Goal: Information Seeking & Learning: Learn about a topic

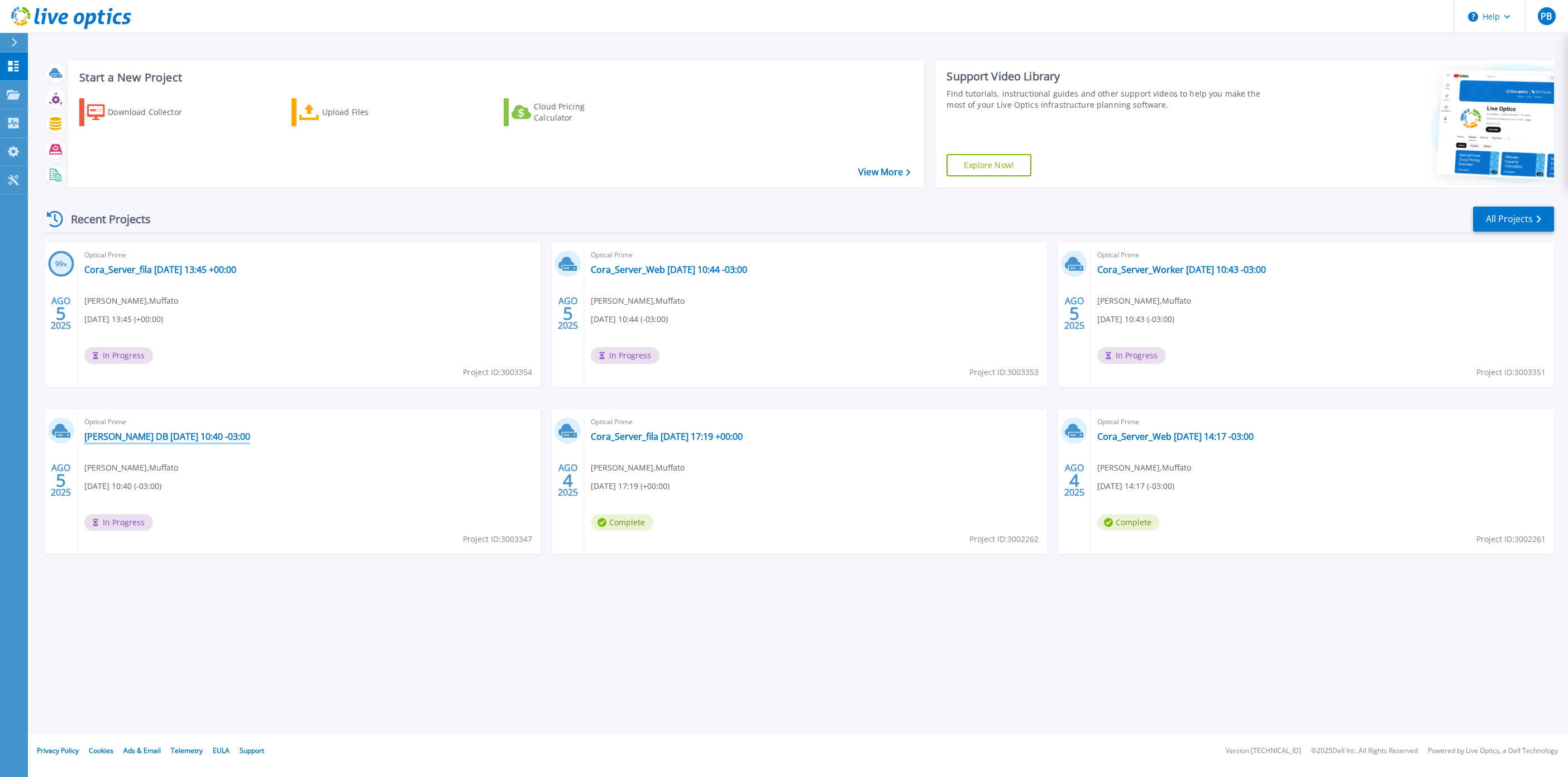
click at [175, 436] on link "[PERSON_NAME] DB [DATE] 10:40 -03:00" at bounding box center [167, 437] width 166 height 11
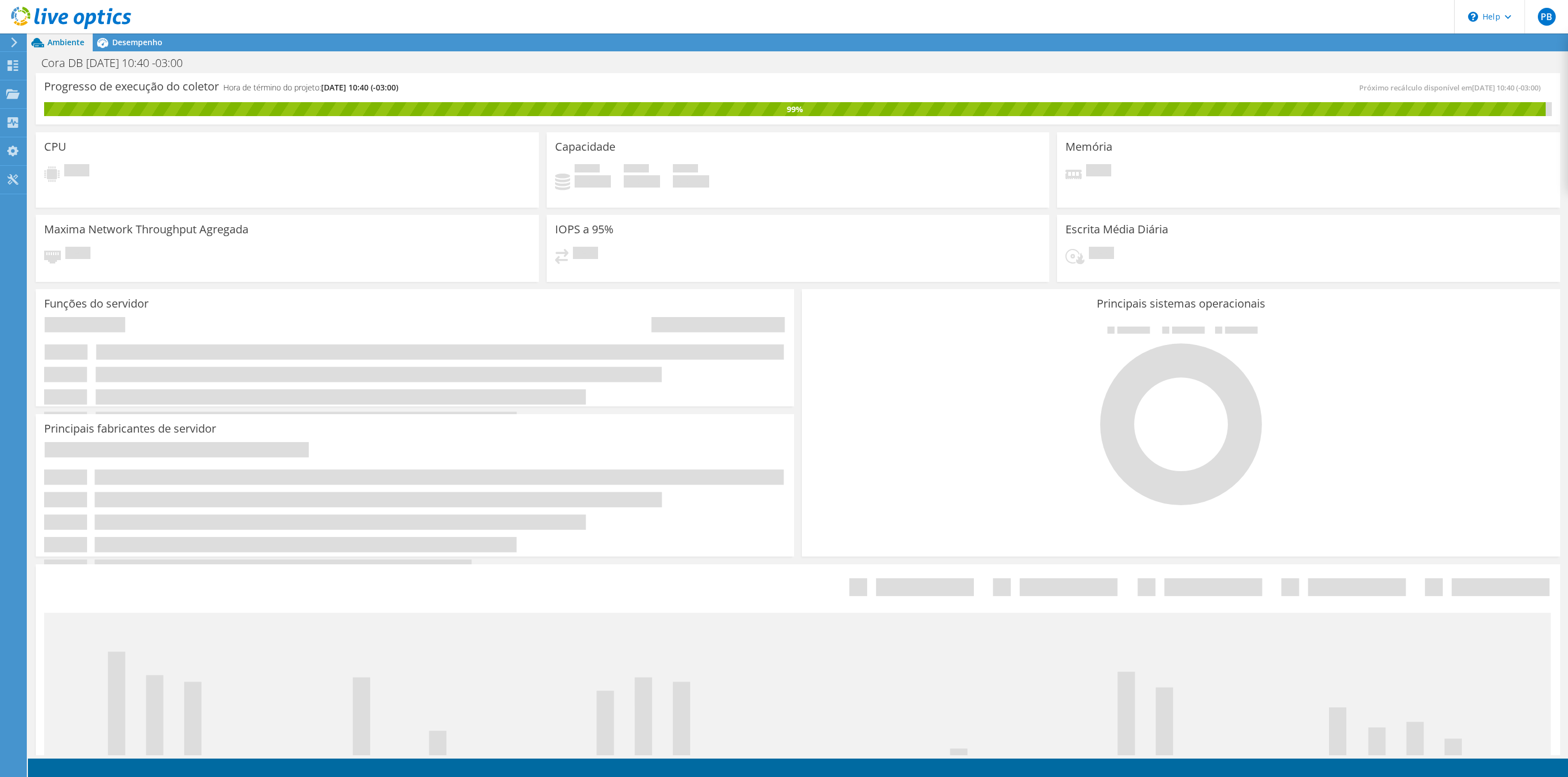
click at [542, 290] on div "Funções do servidor Servidores físicos representam servidores de metal nu que t…" at bounding box center [415, 348] width 758 height 117
click at [213, 230] on h3 "Maxima Network Throughput Agregada" at bounding box center [146, 229] width 205 height 12
drag, startPoint x: 213, startPoint y: 226, endPoint x: 136, endPoint y: 45, distance: 196.7
click at [136, 45] on span "Desempenho" at bounding box center [138, 42] width 50 height 11
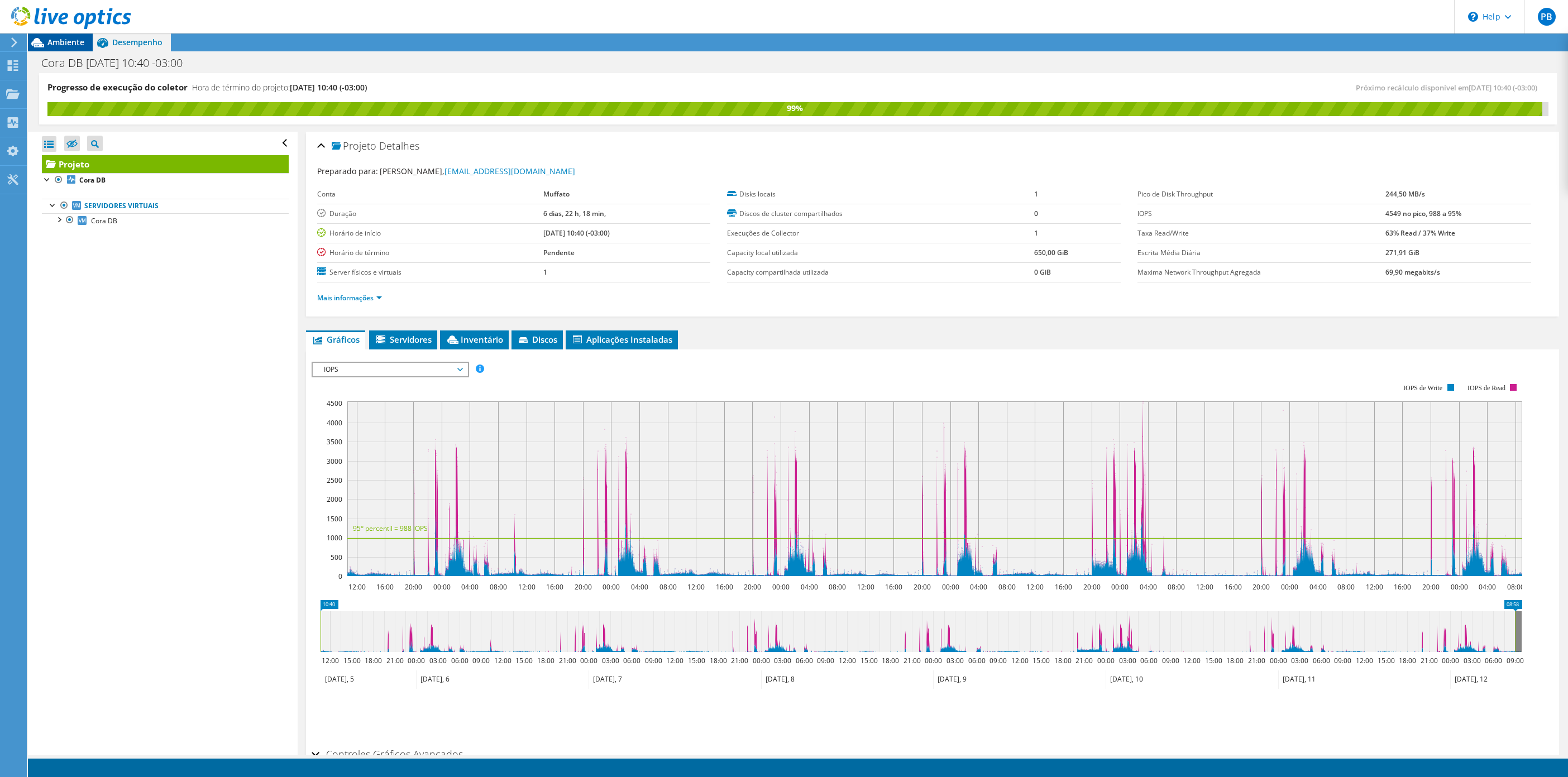
click at [62, 47] on span "Ambiente" at bounding box center [66, 42] width 37 height 11
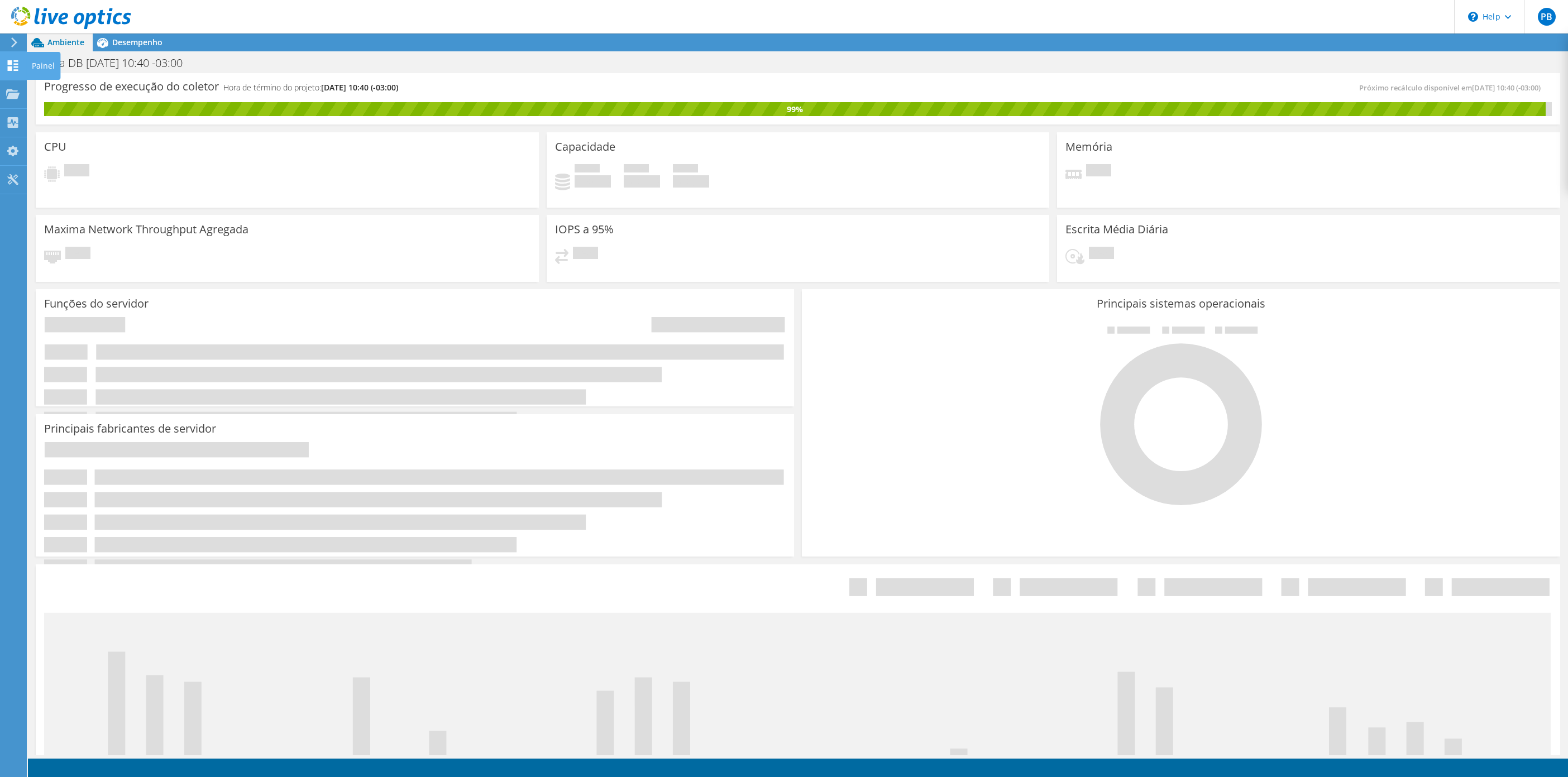
click at [15, 70] on use at bounding box center [13, 66] width 11 height 11
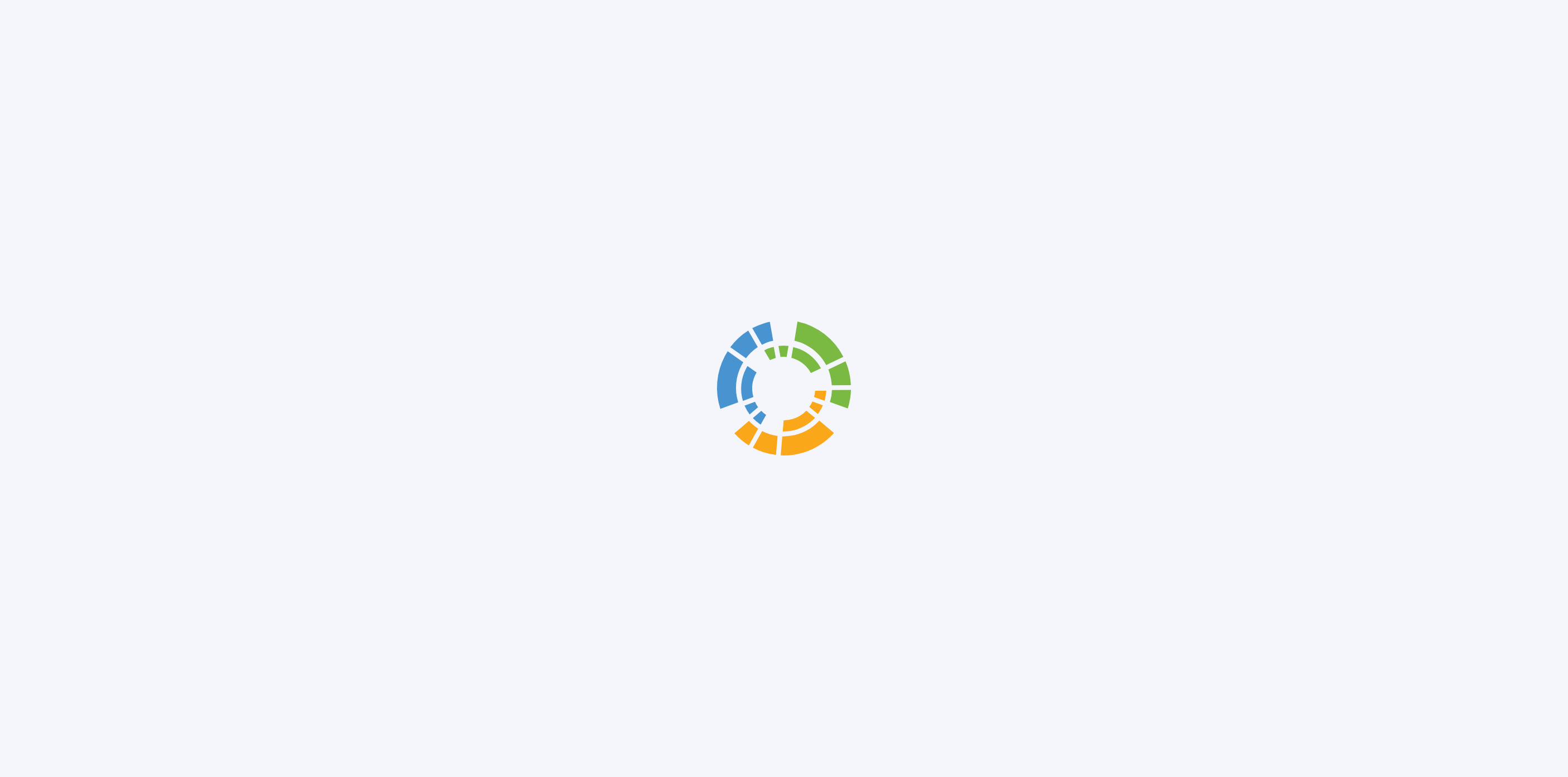
click at [37, 71] on div at bounding box center [784, 388] width 1568 height 777
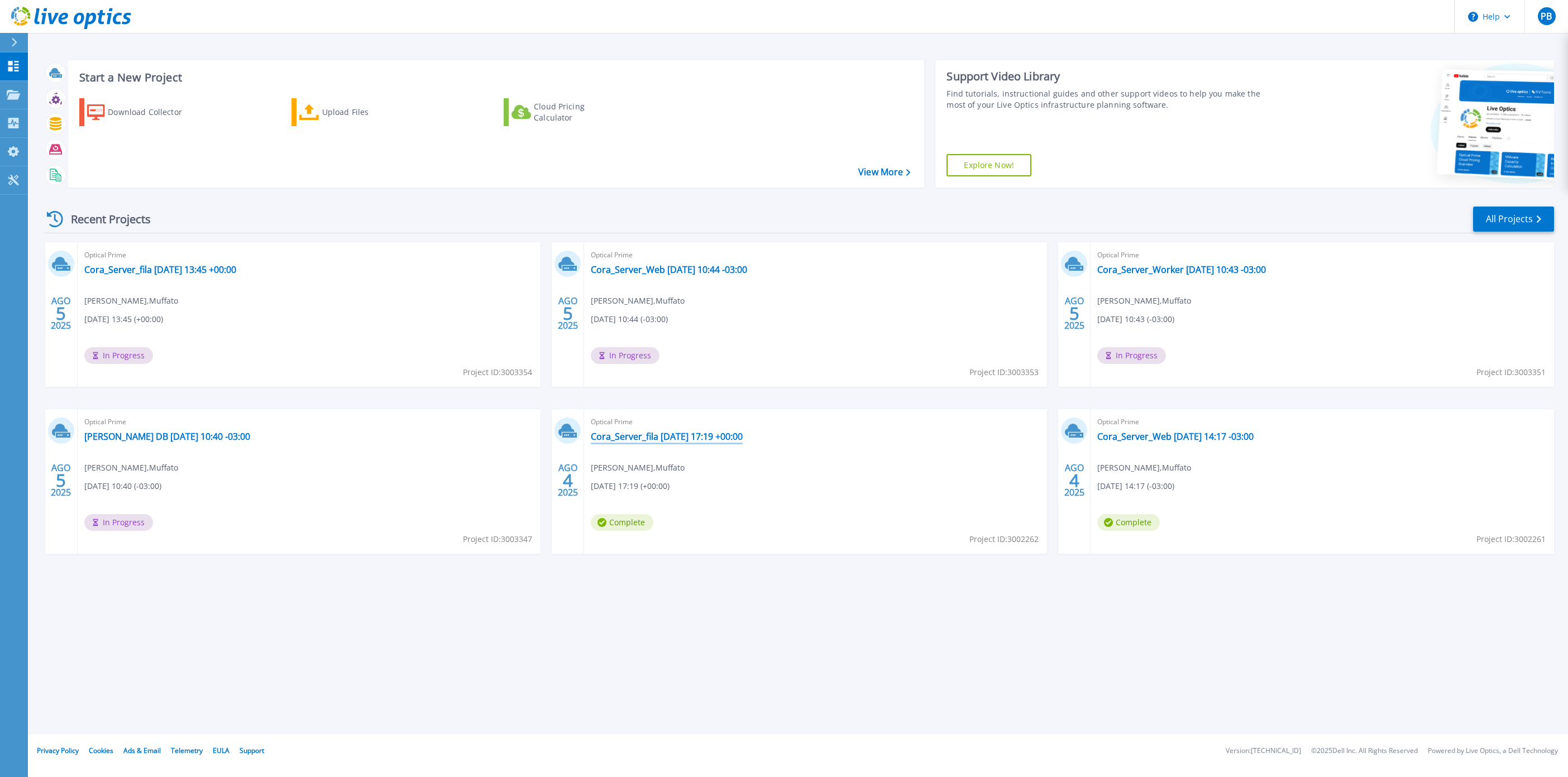
click at [689, 434] on link "Cora_Server_fila 2025-08-04 17:19 +00:00" at bounding box center [667, 437] width 152 height 11
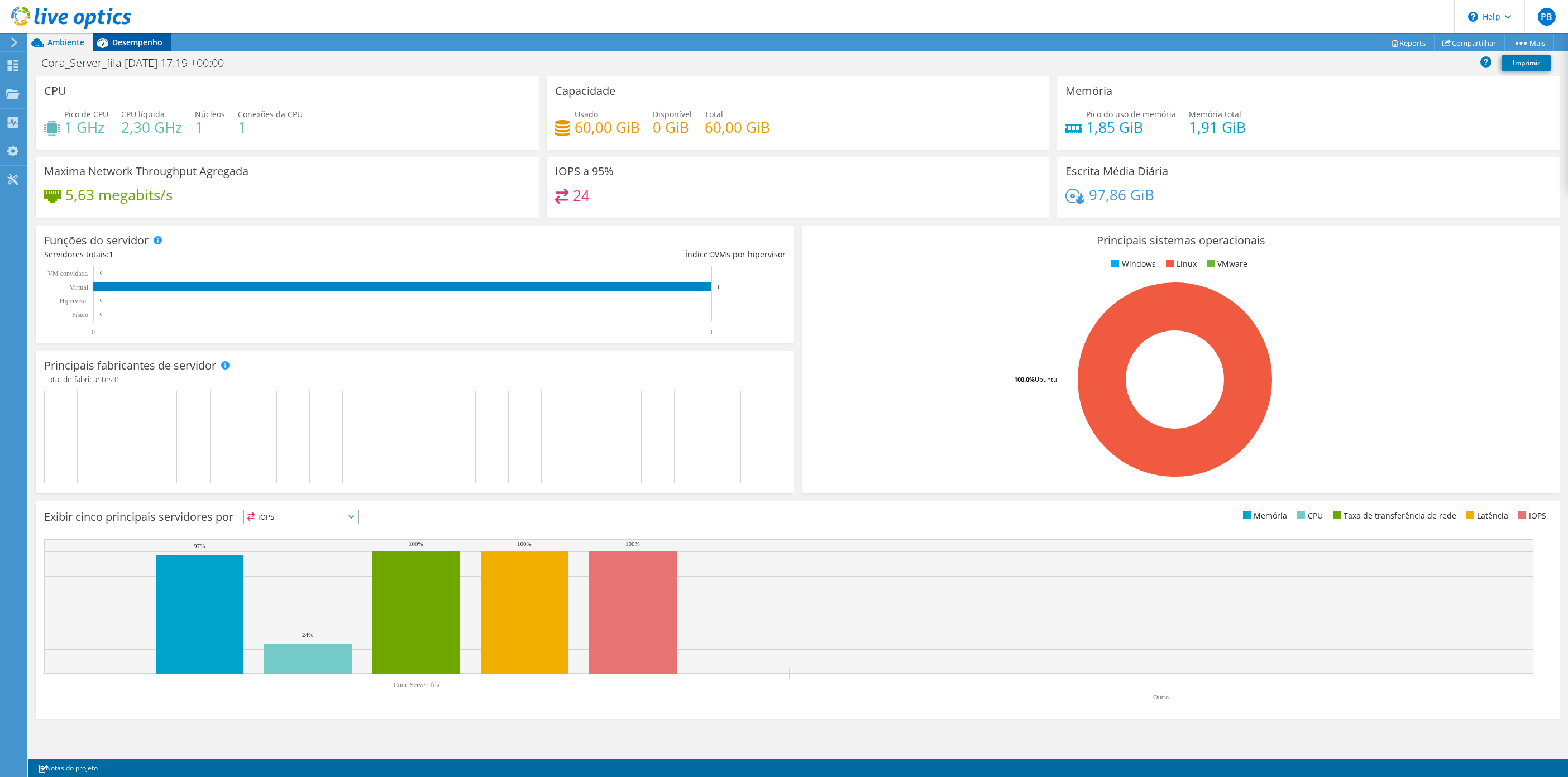
click at [143, 39] on span "Desempenho" at bounding box center [138, 42] width 50 height 11
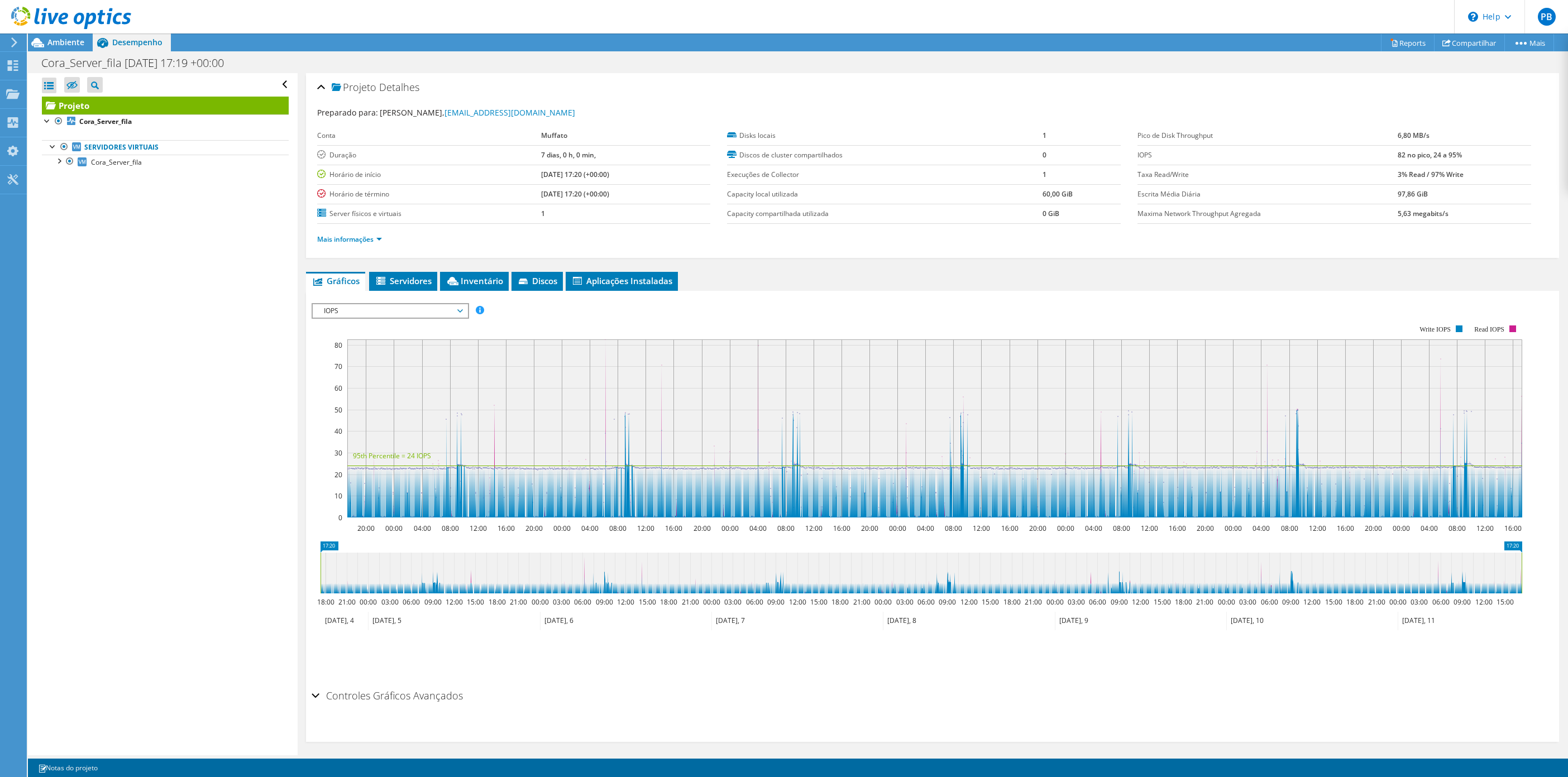
drag, startPoint x: 1453, startPoint y: 456, endPoint x: 871, endPoint y: 293, distance: 604.4
click at [1067, 293] on div "IOPS Disk Throughput Tamanho de E/S Latência Profundidade da fila Porcentagem d…" at bounding box center [932, 488] width 1242 height 394
click at [85, 160] on icon at bounding box center [82, 162] width 9 height 9
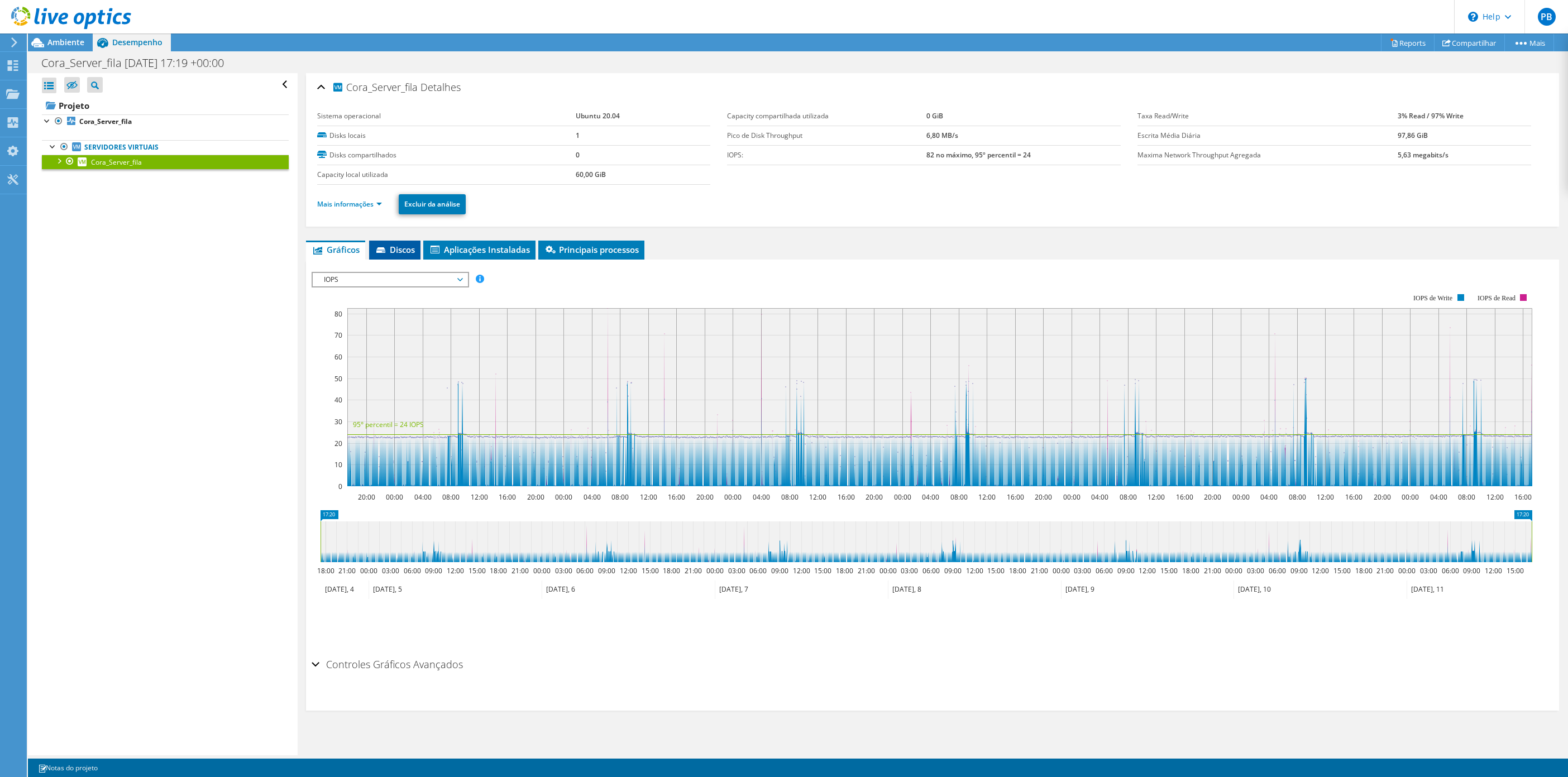
click at [404, 252] on span "Discos" at bounding box center [395, 250] width 40 height 11
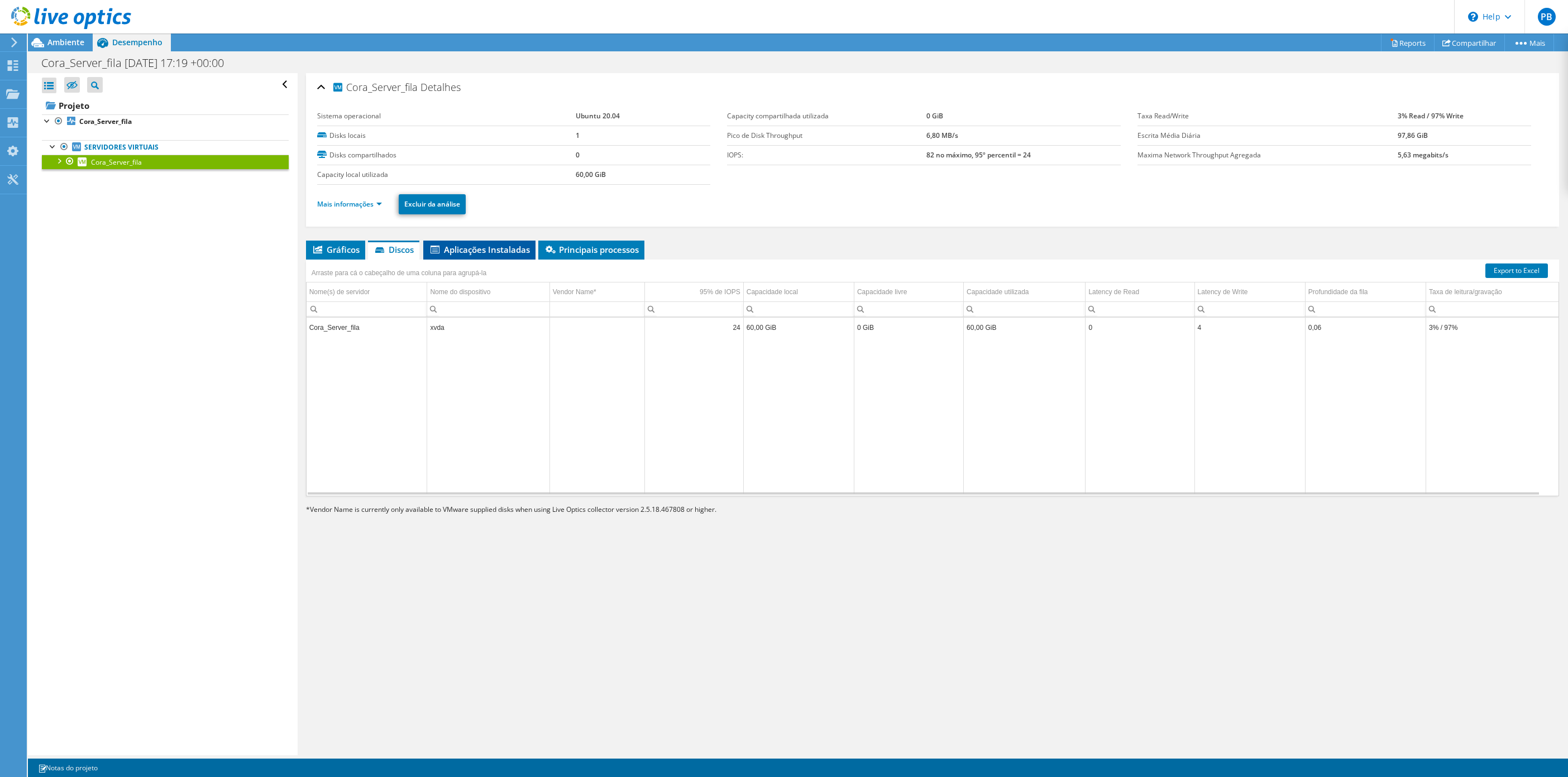
click at [497, 253] on span "Aplicações Instaladas" at bounding box center [479, 250] width 101 height 11
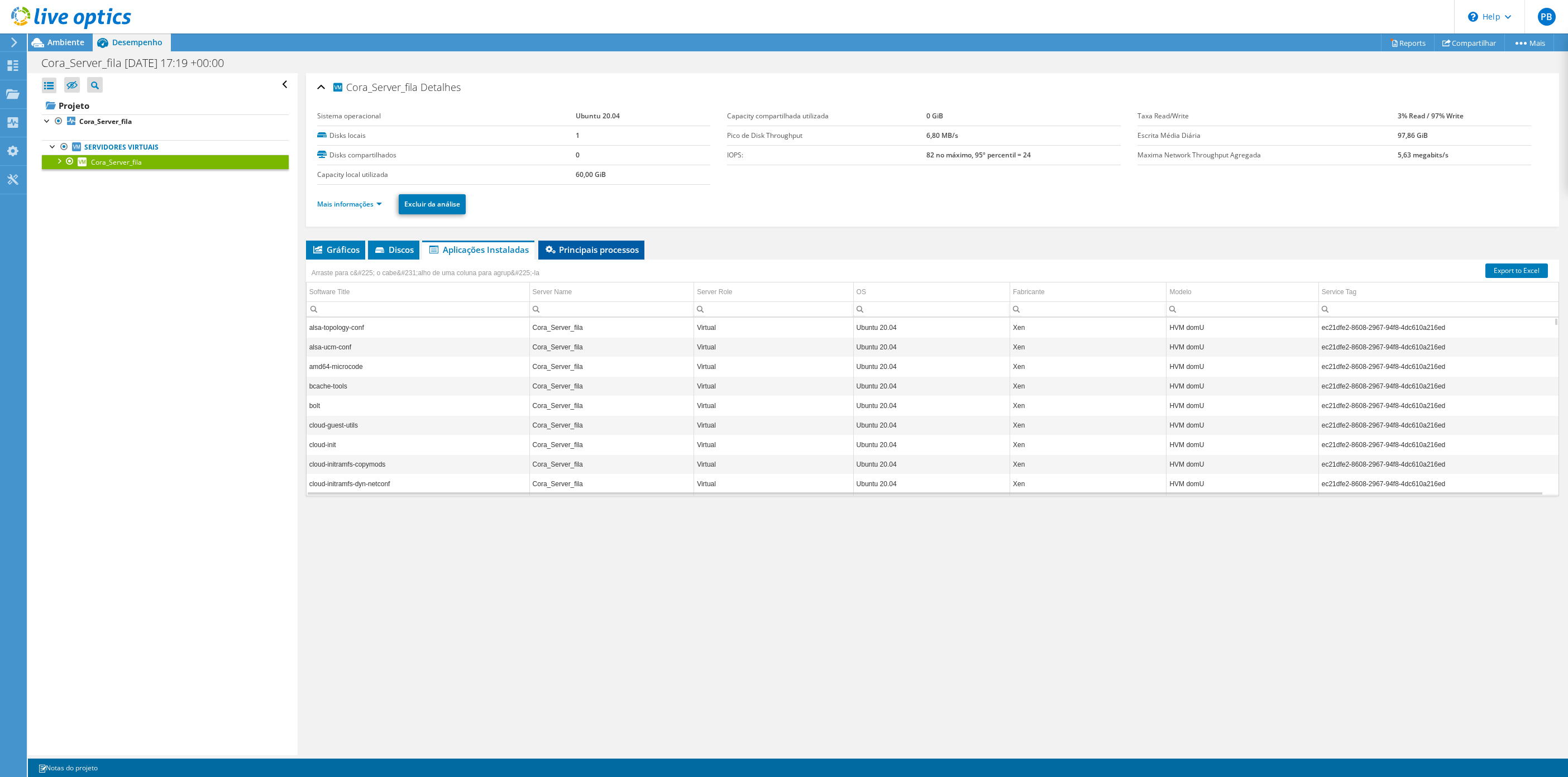
click at [617, 252] on span "Principais processos" at bounding box center [591, 250] width 95 height 11
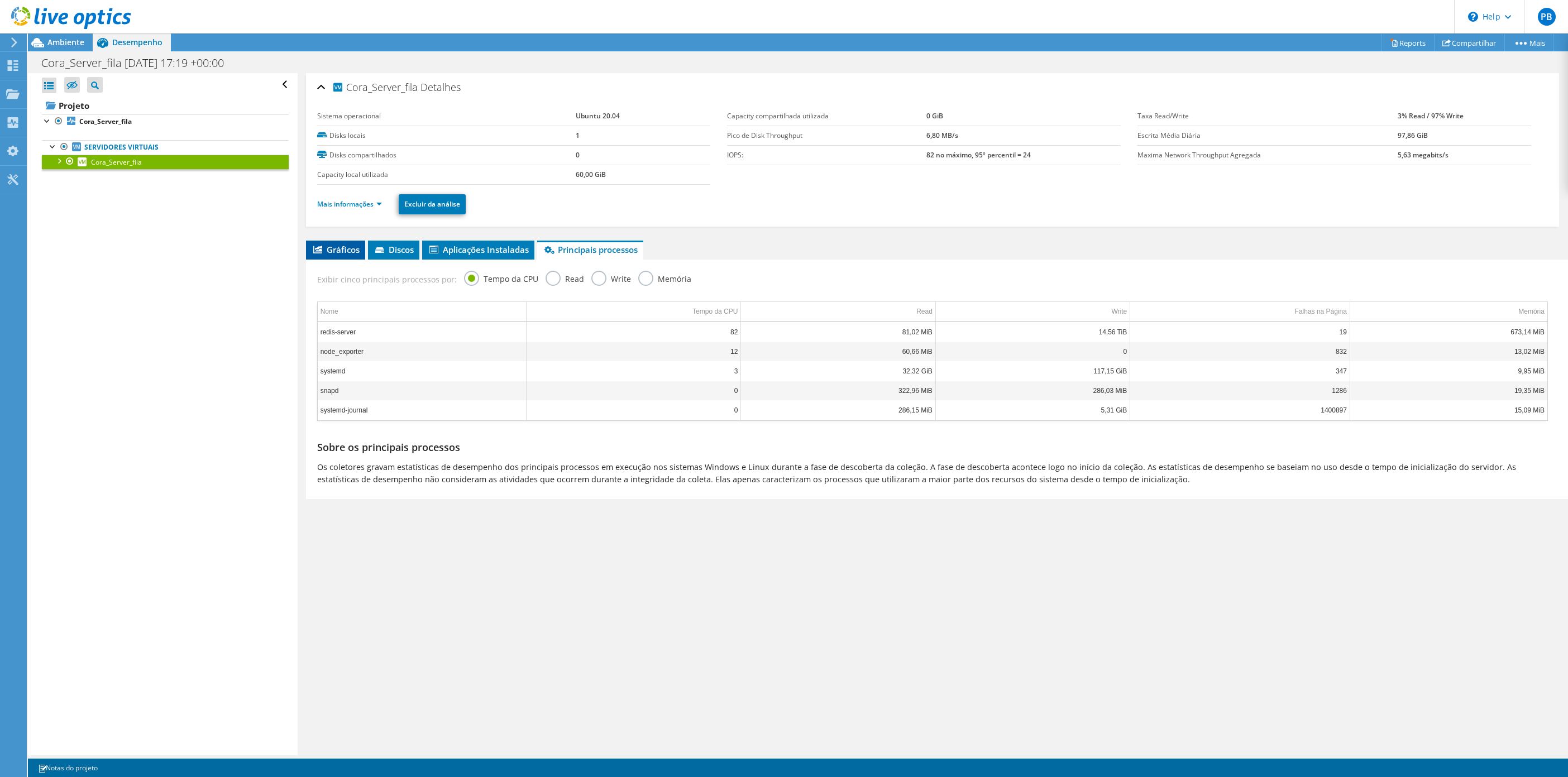
click at [323, 248] on span "Gráficos" at bounding box center [336, 250] width 48 height 11
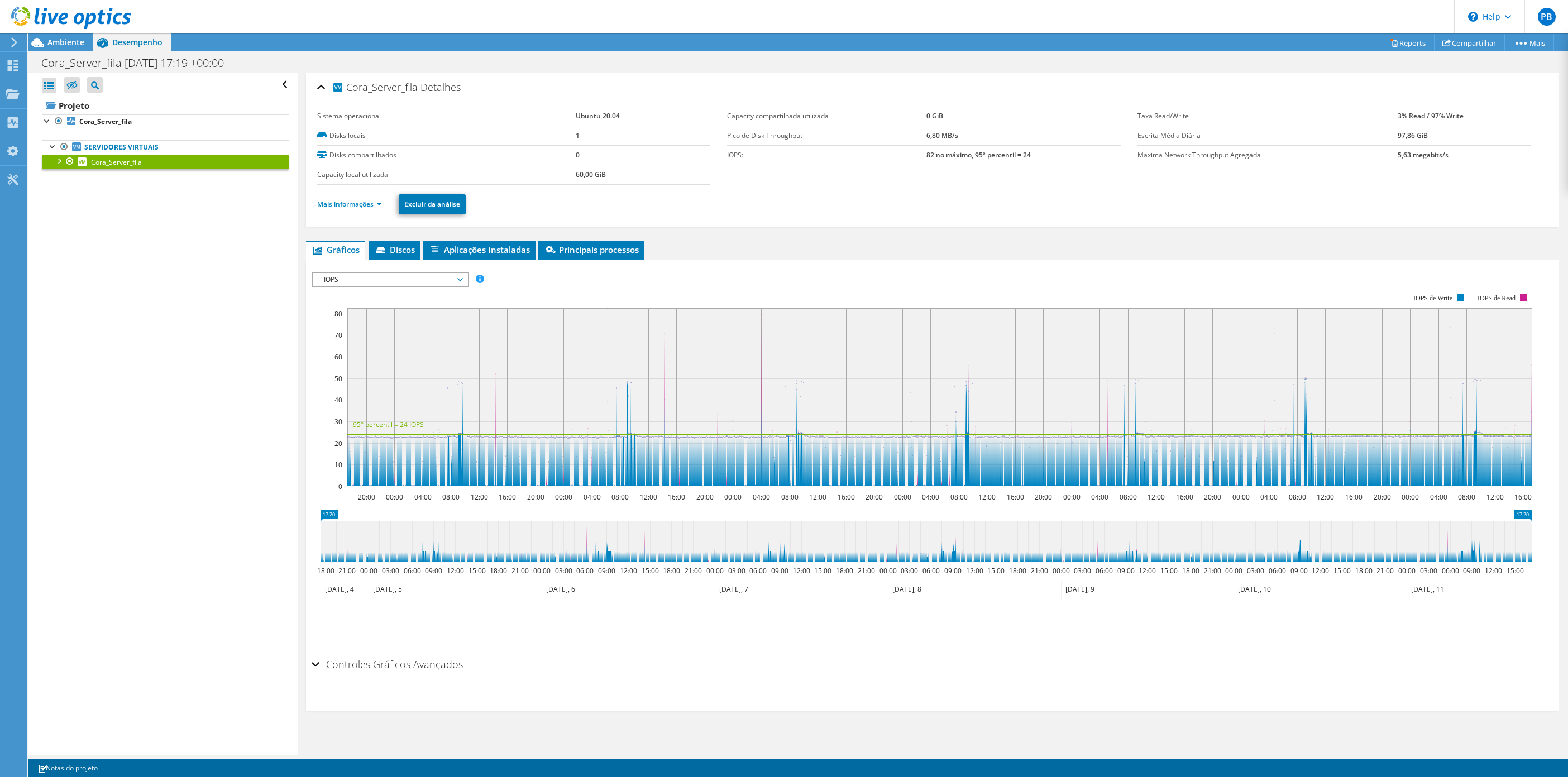
click at [367, 272] on div "IOPS IOPS Disk Throughput Tamanho de E/S Latência Profundidade da fila Porcenta…" at bounding box center [390, 280] width 157 height 16
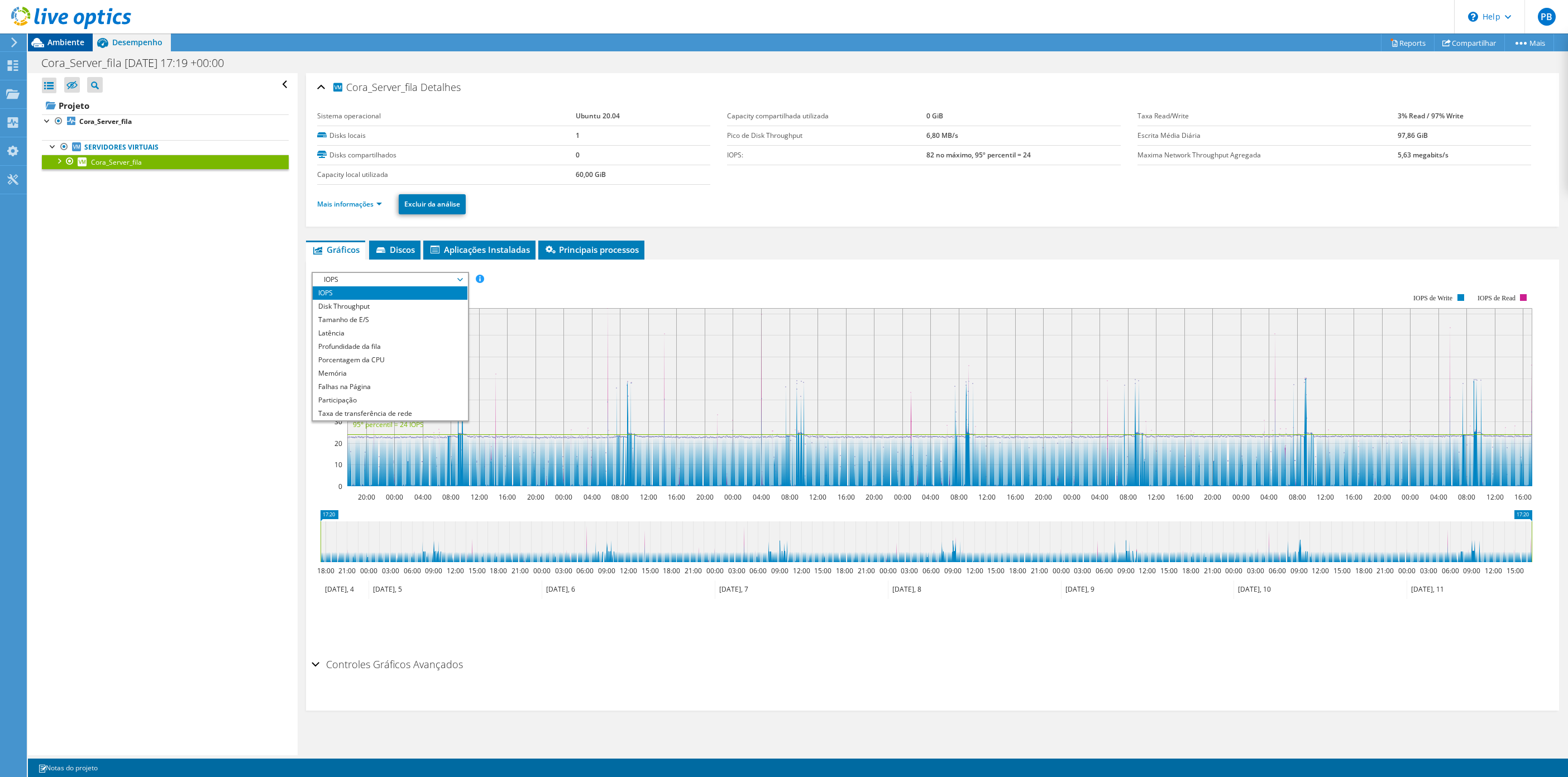
click at [62, 39] on span "Ambiente" at bounding box center [66, 42] width 37 height 11
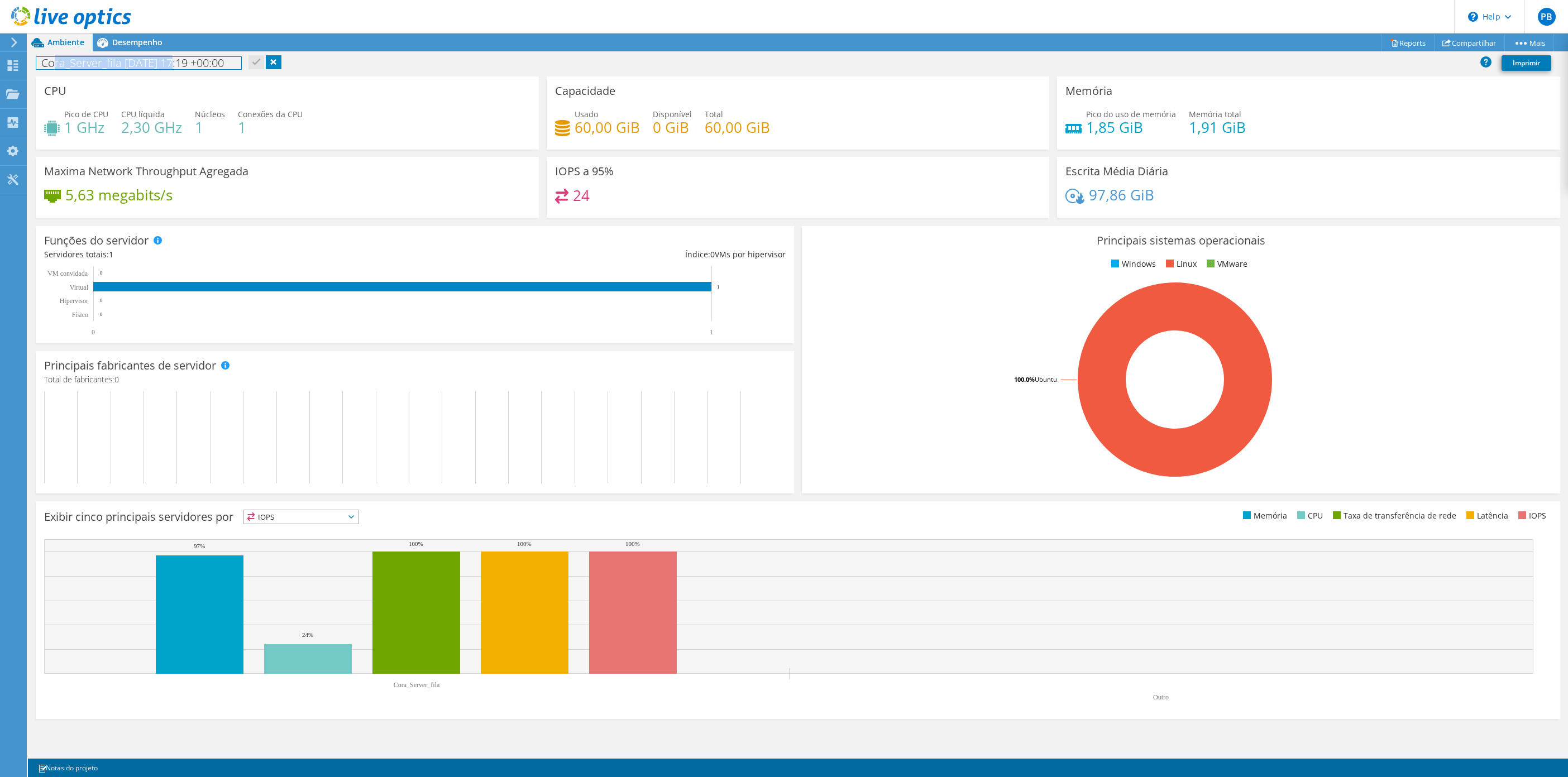
drag, startPoint x: 178, startPoint y: 62, endPoint x: 56, endPoint y: 62, distance: 122.0
click at [56, 62] on h1 "Cora_Server_fila 2025-08-04 17:19 +00:00" at bounding box center [139, 62] width 205 height 12
click at [10, 62] on use at bounding box center [13, 66] width 11 height 11
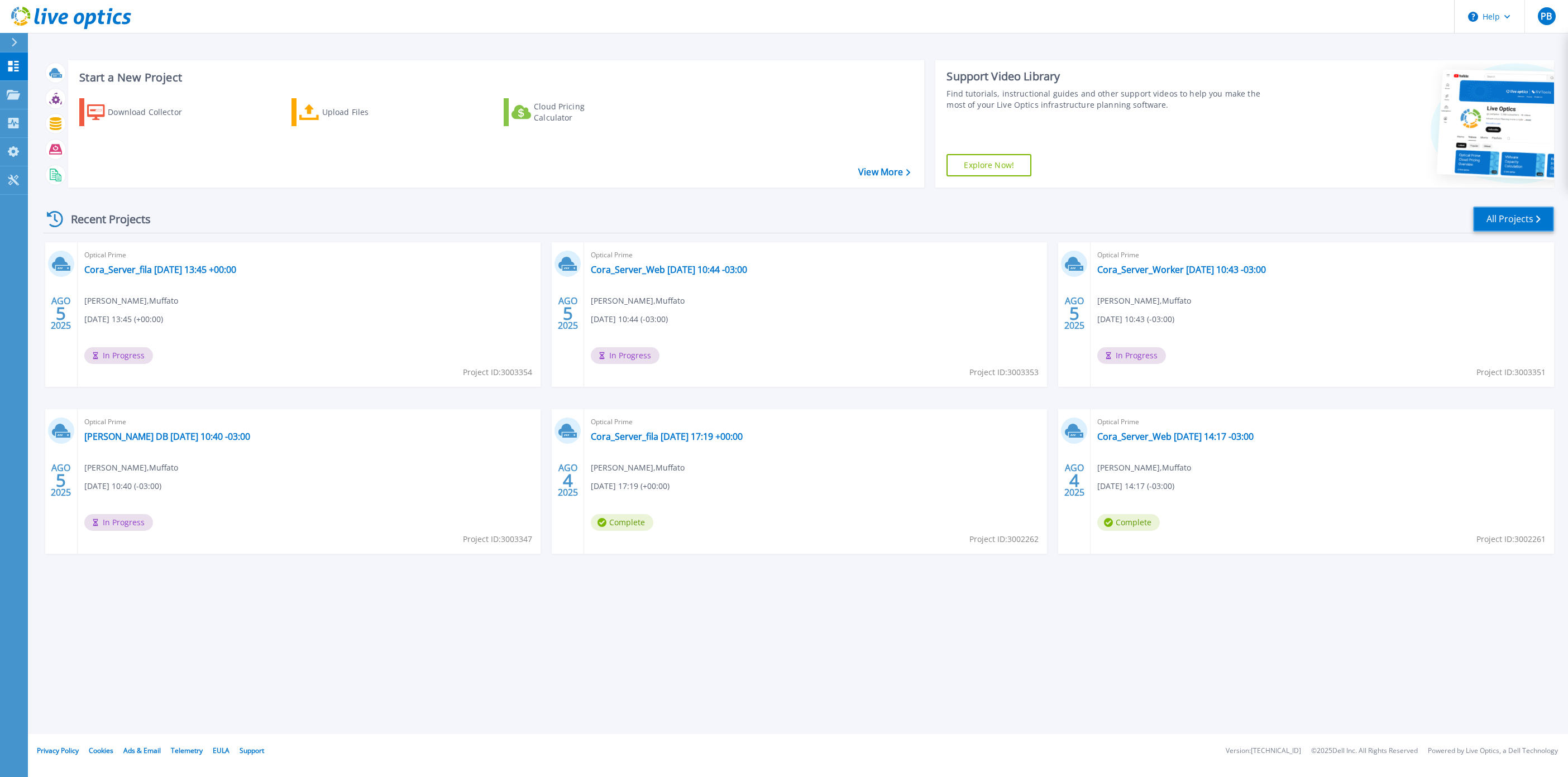
click at [1524, 222] on link "All Projects" at bounding box center [1514, 219] width 81 height 25
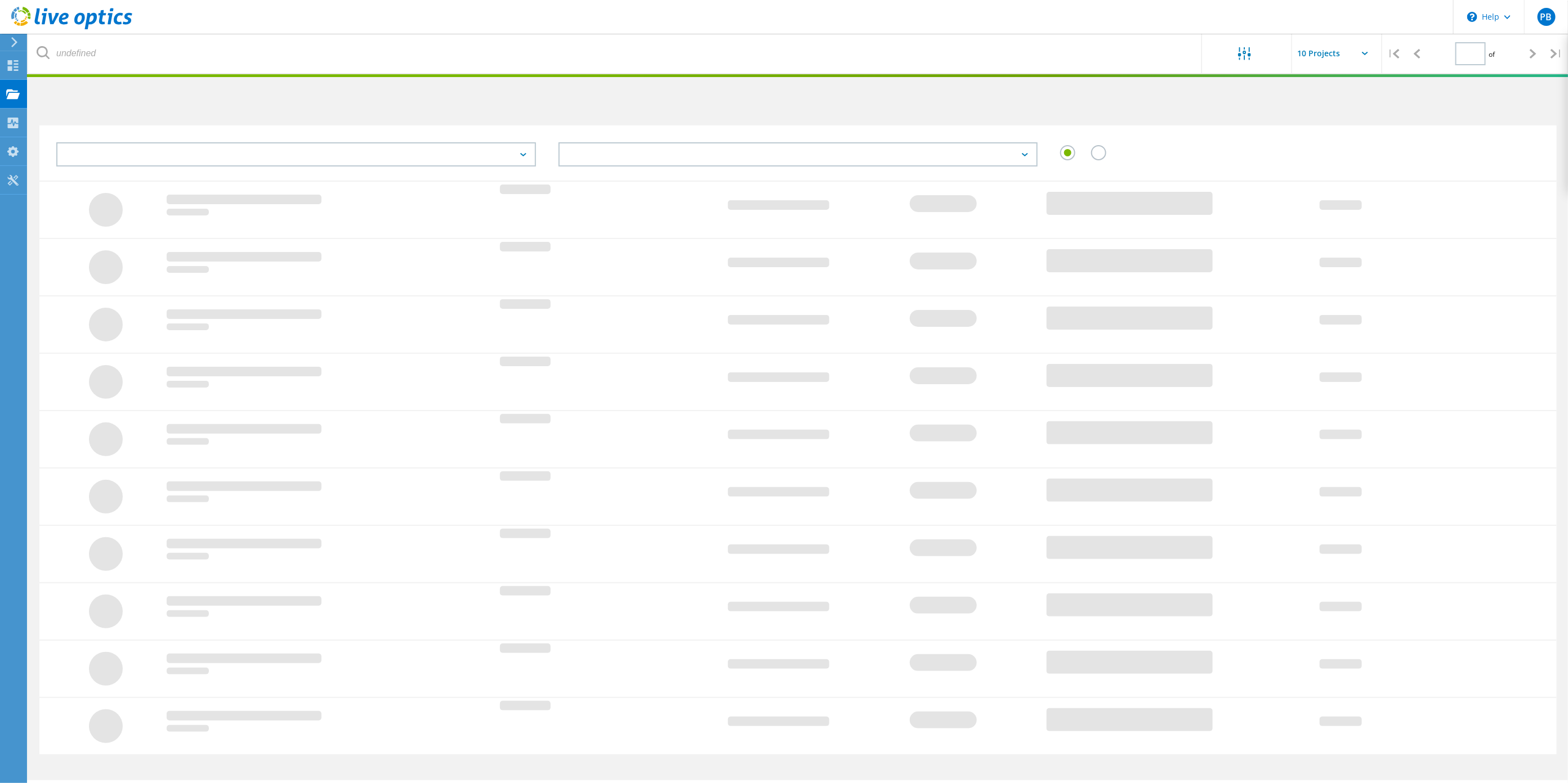
type input "1"
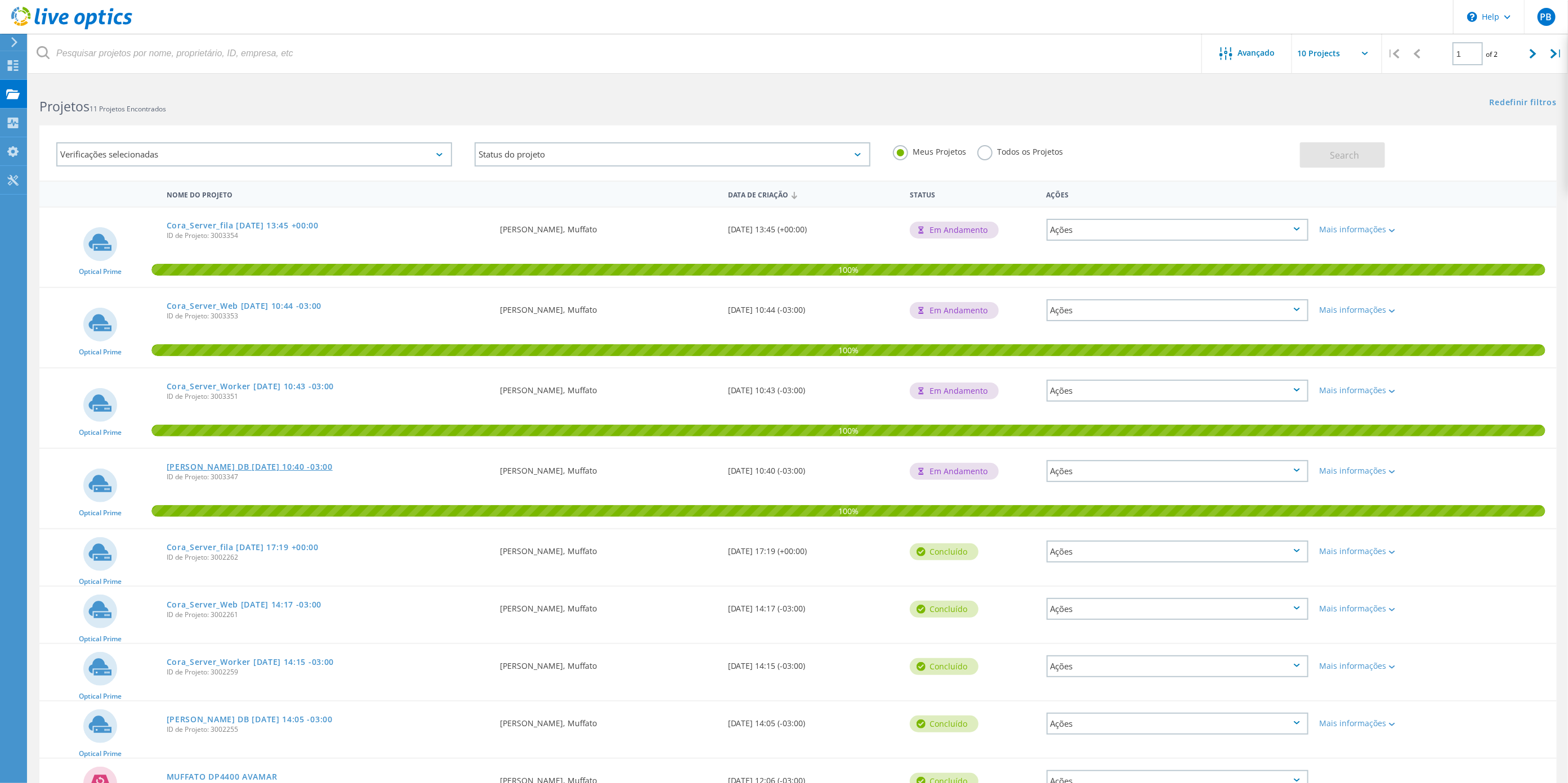
click at [245, 463] on link "[PERSON_NAME] DB [DATE] 10:40 -03:00" at bounding box center [249, 467] width 166 height 8
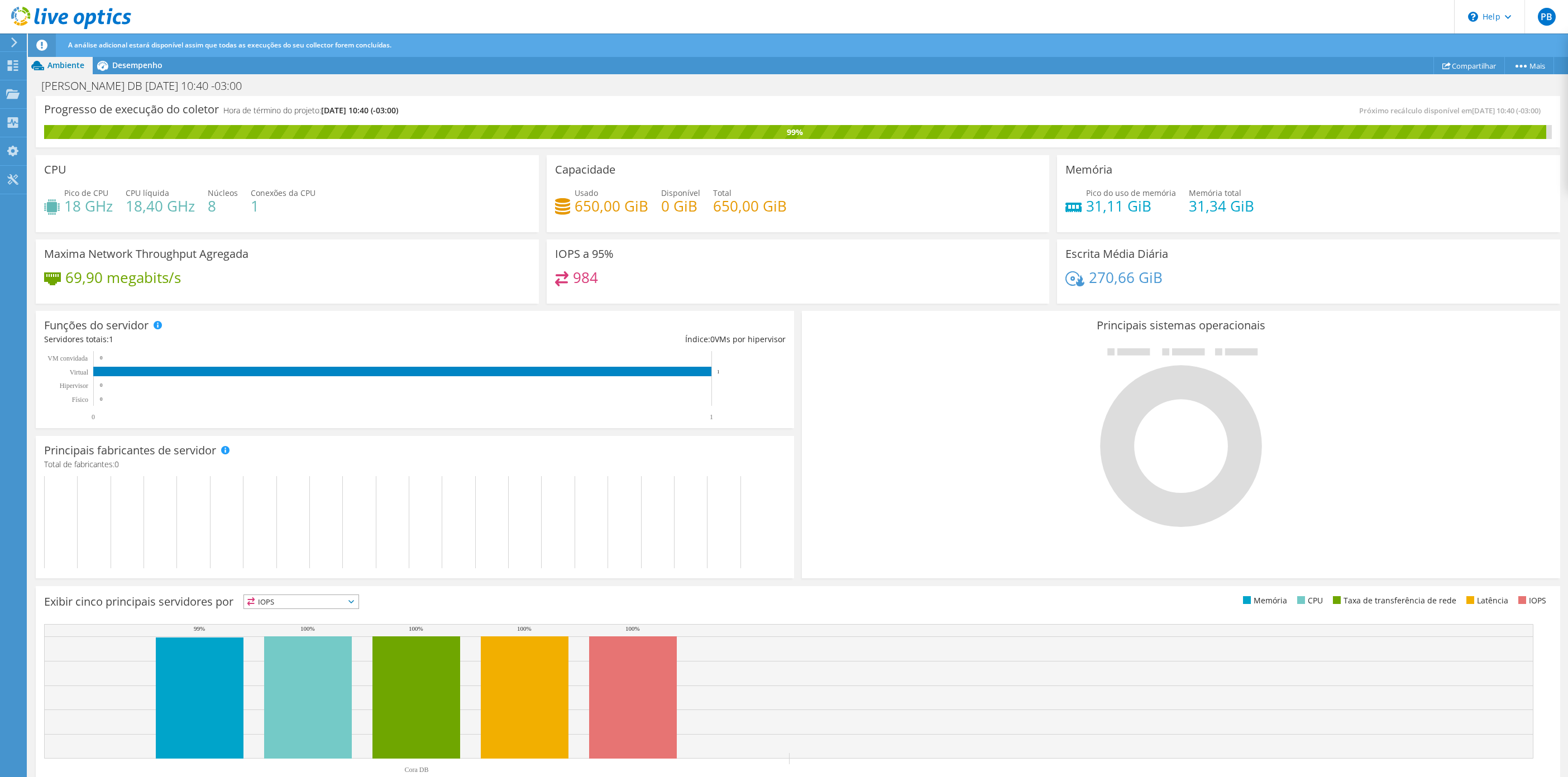
scroll to position [32, 0]
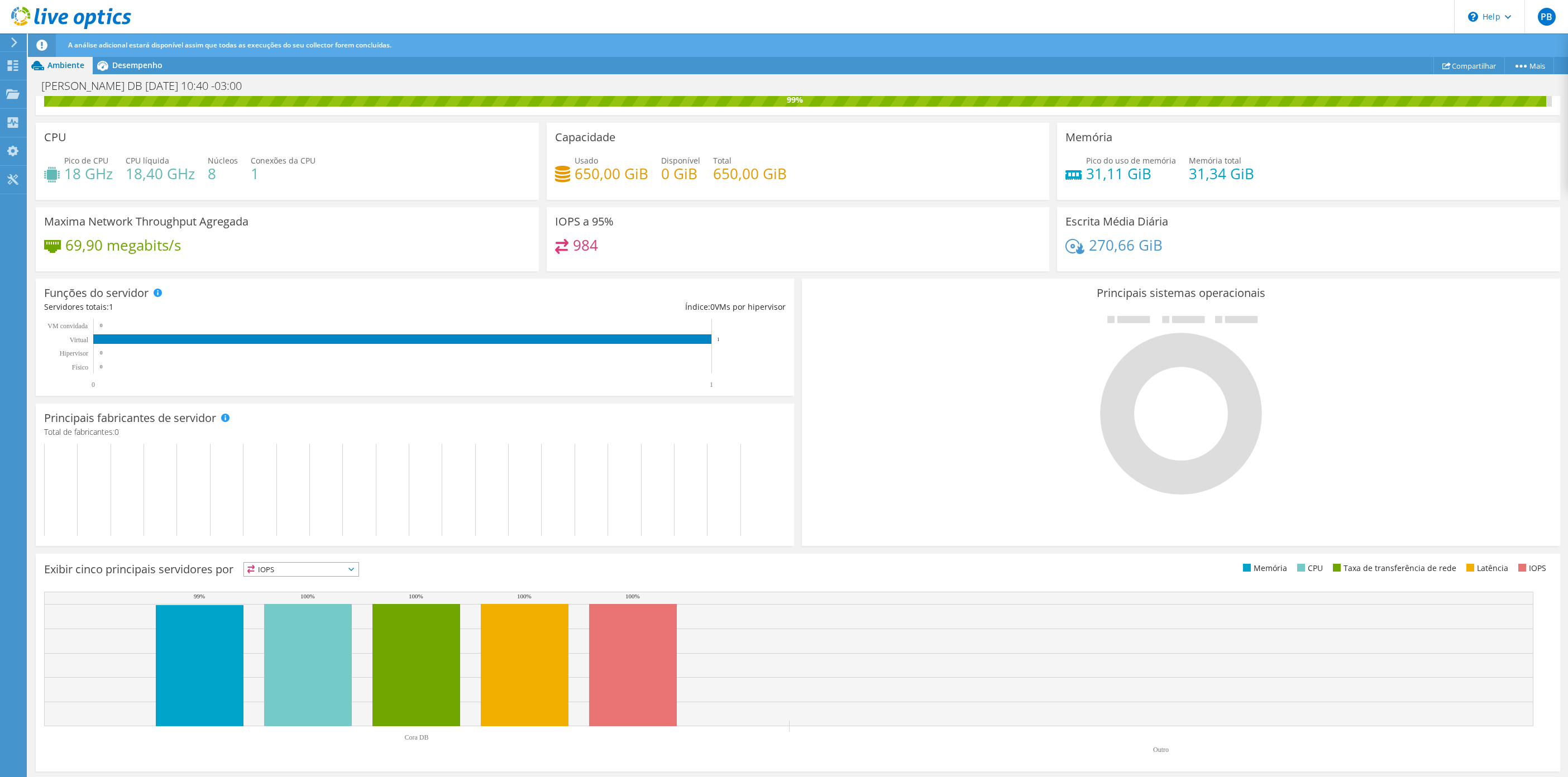
click at [345, 569] on span "IOPS" at bounding box center [301, 569] width 114 height 13
click at [304, 603] on li "Memória" at bounding box center [301, 600] width 114 height 16
click at [272, 574] on span "Memória" at bounding box center [294, 569] width 100 height 13
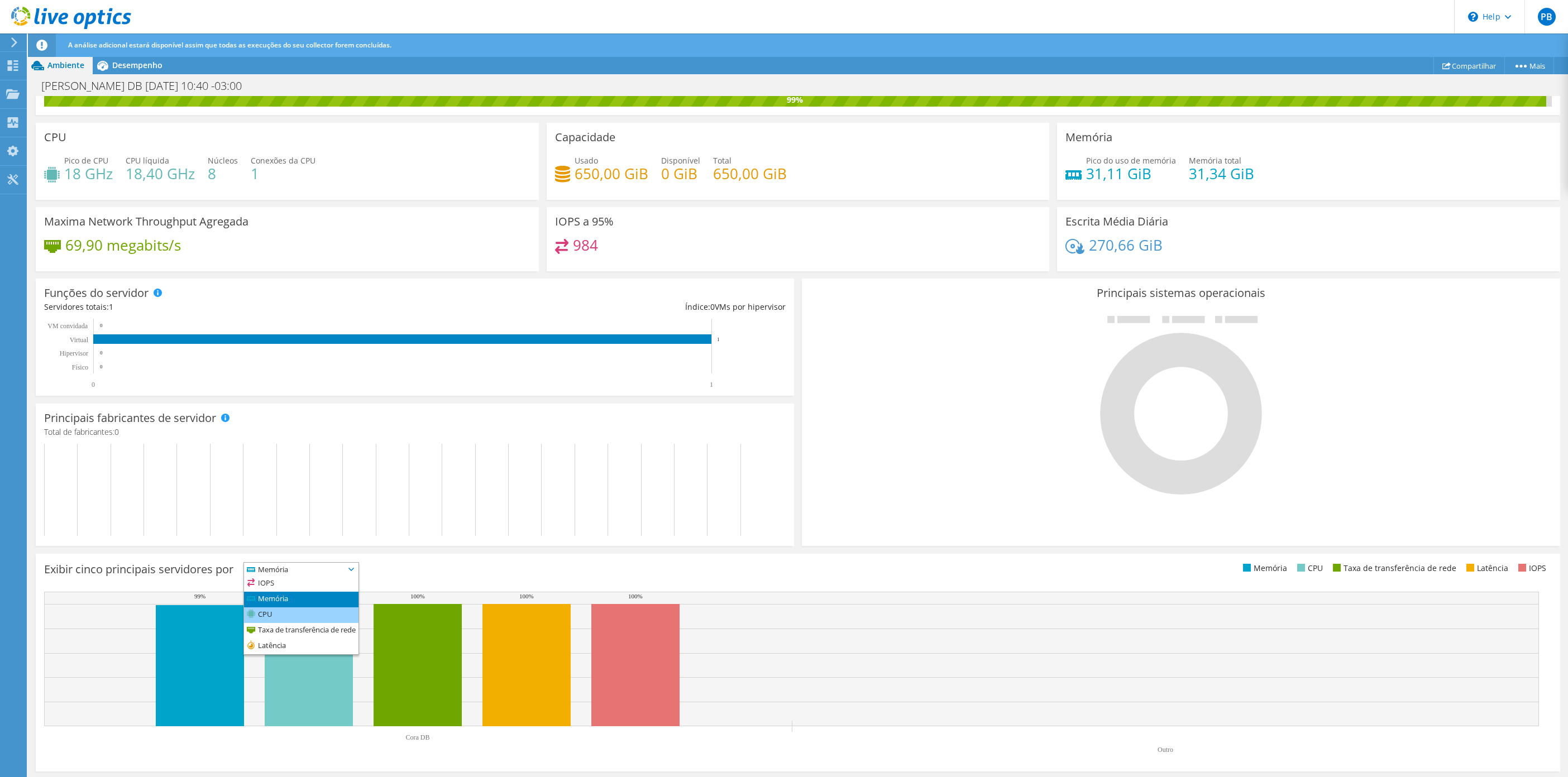
click at [316, 622] on li "CPU" at bounding box center [301, 615] width 114 height 16
click at [133, 64] on span "Desempenho" at bounding box center [138, 65] width 50 height 11
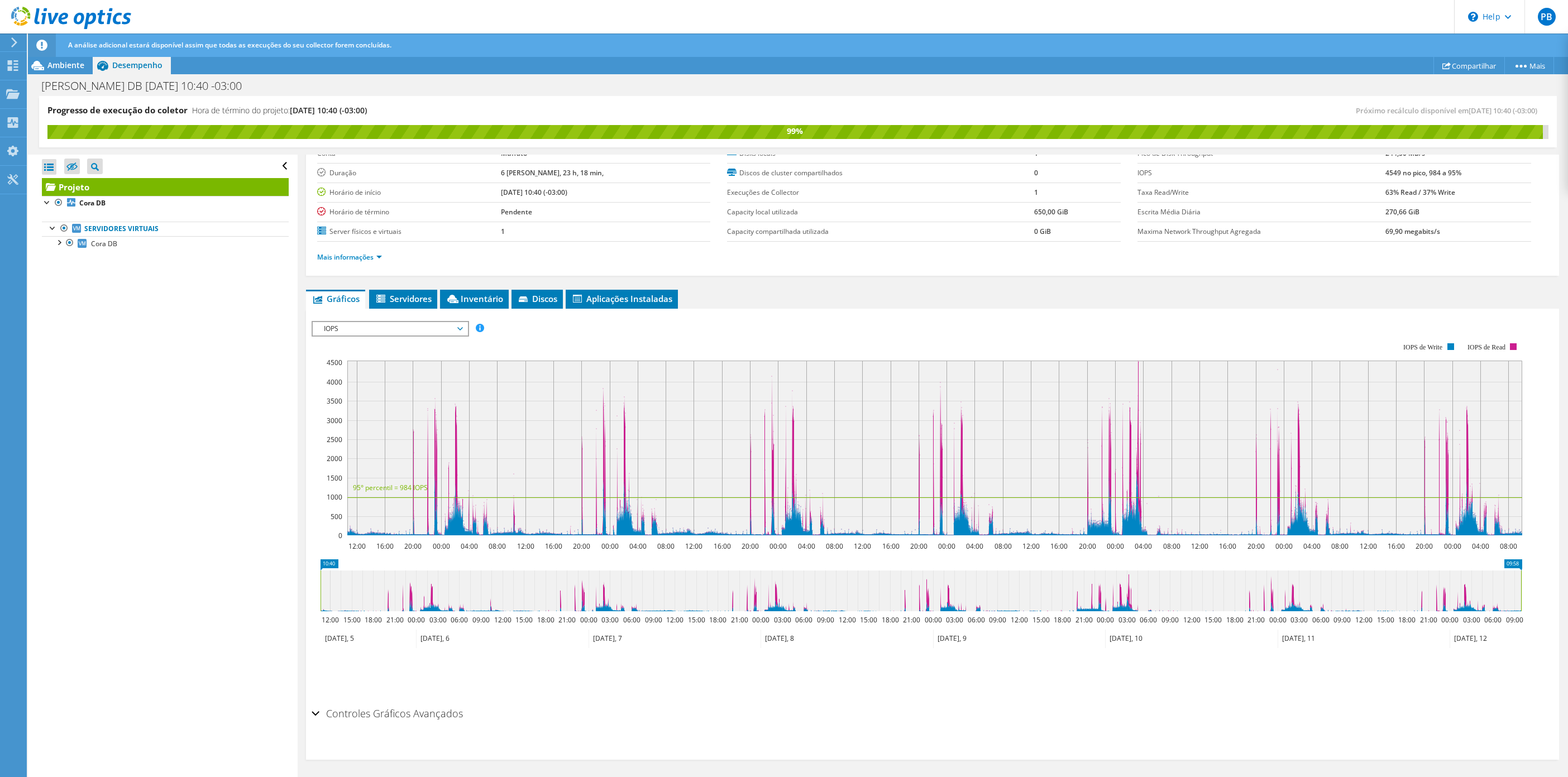
scroll to position [0, 0]
click at [377, 256] on link "Mais informações" at bounding box center [349, 257] width 65 height 9
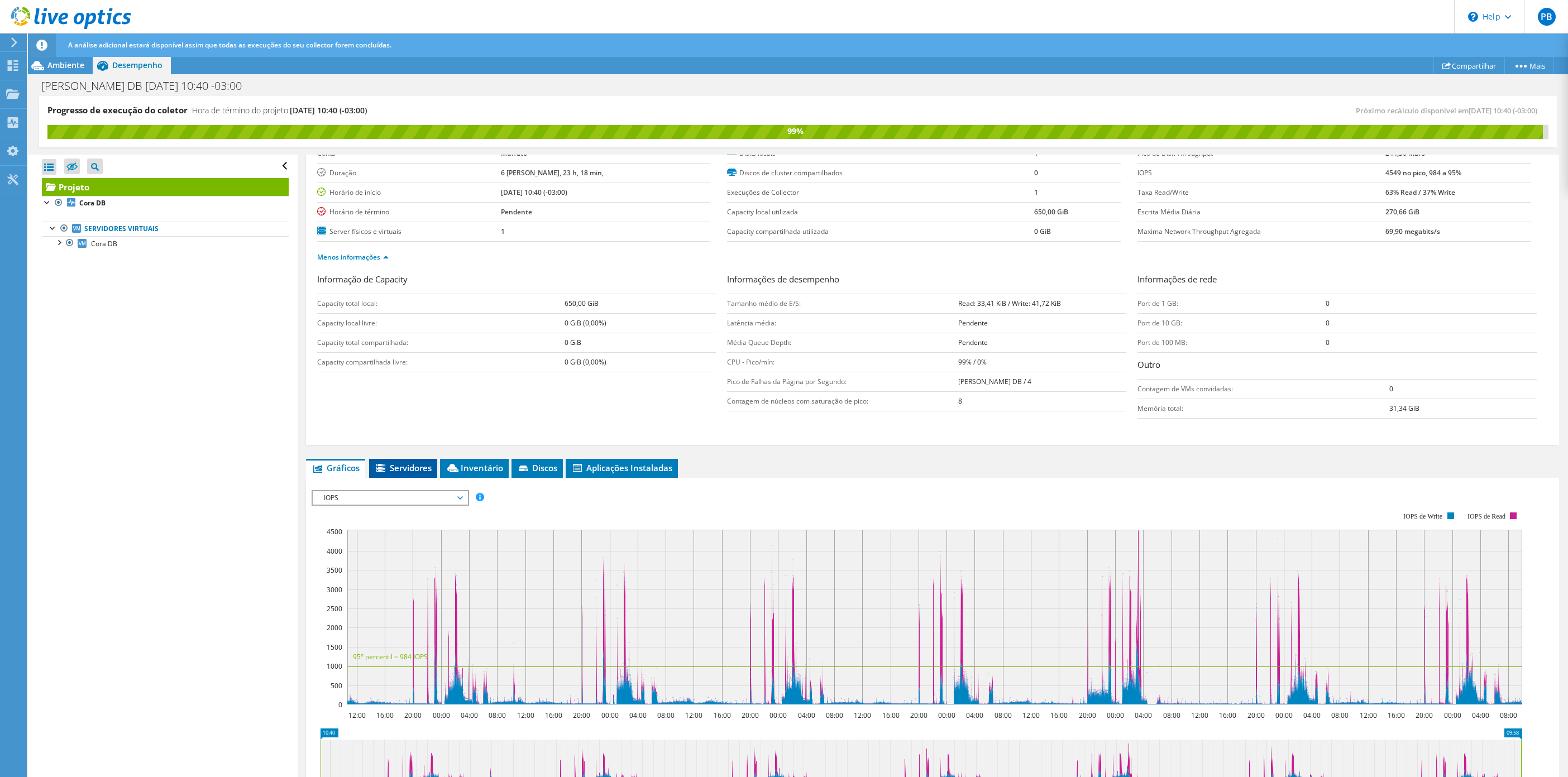
click at [418, 464] on span "Servidores" at bounding box center [403, 468] width 57 height 11
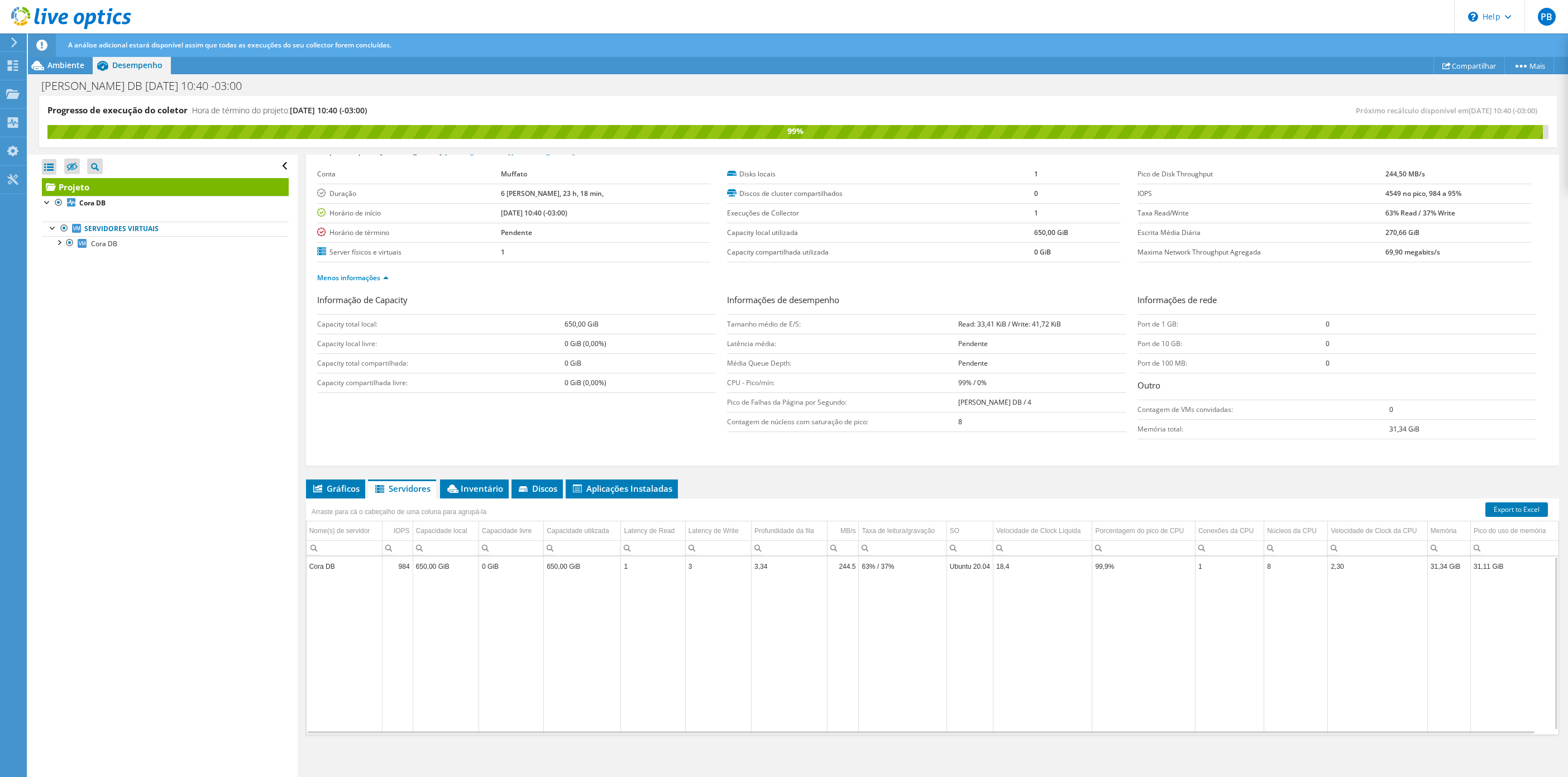
click at [326, 564] on td "Cora DB" at bounding box center [345, 566] width 76 height 20
click at [404, 567] on td "984" at bounding box center [398, 566] width 30 height 20
drag, startPoint x: 404, startPoint y: 567, endPoint x: 389, endPoint y: 548, distance: 24.2
click at [389, 548] on span "Column IOPS, Filter cell" at bounding box center [389, 547] width 13 height 14
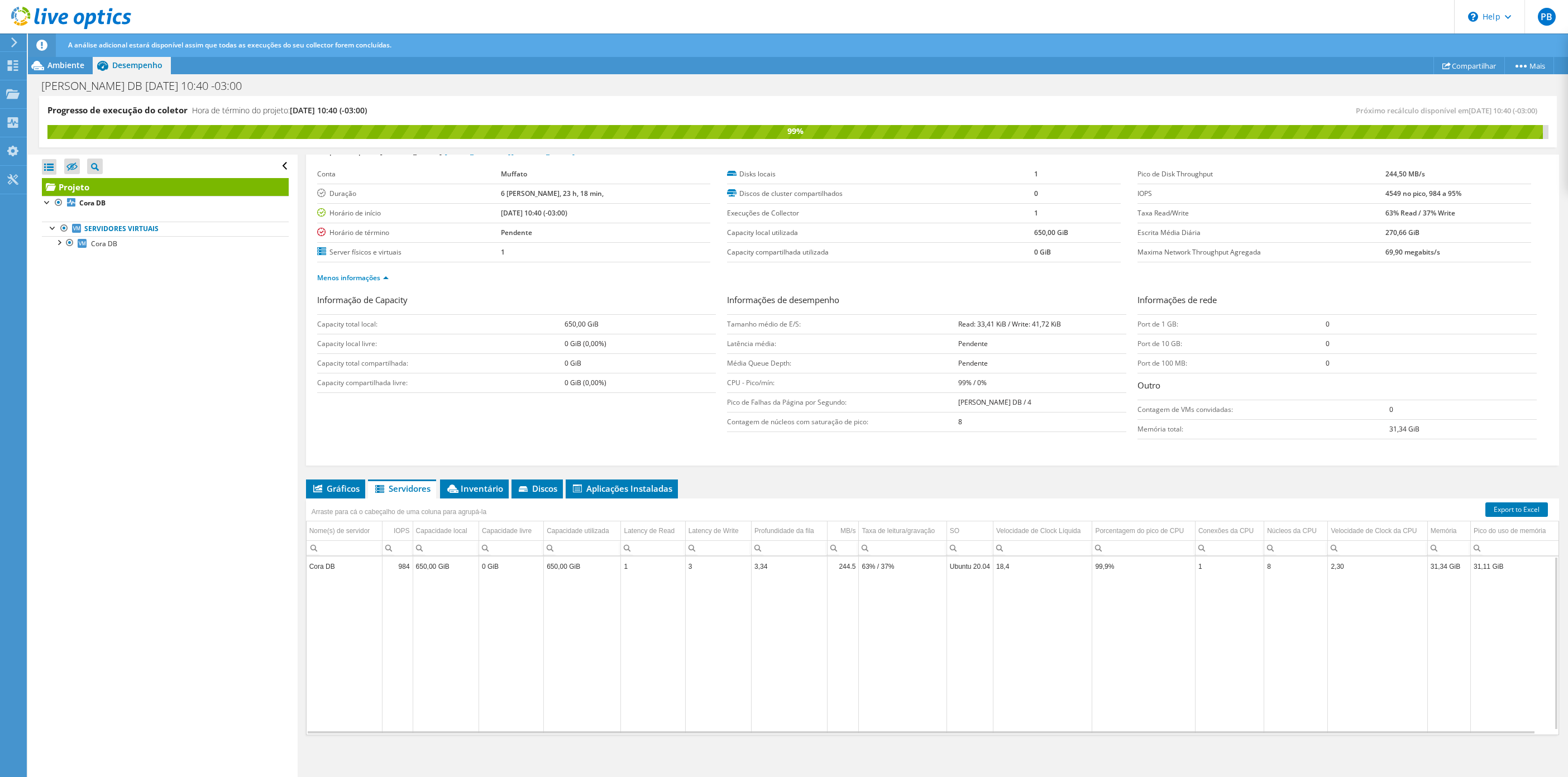
click at [456, 585] on td "Data grid" at bounding box center [446, 655] width 66 height 157
click at [472, 494] on span "Inventário" at bounding box center [474, 489] width 57 height 11
click at [535, 486] on span "Discos" at bounding box center [537, 489] width 40 height 11
click at [329, 573] on td "Cora DB" at bounding box center [367, 566] width 121 height 20
click at [323, 569] on td "Cora DB" at bounding box center [367, 566] width 121 height 20
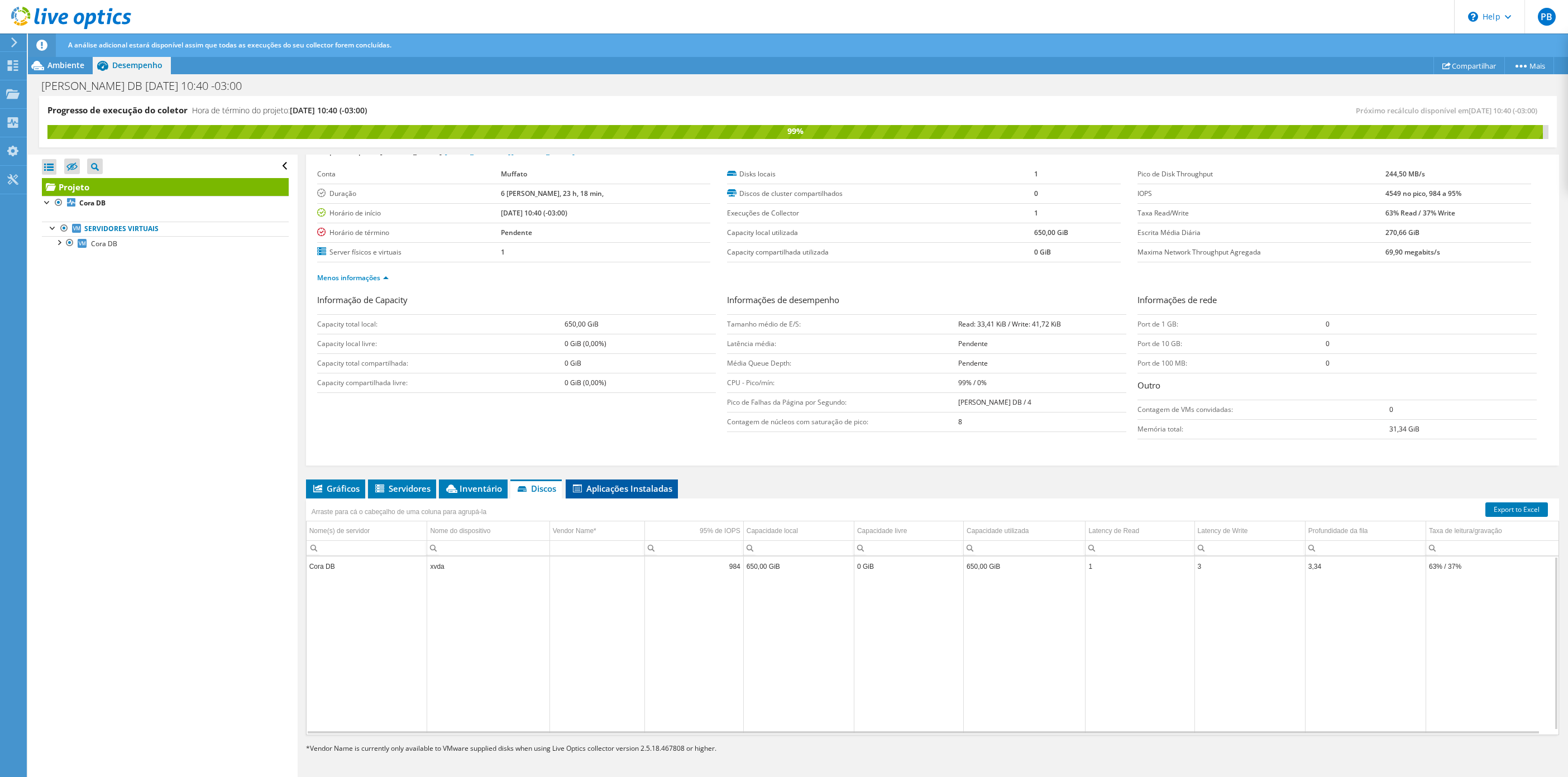
click at [622, 492] on span "Aplicações Instaladas" at bounding box center [622, 489] width 101 height 11
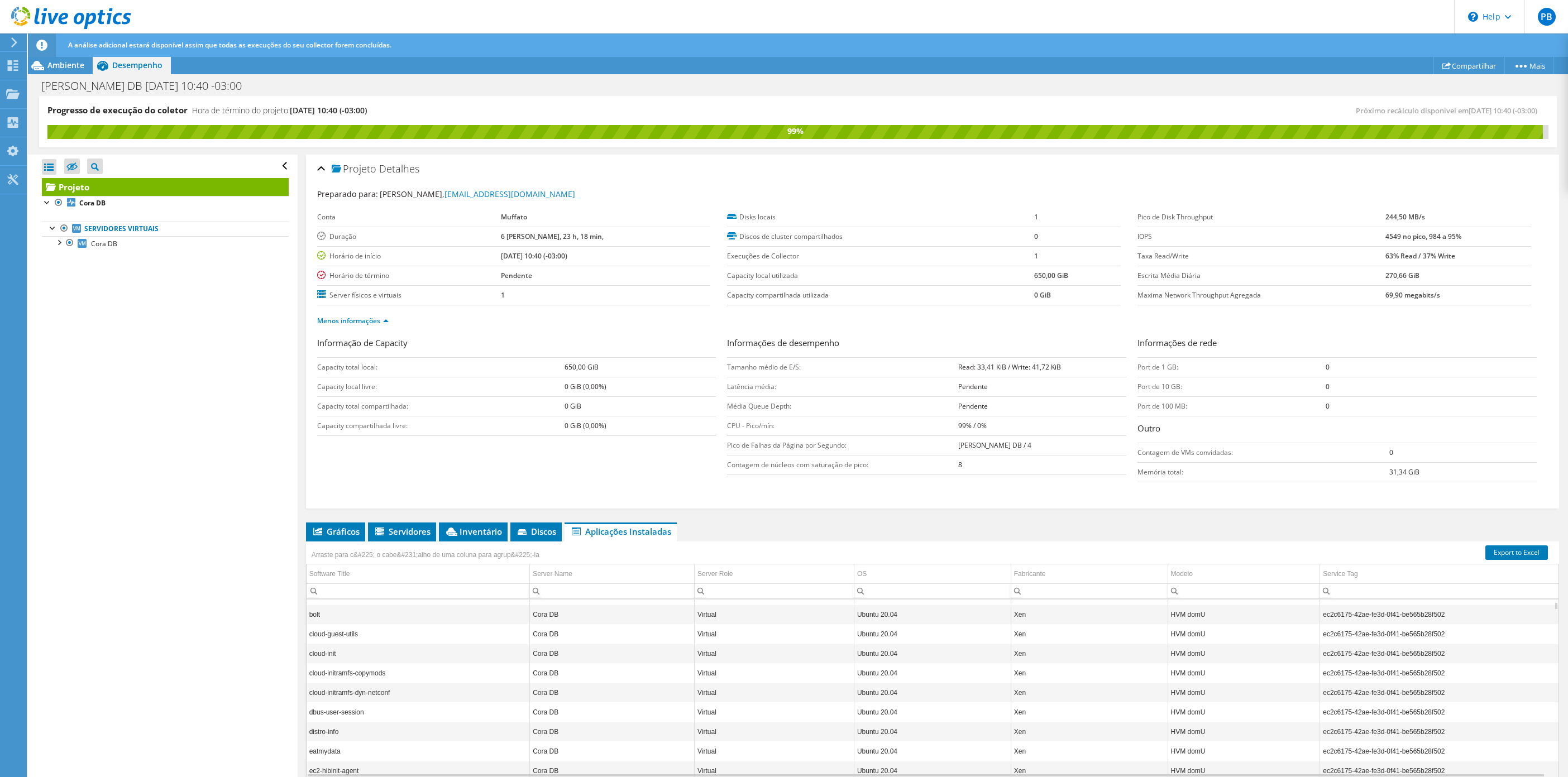
scroll to position [0, 0]
click at [56, 244] on div at bounding box center [59, 242] width 11 height 11
click at [64, 276] on div at bounding box center [64, 271] width 11 height 11
click at [331, 528] on span "Gráficos" at bounding box center [336, 531] width 48 height 11
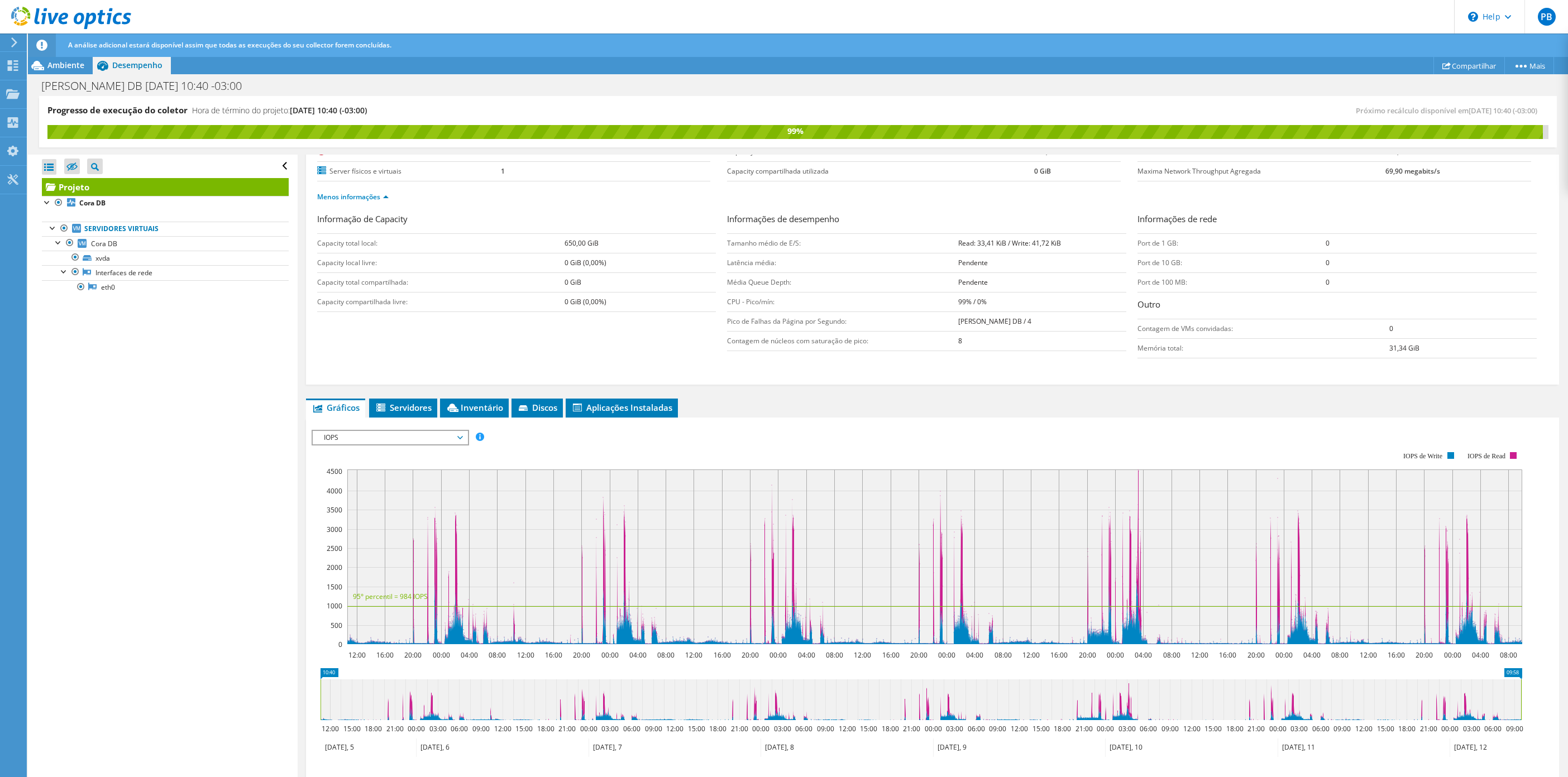
scroll to position [235, 0]
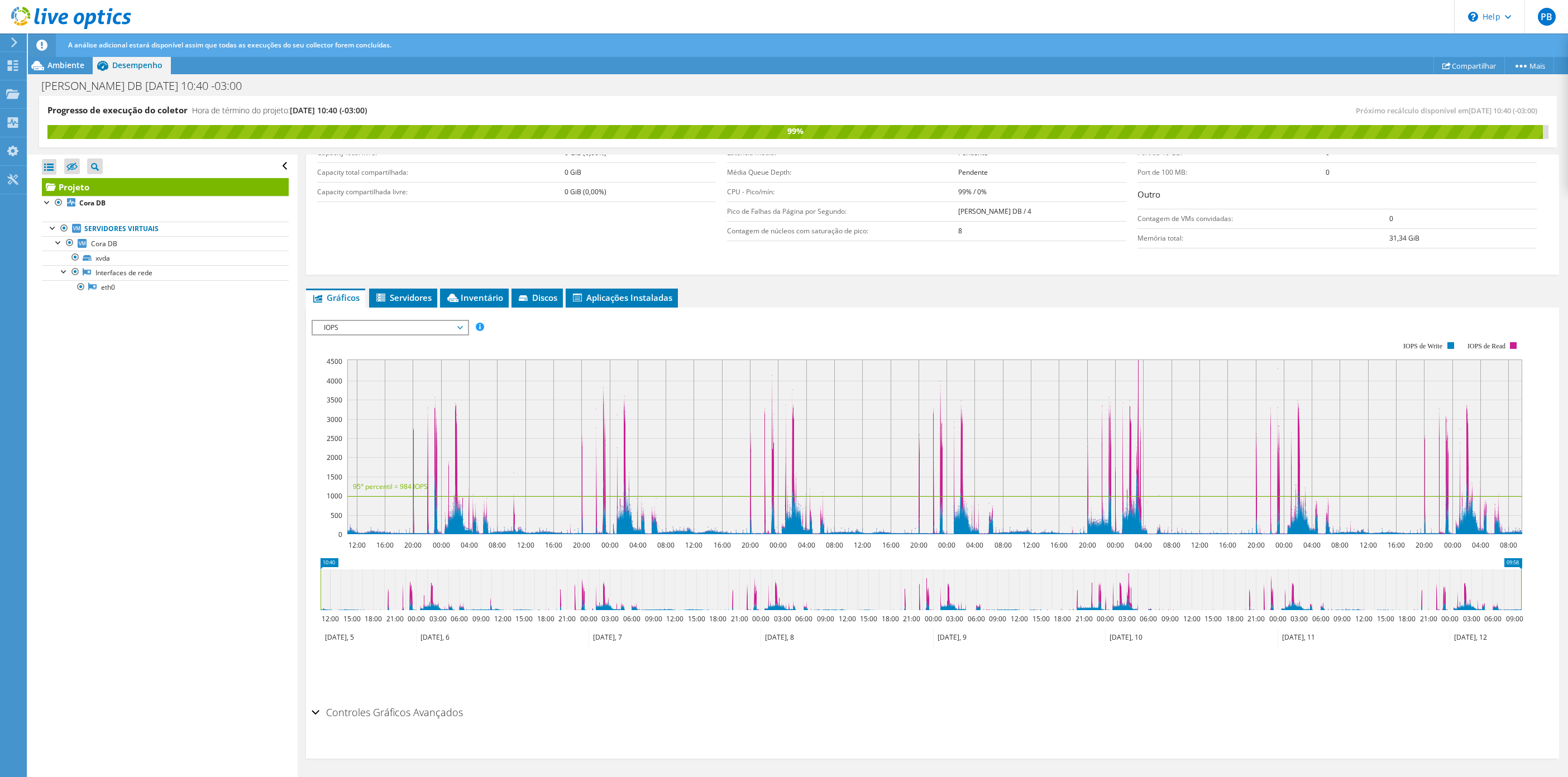
click at [409, 328] on span "IOPS" at bounding box center [389, 328] width 143 height 13
click at [392, 352] on li "Disk Throughput" at bounding box center [389, 354] width 155 height 13
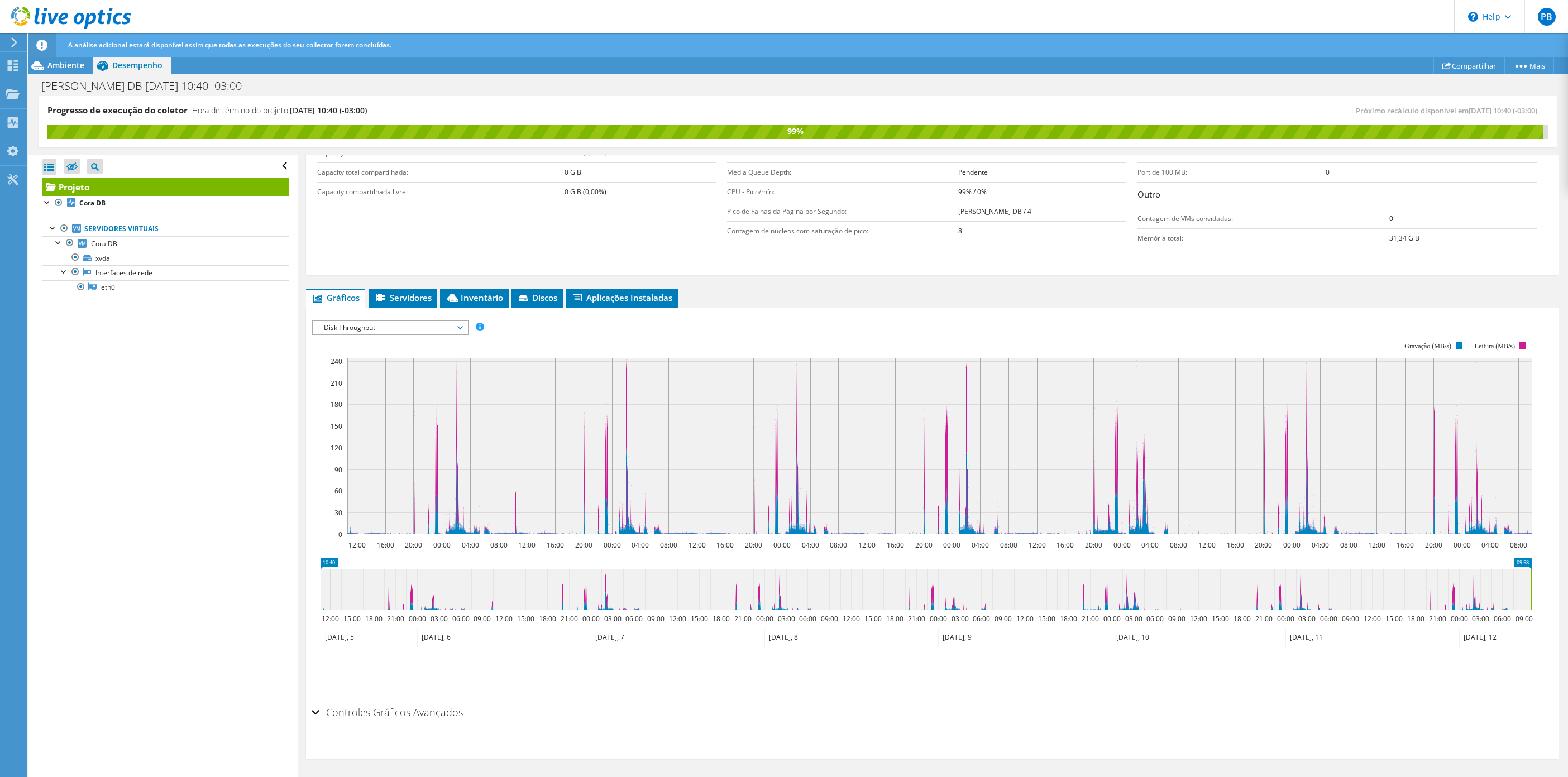
click at [458, 372] on rect at bounding box center [939, 446] width 1185 height 177
drag, startPoint x: 456, startPoint y: 528, endPoint x: 474, endPoint y: 530, distance: 18.1
click at [473, 530] on g at bounding box center [939, 490] width 1186 height 89
click at [397, 325] on span "Disk Throughput" at bounding box center [389, 328] width 143 height 13
click at [359, 365] on li "Tamanho de E/S" at bounding box center [389, 367] width 155 height 13
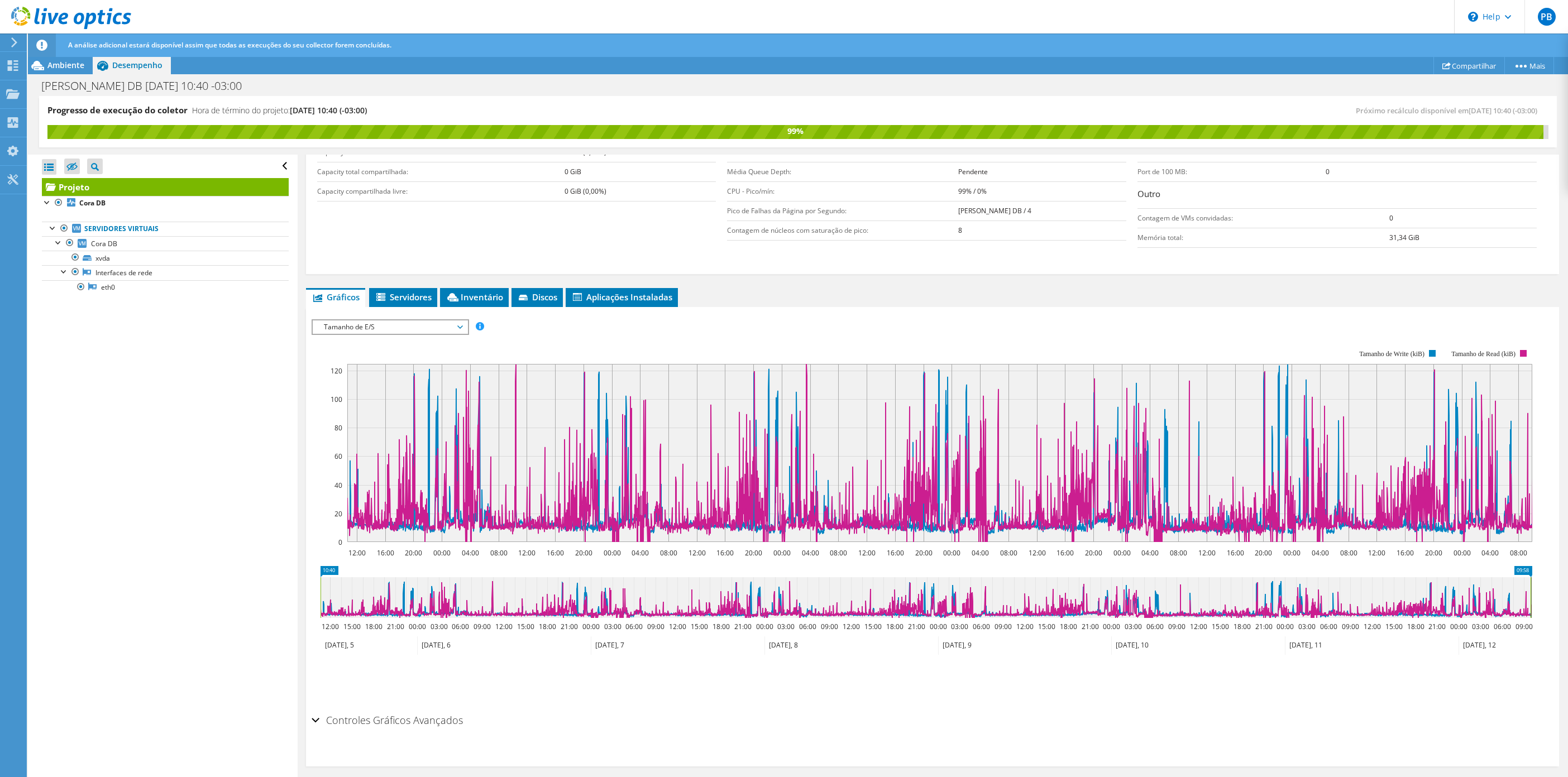
click at [467, 331] on span "Tamanho de E/S" at bounding box center [389, 327] width 155 height 13
click at [360, 386] on li "Latência" at bounding box center [389, 381] width 155 height 13
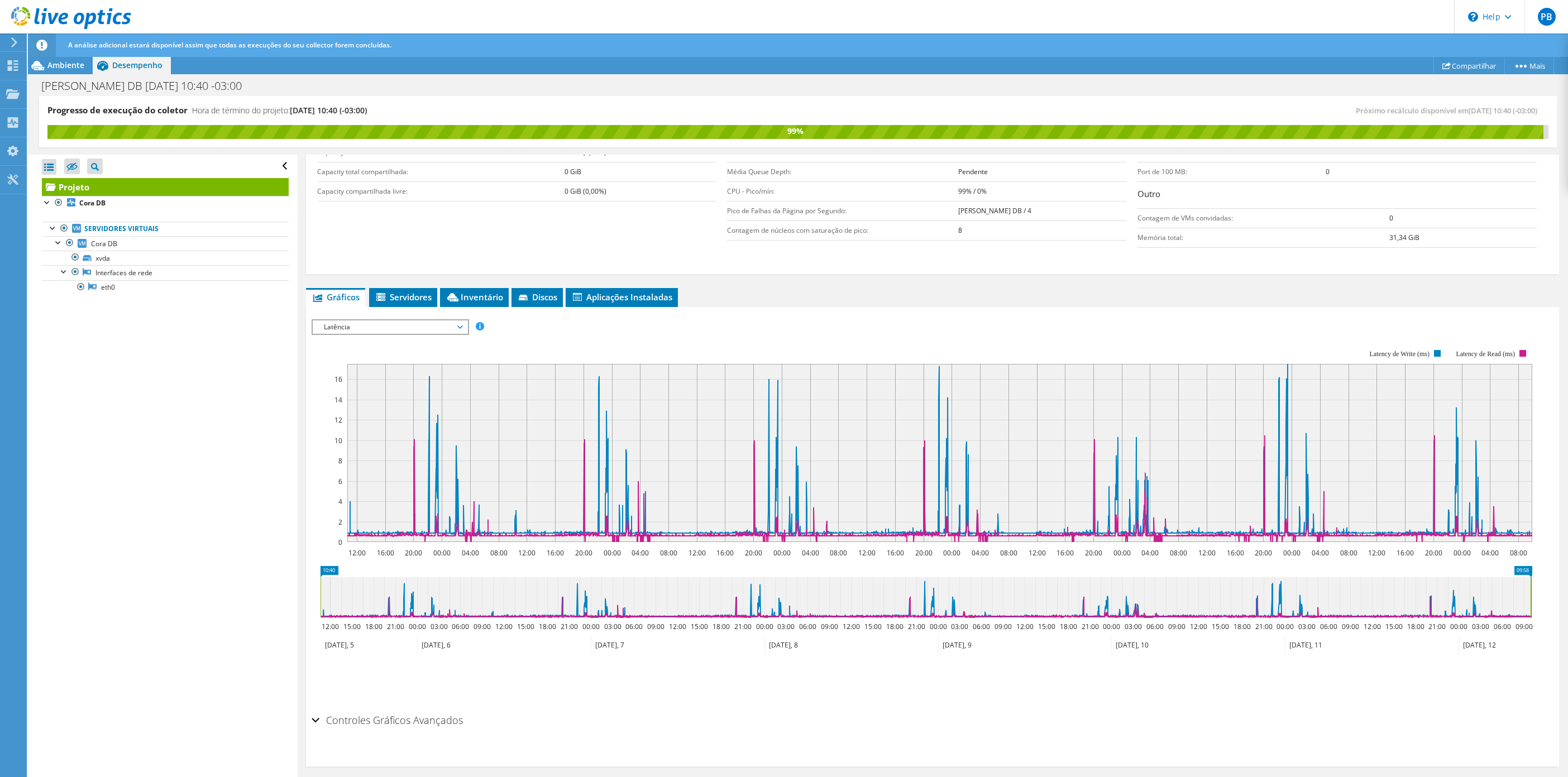
click at [428, 380] on icon at bounding box center [940, 449] width 1185 height 170
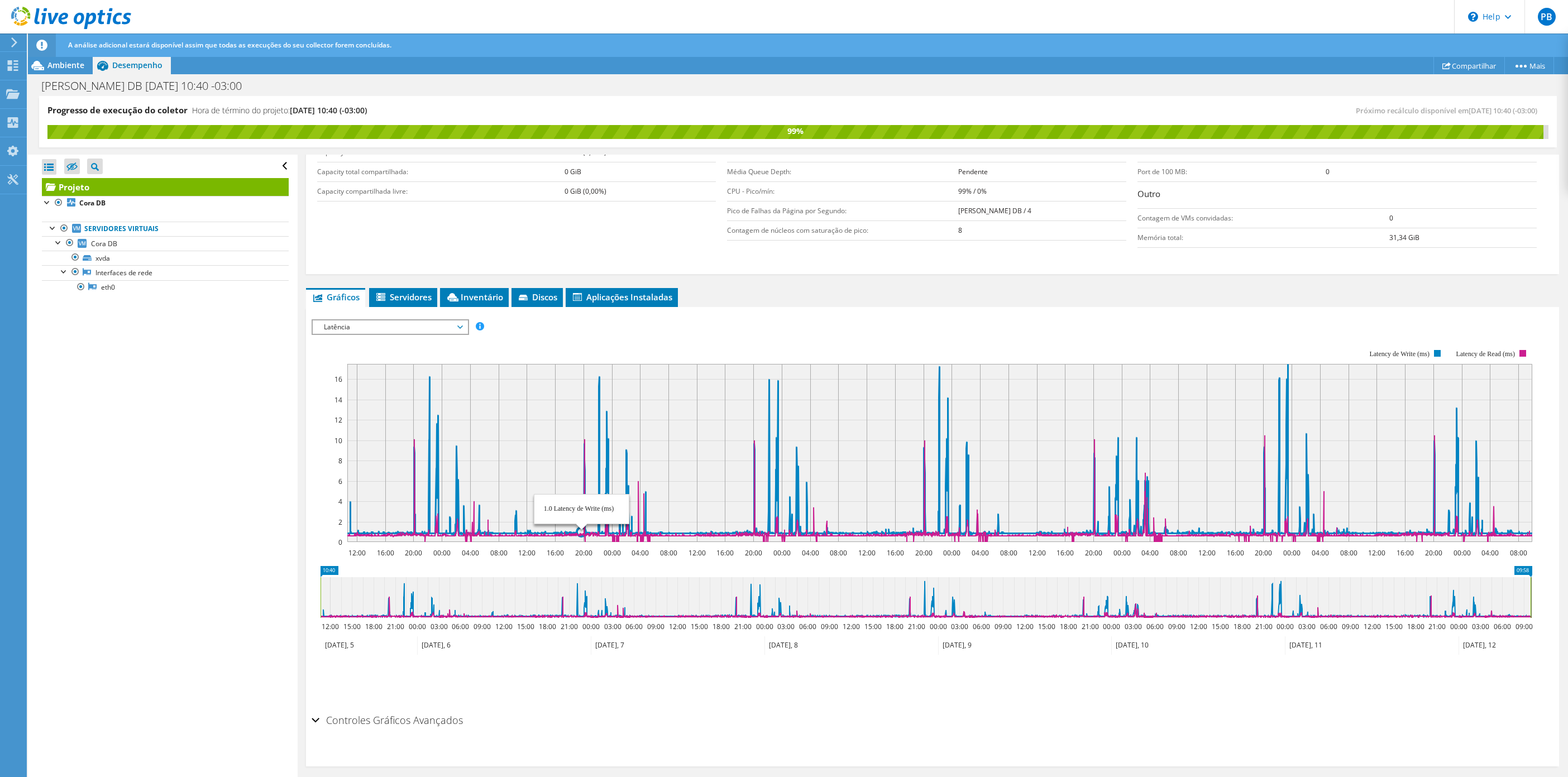
click at [597, 382] on icon at bounding box center [940, 449] width 1185 height 170
click at [600, 379] on icon at bounding box center [940, 449] width 1185 height 170
drag, startPoint x: 600, startPoint y: 379, endPoint x: 1115, endPoint y: 377, distance: 515.0
click at [598, 379] on icon at bounding box center [940, 449] width 1185 height 170
drag, startPoint x: 1283, startPoint y: 377, endPoint x: 1275, endPoint y: 354, distance: 24.4
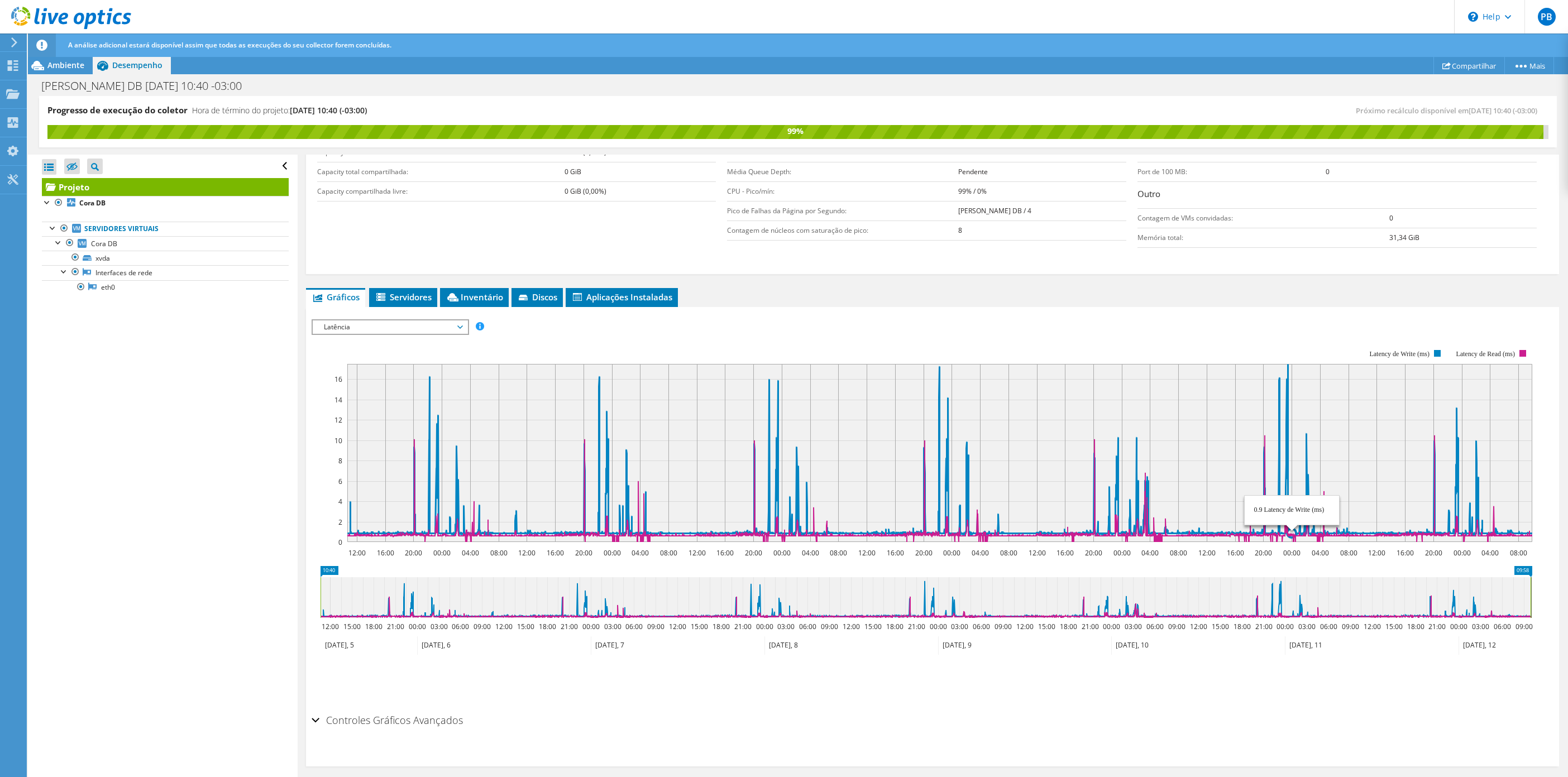
click at [1279, 362] on icon "12:00 16:00 20:00 00:00 04:00 08:00 12:00 16:00 20:00 00:00 04:00 08:00 12:00 1…" at bounding box center [926, 446] width 1229 height 223
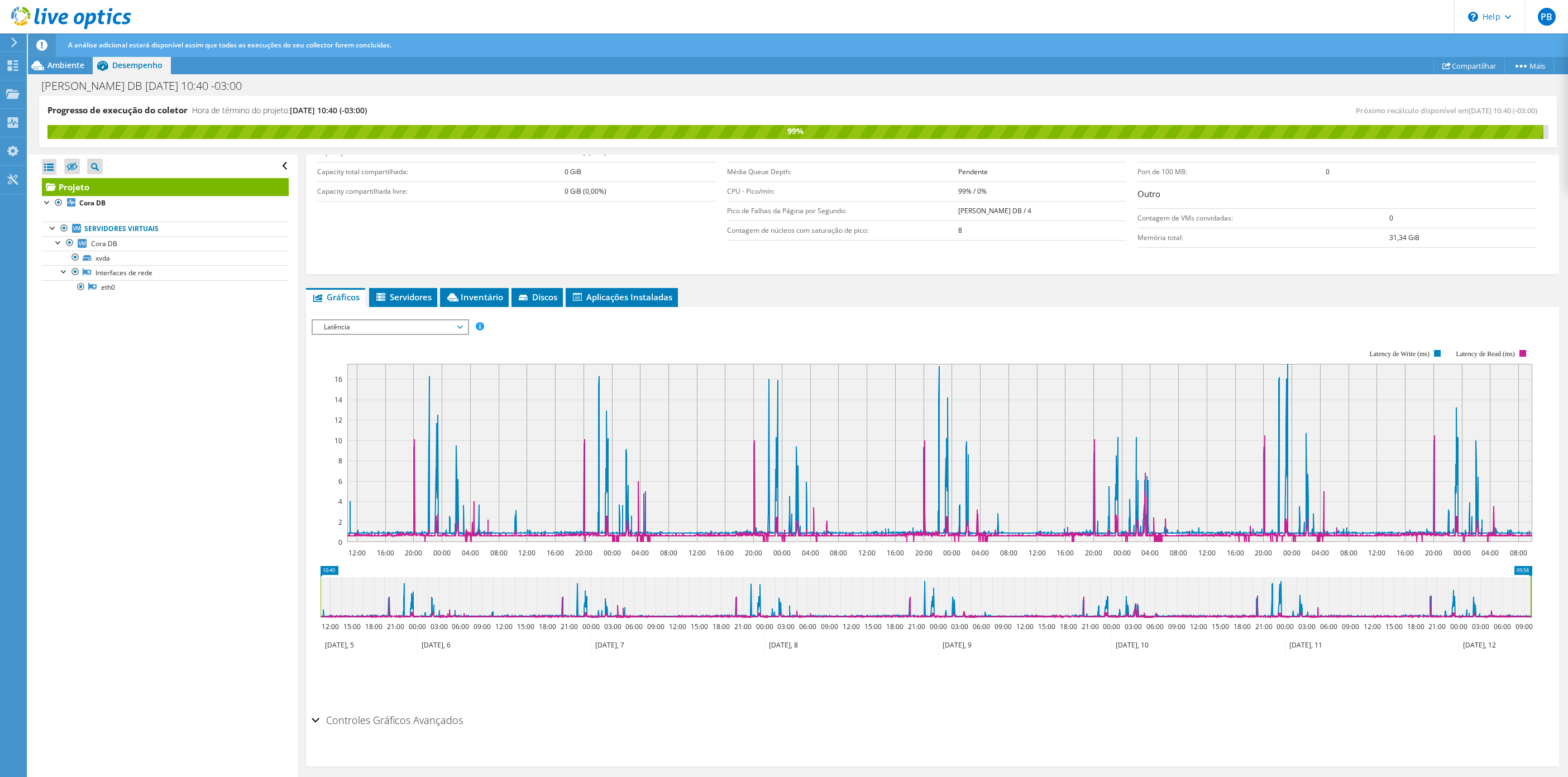
click at [1456, 410] on icon at bounding box center [940, 449] width 1185 height 170
click at [438, 323] on span "Latência" at bounding box center [389, 327] width 143 height 13
click at [397, 391] on li "Profundidade da fila" at bounding box center [389, 394] width 155 height 13
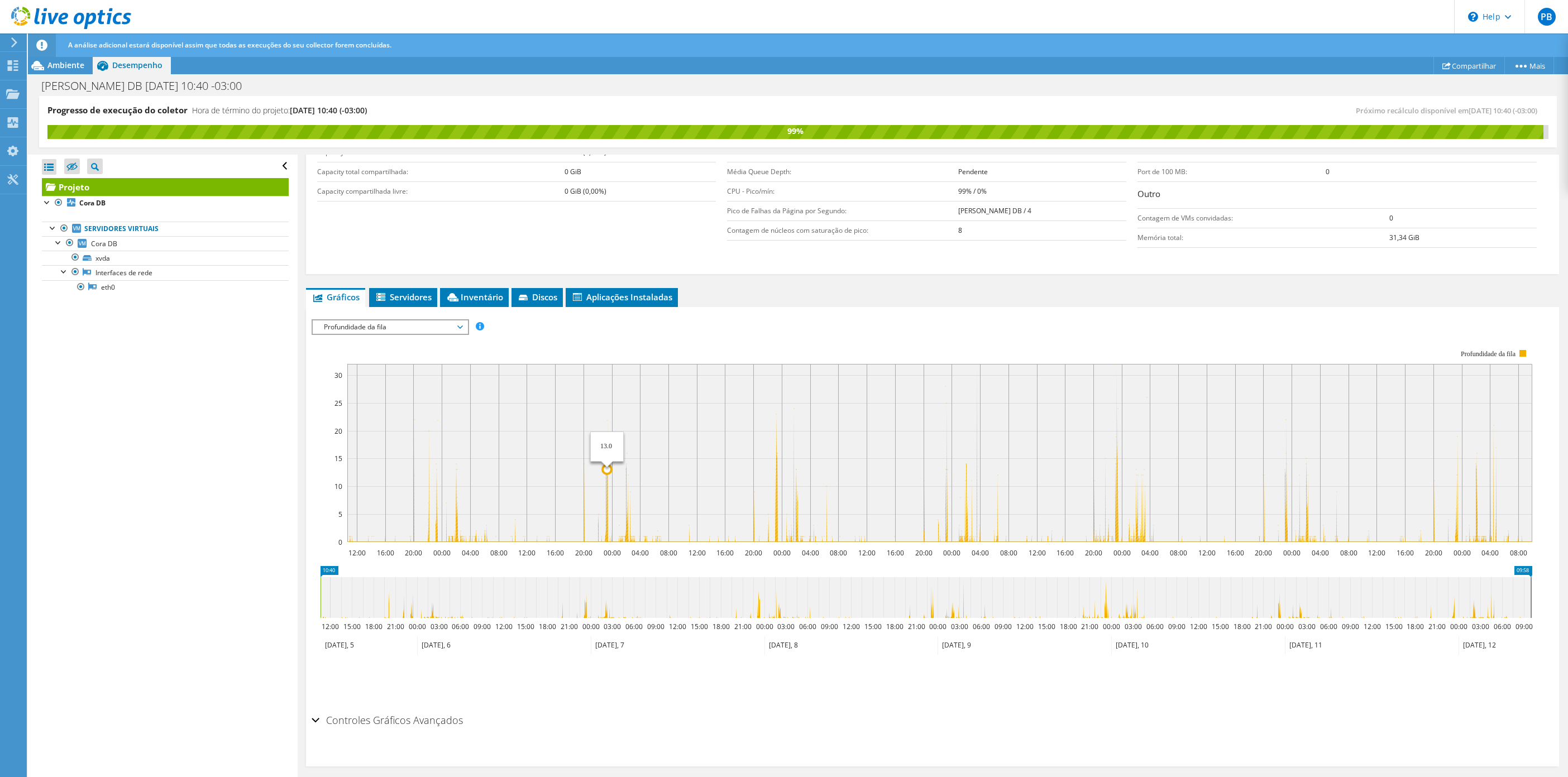
click at [607, 474] on circle at bounding box center [607, 470] width 9 height 9
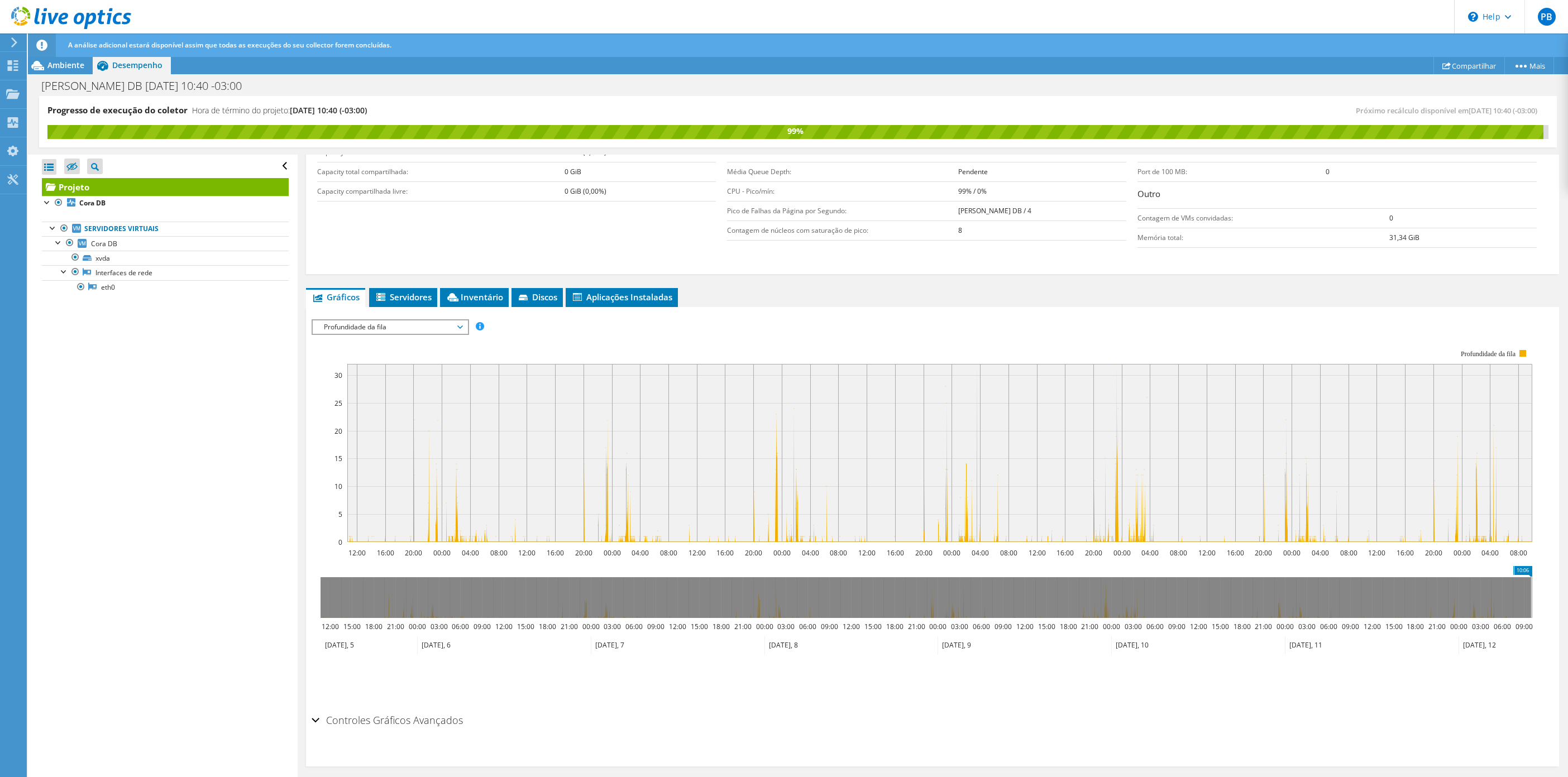
drag, startPoint x: 330, startPoint y: 572, endPoint x: 1604, endPoint y: 568, distance: 1274.0
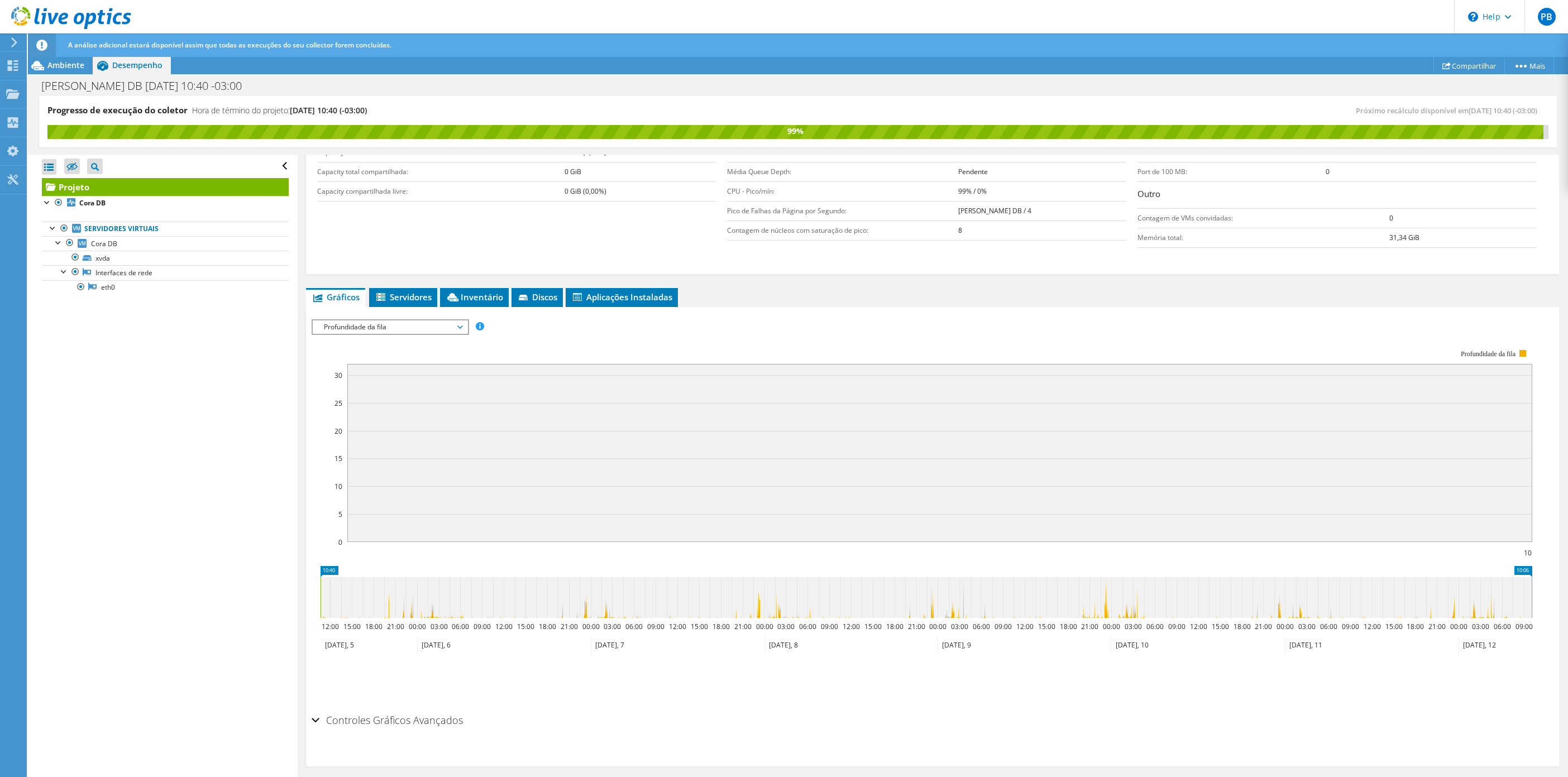
drag, startPoint x: 1519, startPoint y: 573, endPoint x: 99, endPoint y: 574, distance: 1420.0
click at [104, 574] on div "Progresso de execução do coletor Hora de término do projeto: 08/12/2025, 10:40 …" at bounding box center [798, 437] width 1540 height 682
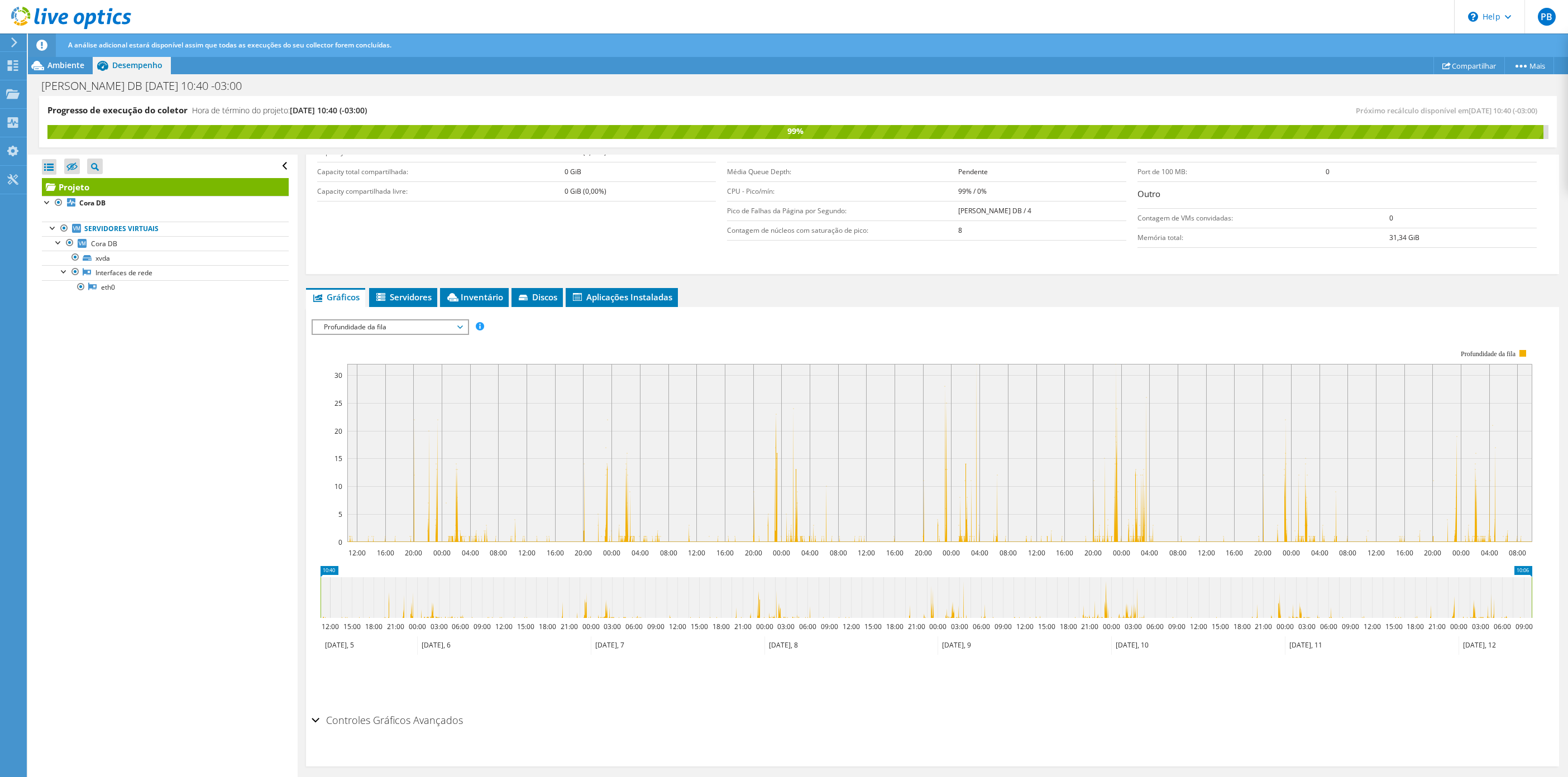
drag, startPoint x: 1525, startPoint y: 573, endPoint x: 1581, endPoint y: 566, distance: 56.4
click at [414, 332] on span "Profundidade da fila" at bounding box center [389, 327] width 143 height 13
click at [390, 409] on li "Porcentagem da CPU" at bounding box center [389, 407] width 155 height 13
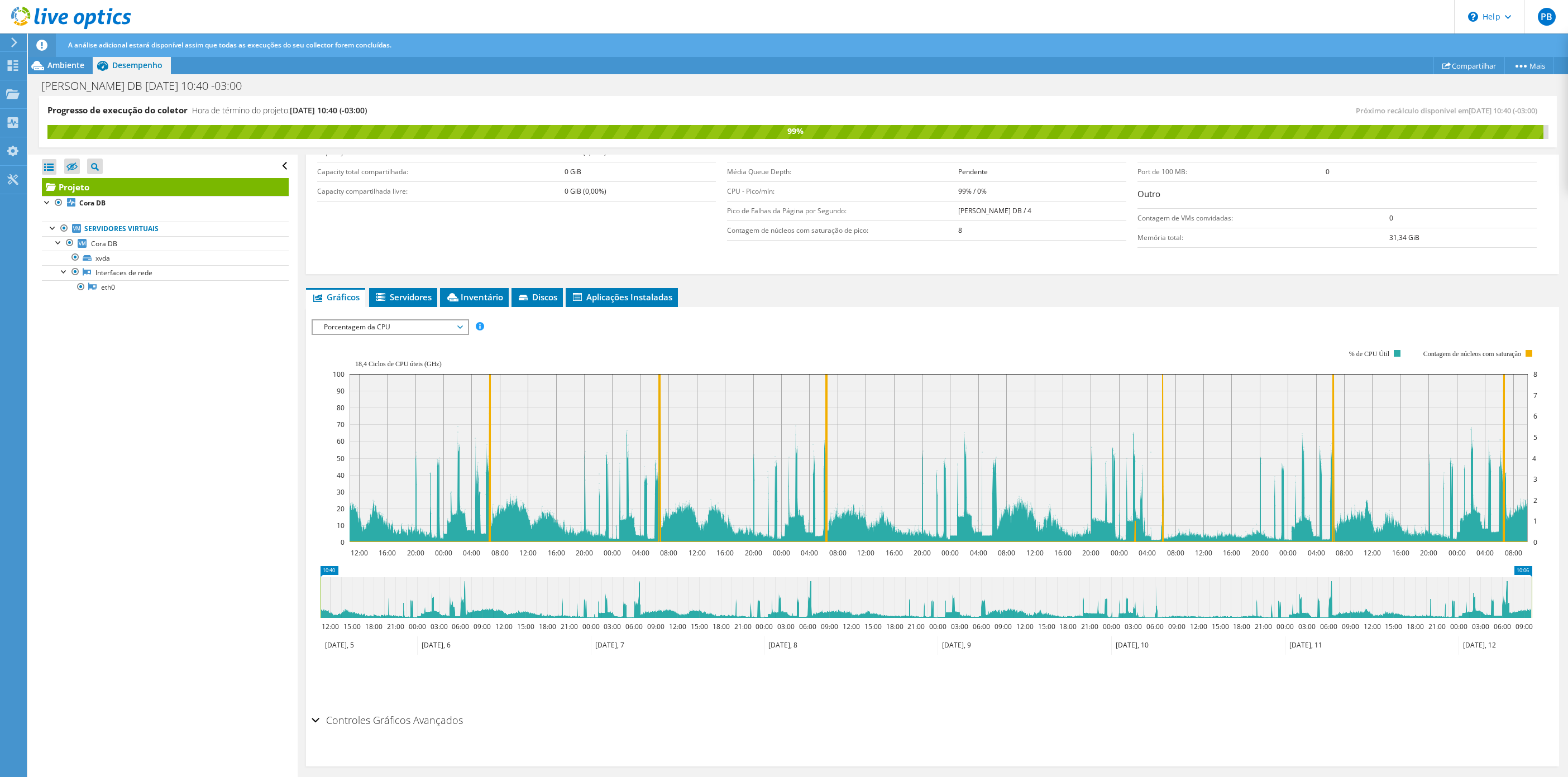
click at [459, 448] on rect at bounding box center [939, 458] width 1179 height 168
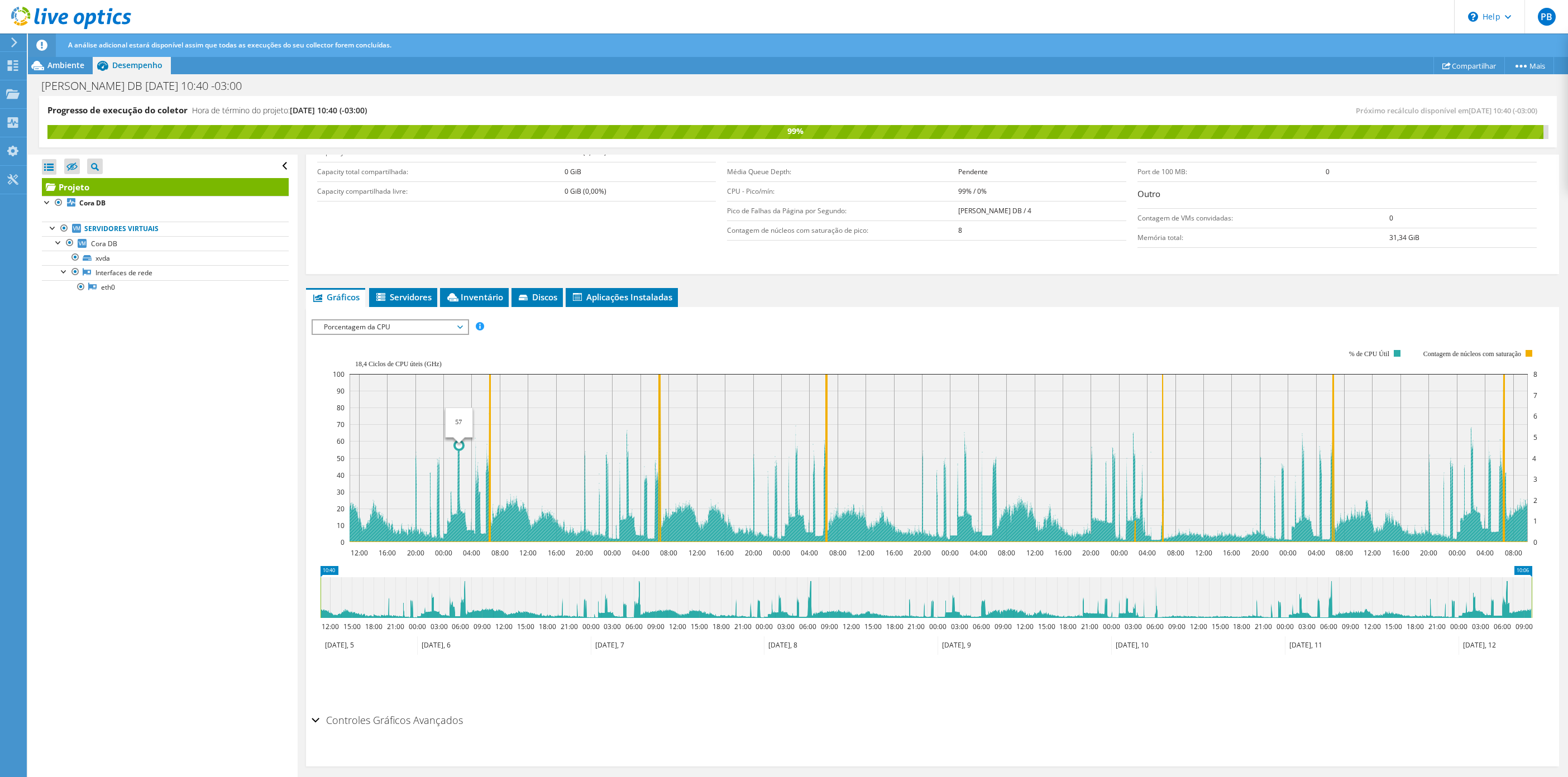
click at [458, 450] on circle at bounding box center [459, 446] width 9 height 9
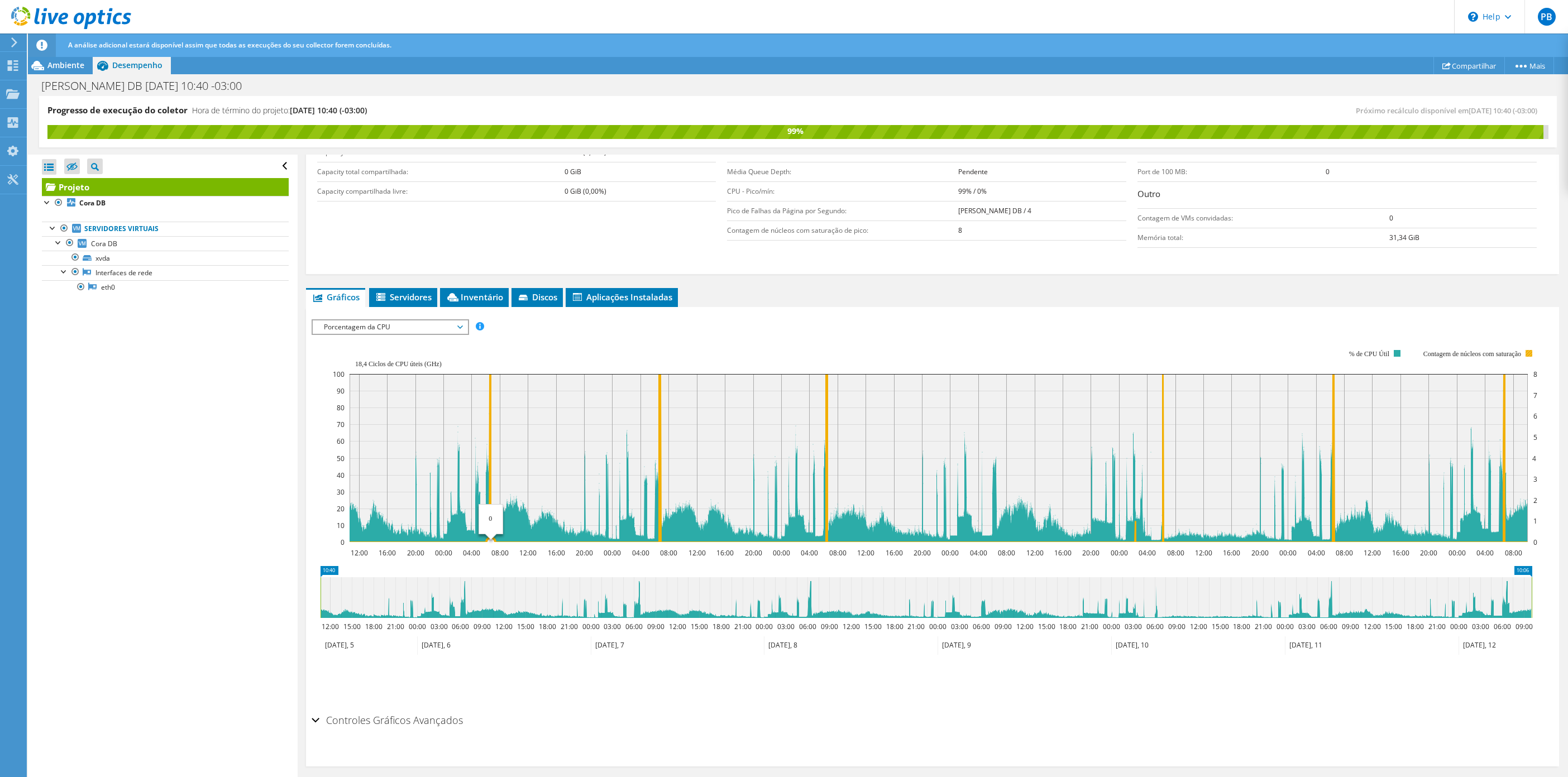
click at [491, 400] on icon at bounding box center [939, 458] width 1178 height 168
click at [657, 379] on icon at bounding box center [939, 458] width 1178 height 168
drag, startPoint x: 773, startPoint y: 380, endPoint x: 920, endPoint y: 536, distance: 214.3
click at [920, 537] on icon "12:00 16:00 20:00 00:00 04:00 08:00 12:00 16:00 20:00 00:00 04:00 08:00 12:00 1…" at bounding box center [926, 446] width 1229 height 223
click at [1529, 355] on rect at bounding box center [1529, 353] width 7 height 7
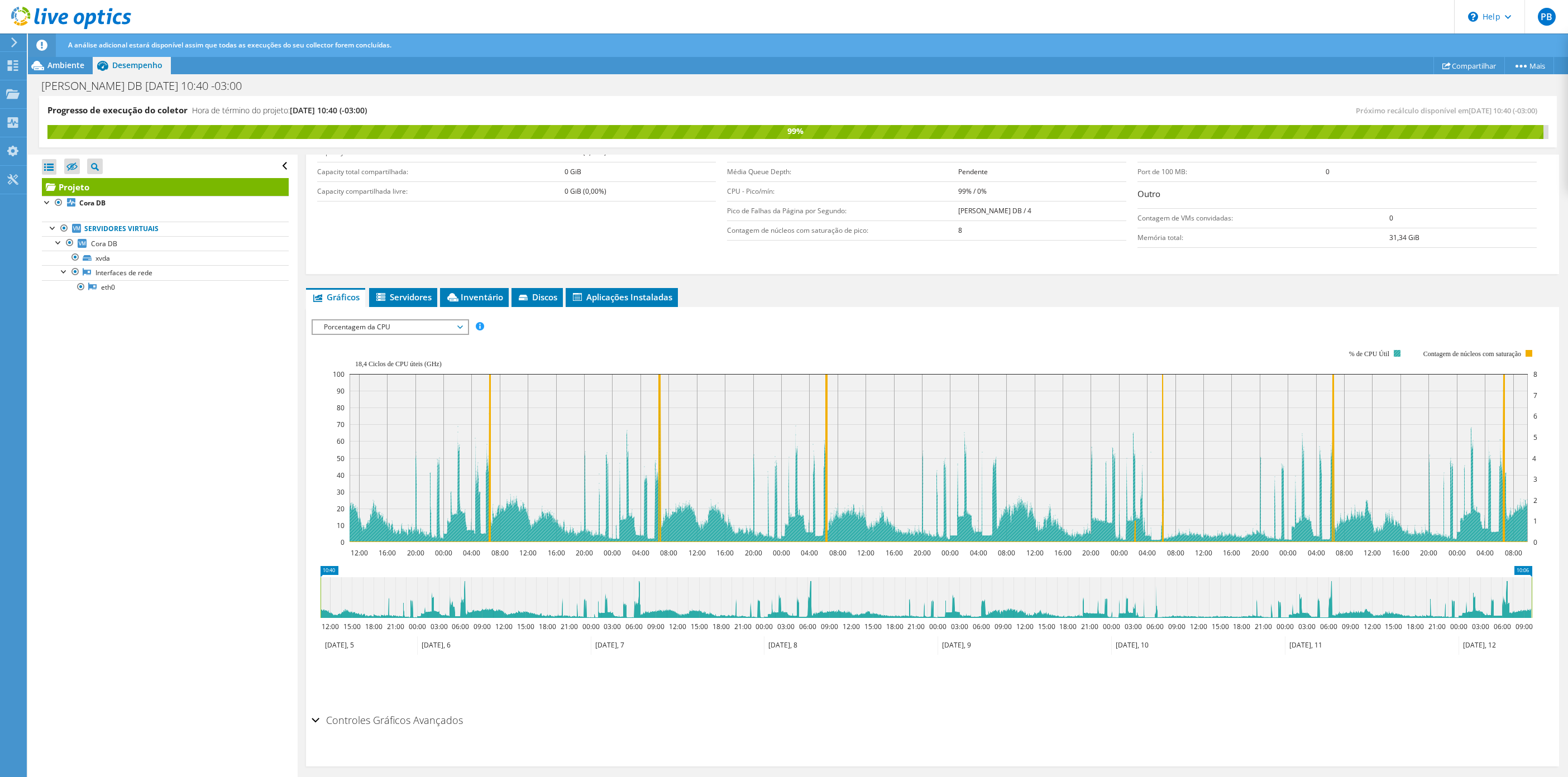
click at [1389, 355] on text "% de CPU Útil" at bounding box center [1369, 354] width 41 height 8
click at [1399, 355] on rect at bounding box center [1397, 353] width 7 height 7
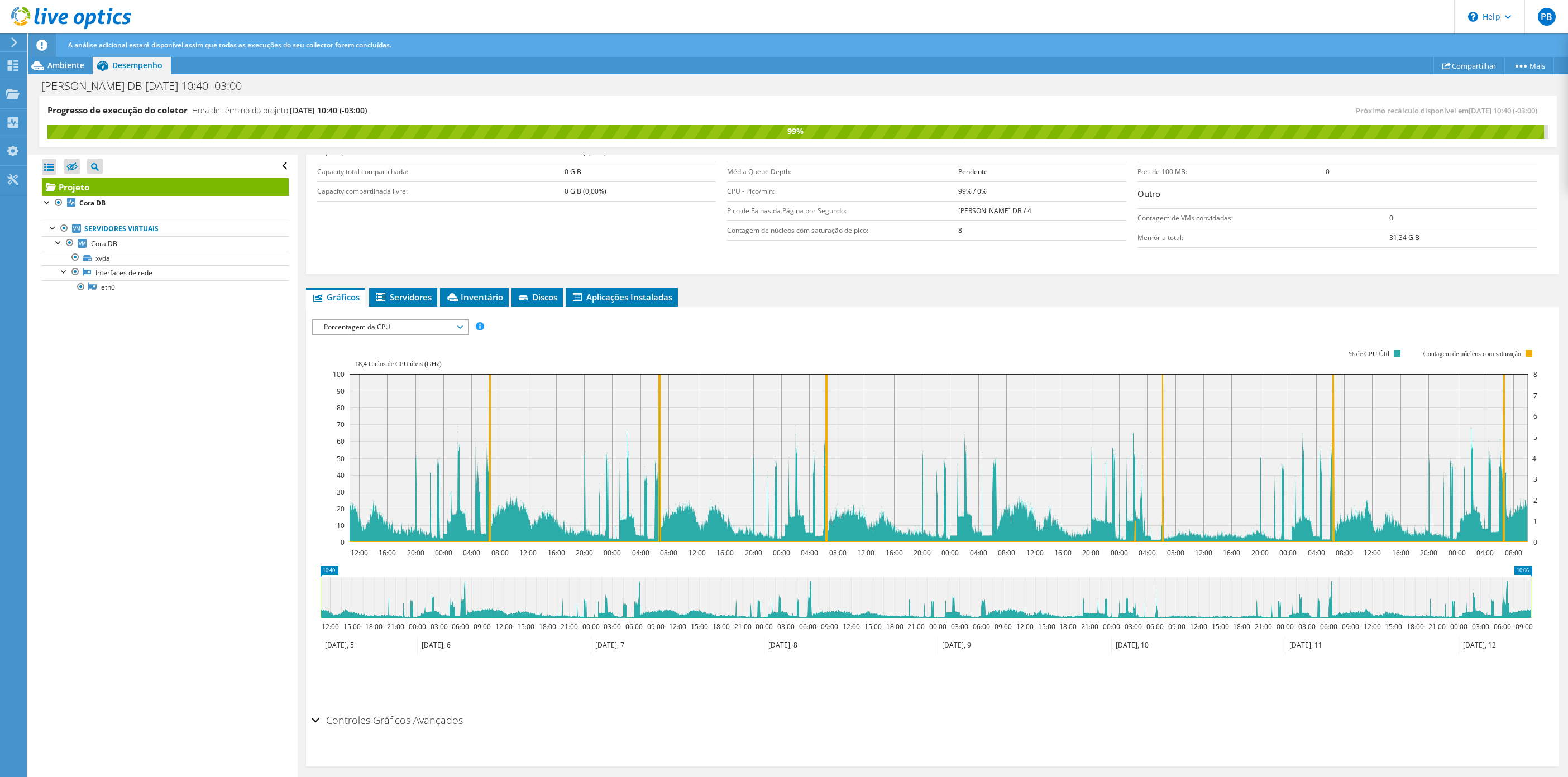
click at [438, 327] on span "Porcentagem da CPU" at bounding box center [389, 327] width 143 height 13
click at [382, 424] on li "Memória" at bounding box center [389, 420] width 155 height 13
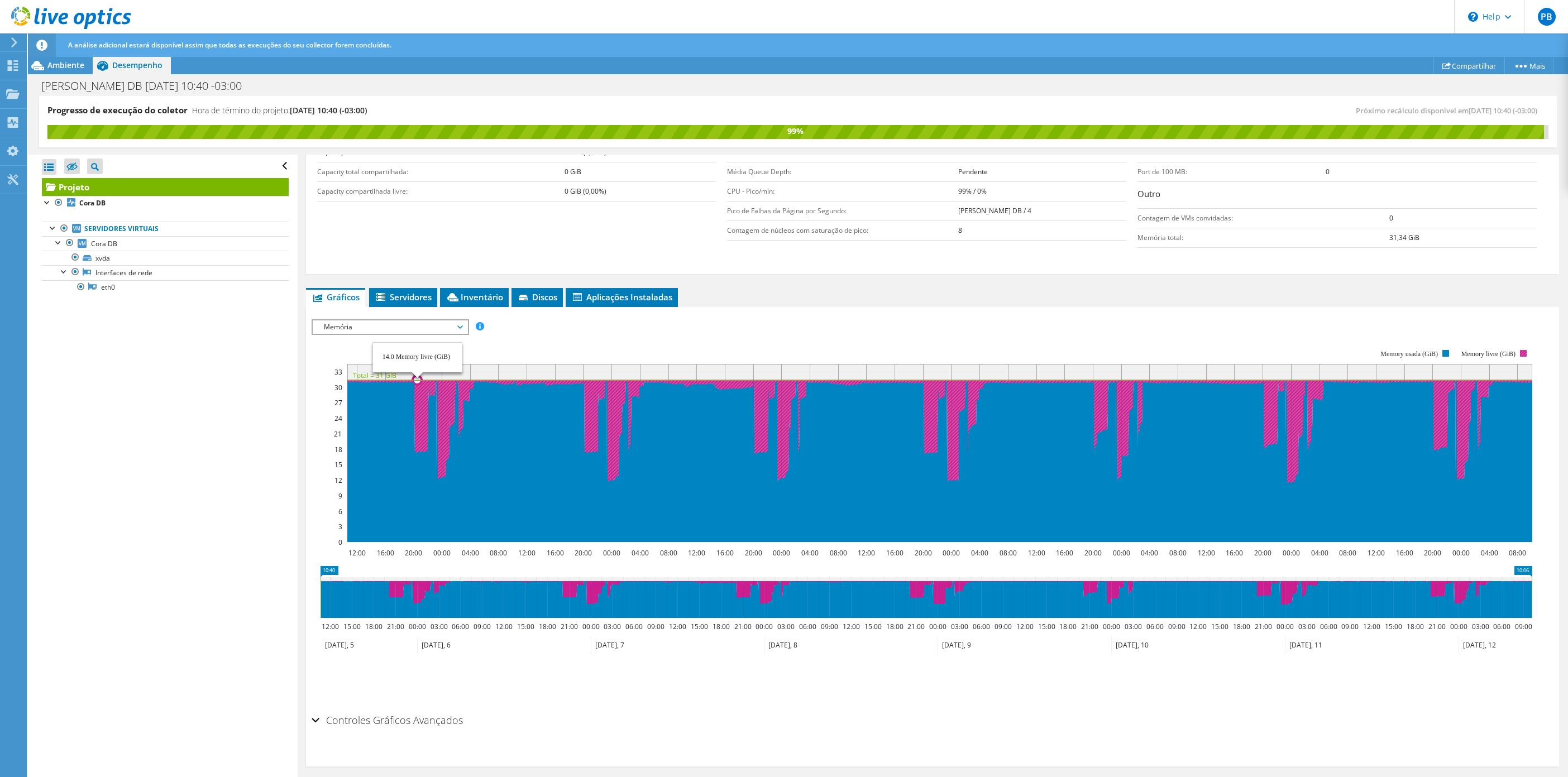
click at [417, 456] on g at bounding box center [939, 459] width 1185 height 167
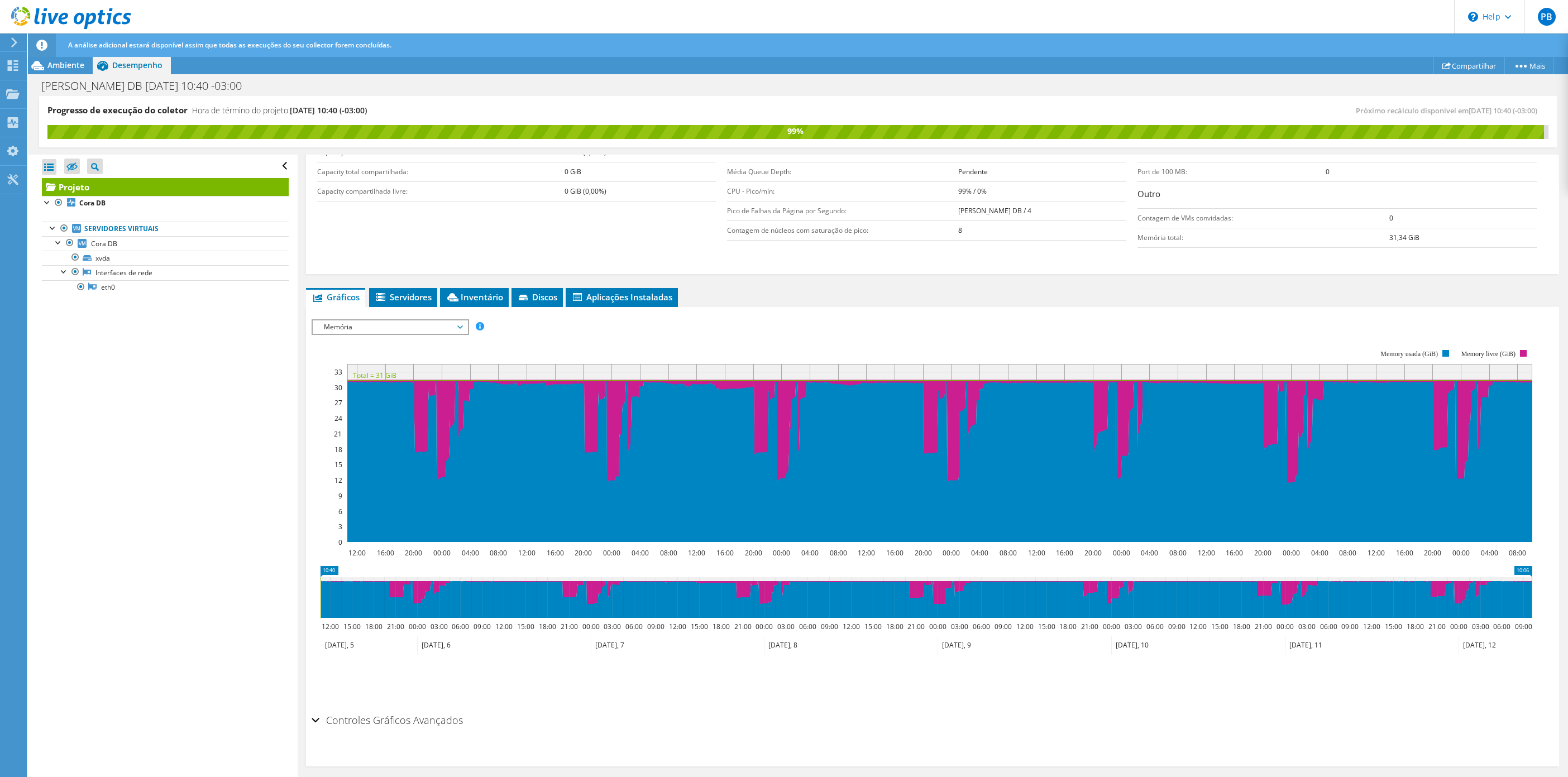
click at [426, 327] on span "Memória" at bounding box center [389, 327] width 143 height 13
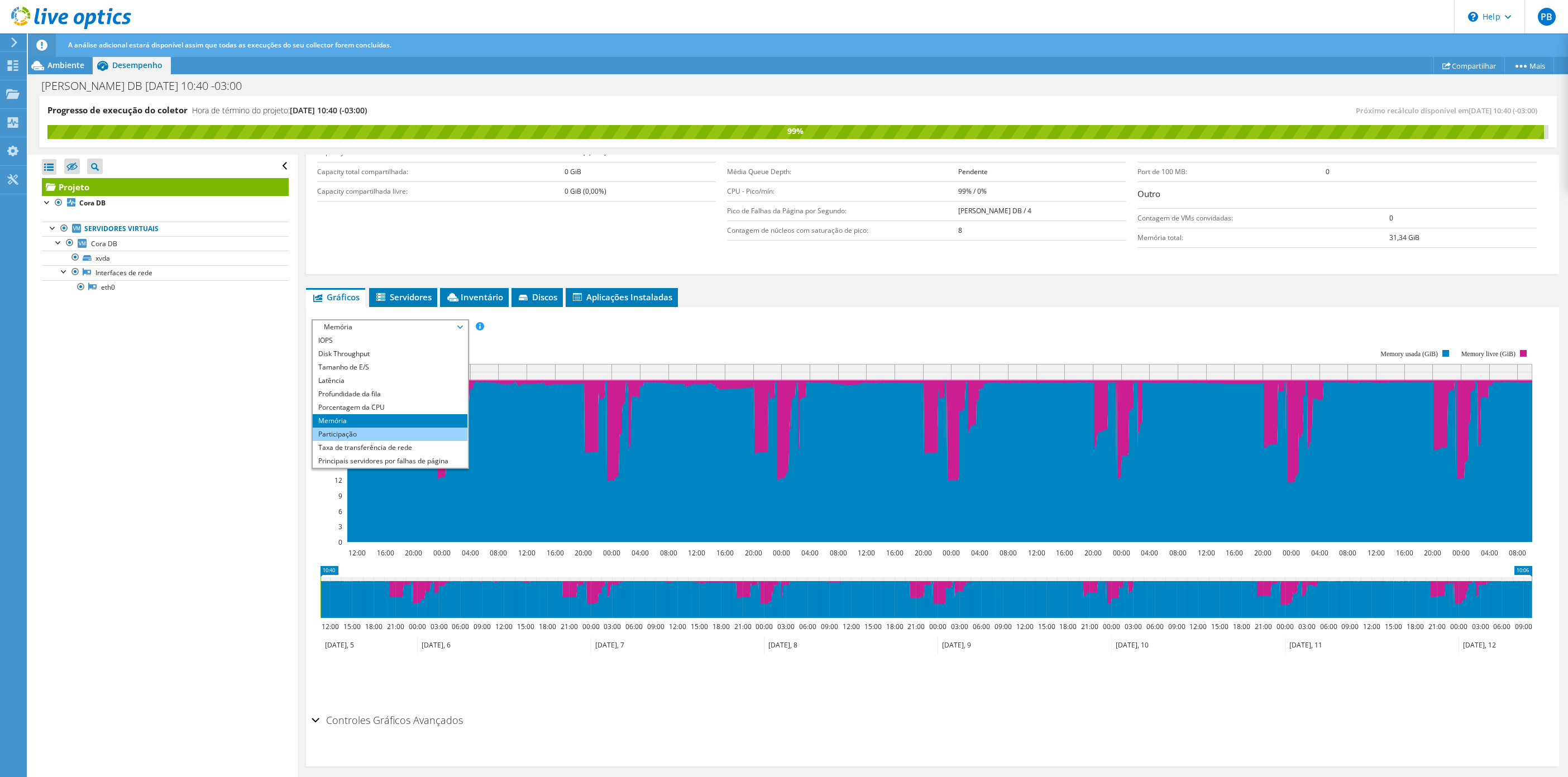
click at [348, 434] on li "Participação" at bounding box center [389, 434] width 155 height 13
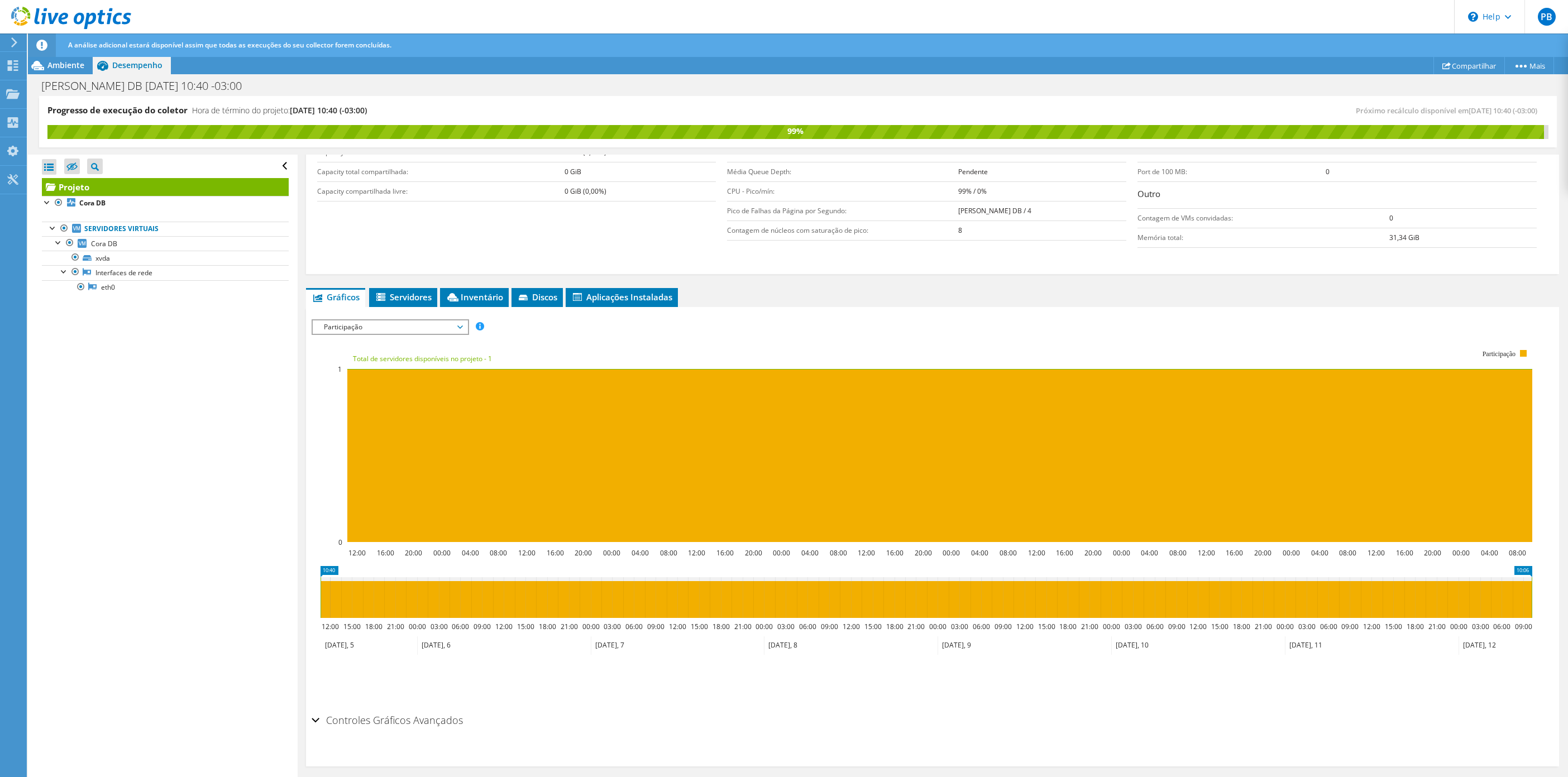
click at [409, 329] on span "Participação" at bounding box center [389, 327] width 143 height 13
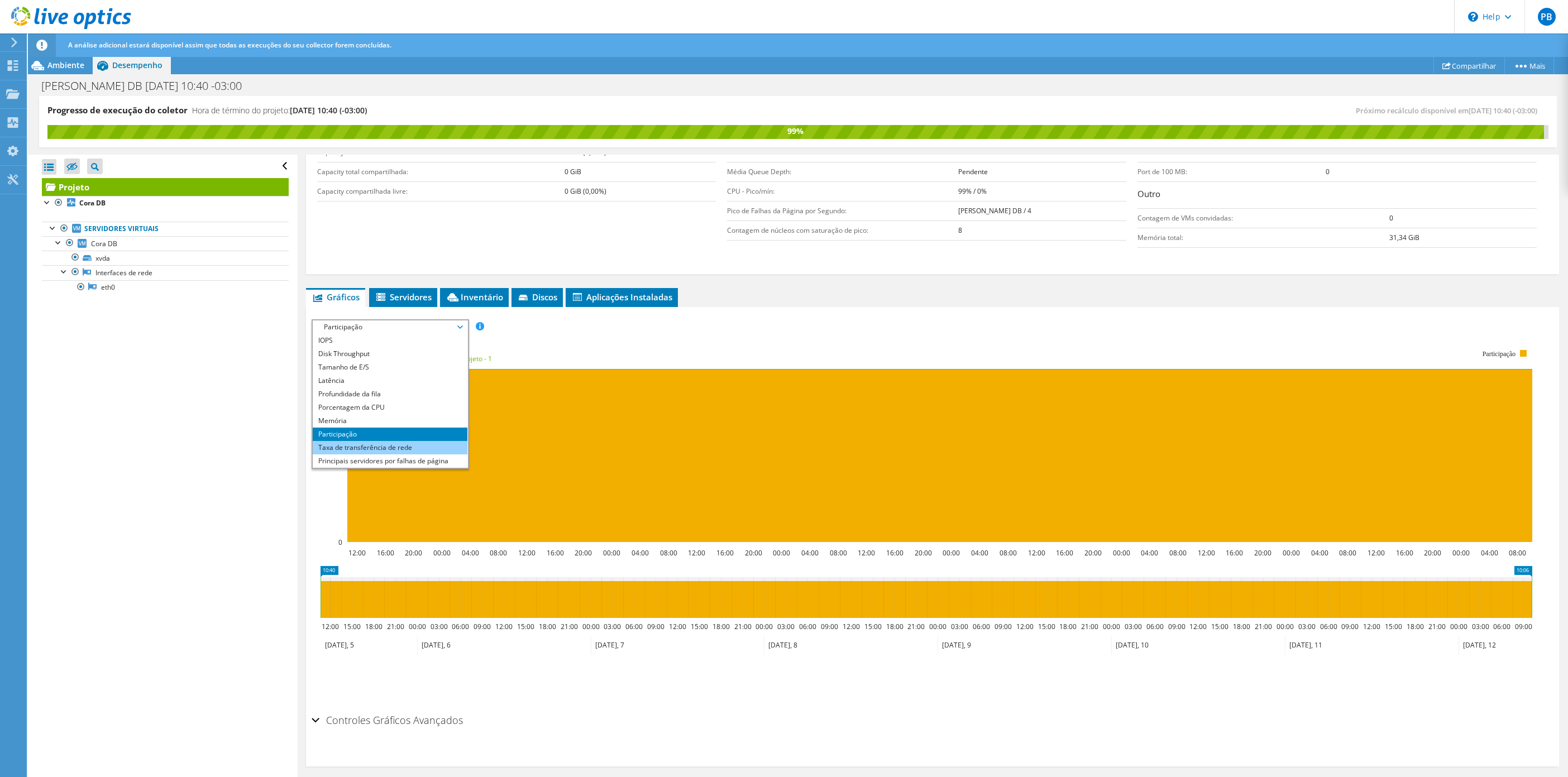
click at [345, 453] on li "Taxa de transferência de rede" at bounding box center [389, 448] width 155 height 13
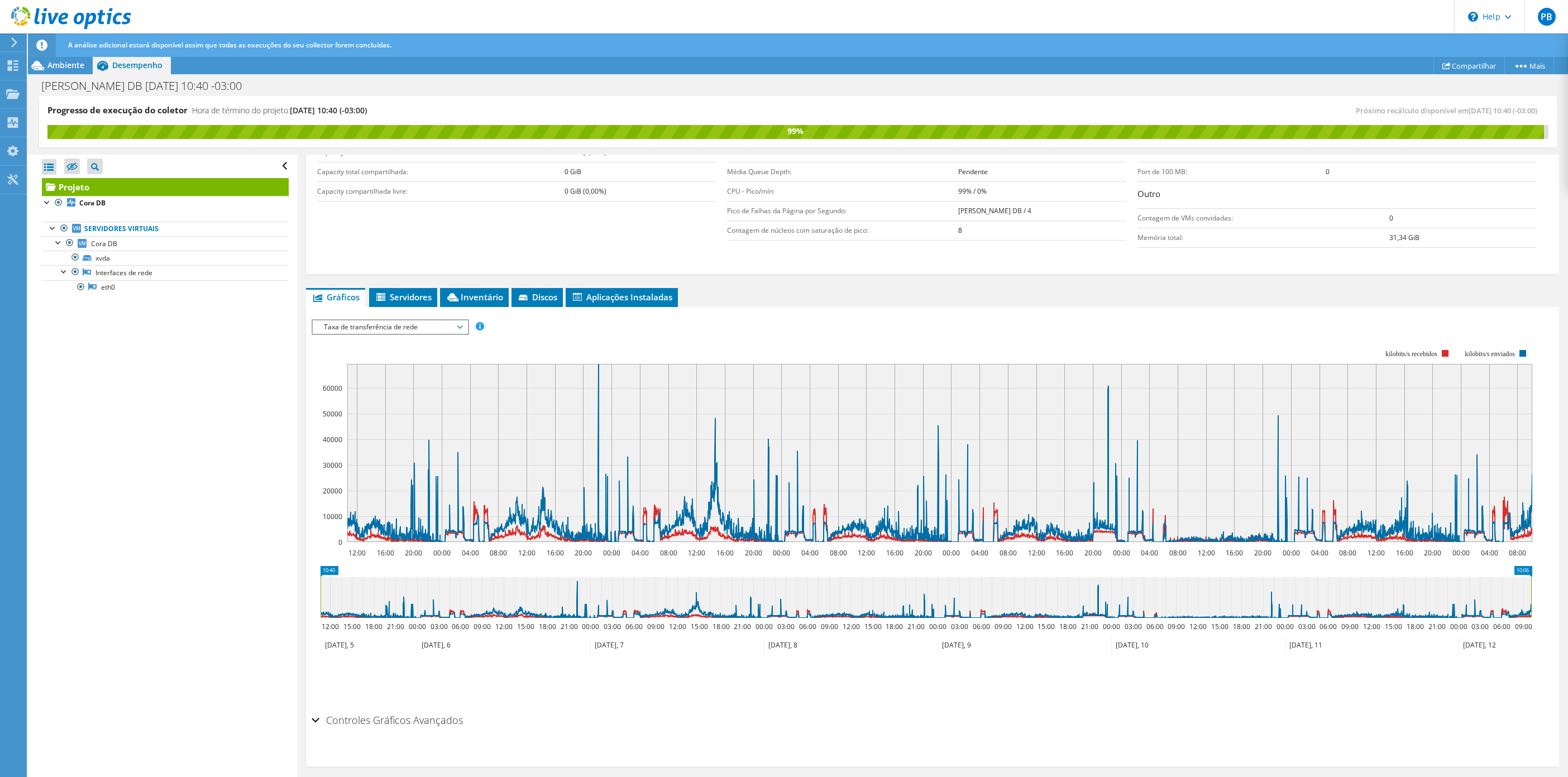
click at [409, 330] on span "Taxa de transferência de rede" at bounding box center [389, 327] width 143 height 13
click at [388, 419] on li "Principais servidores por falhas de página" at bounding box center [389, 420] width 155 height 13
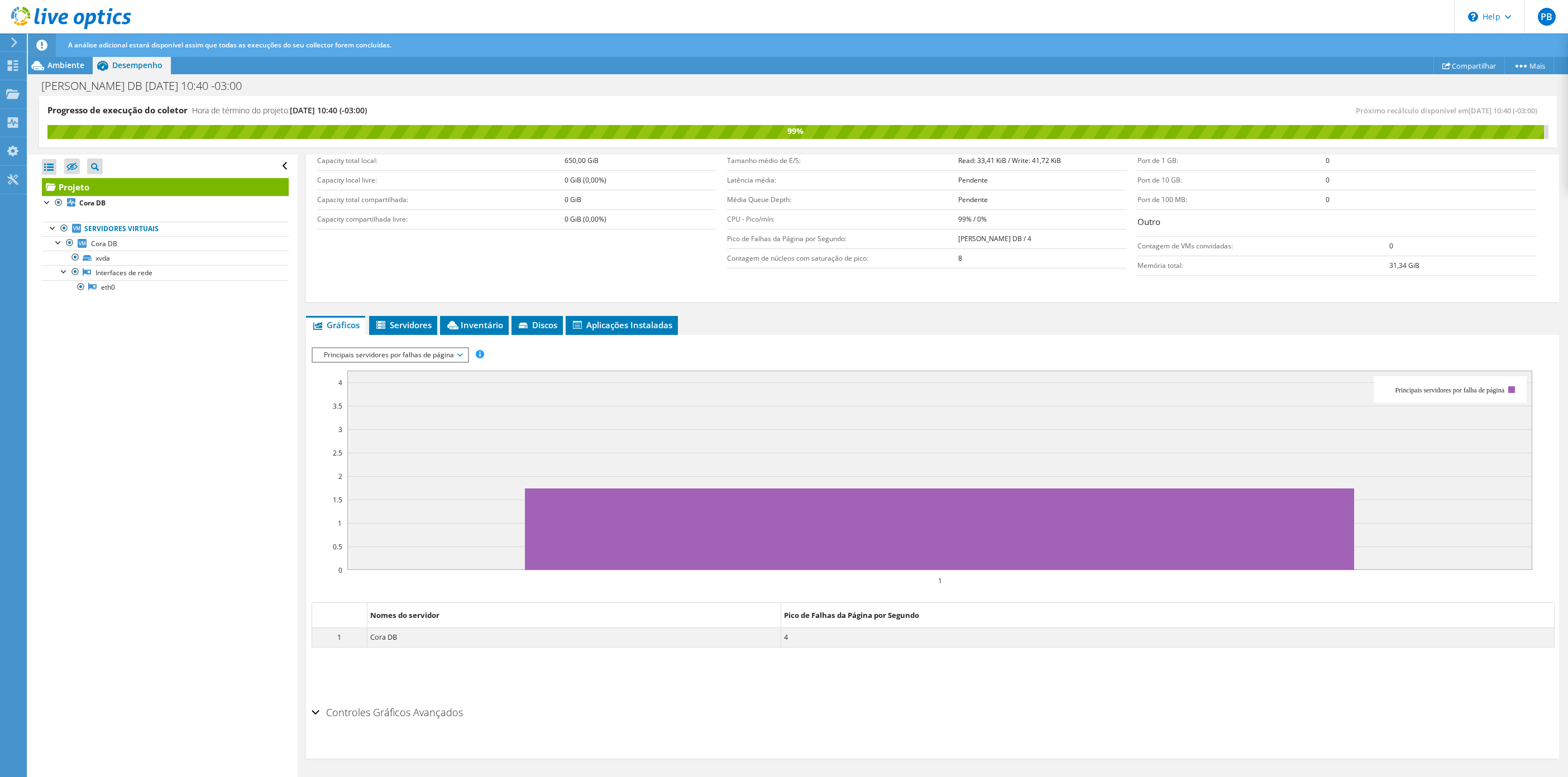
scroll to position [208, 0]
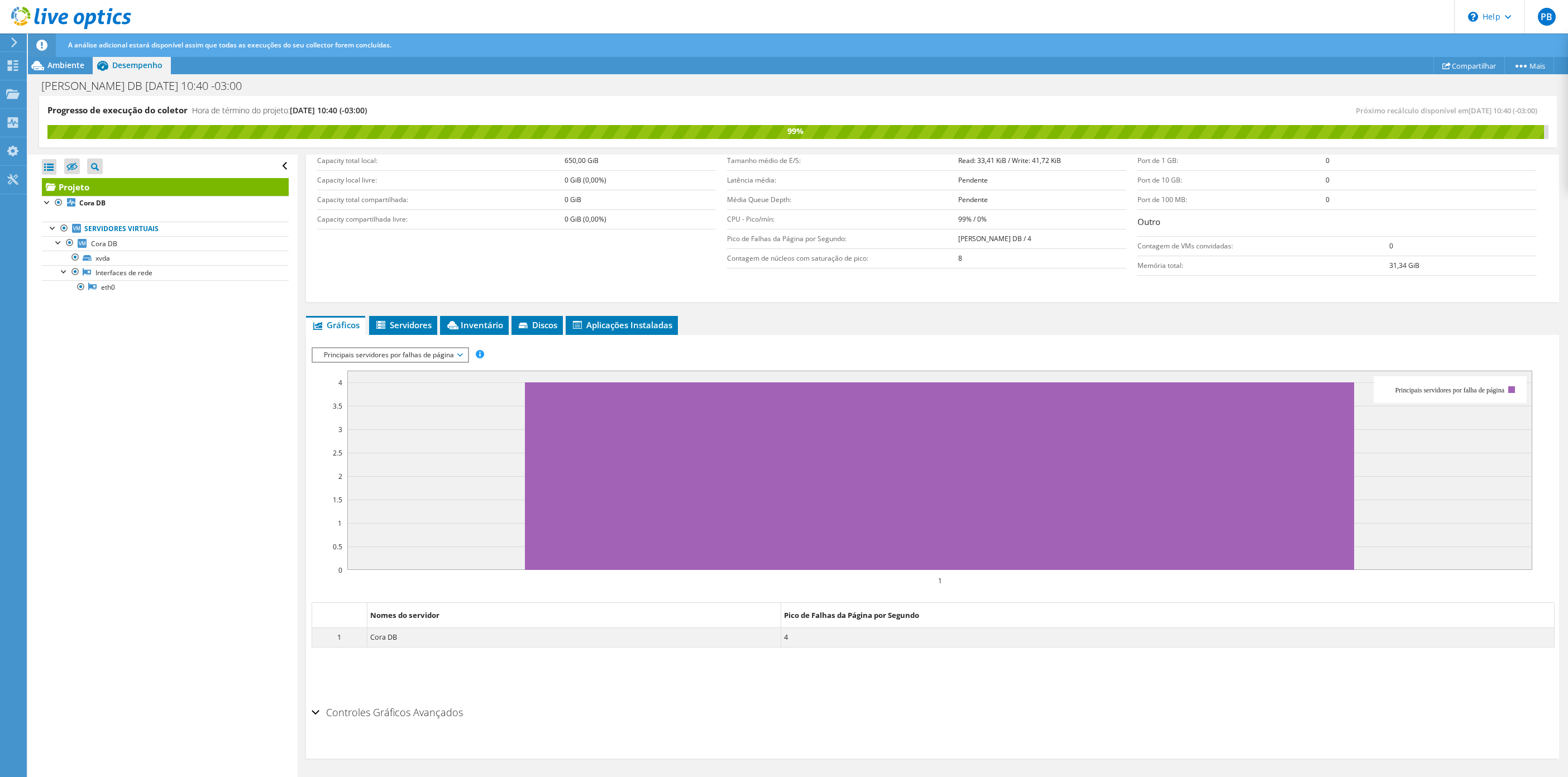
click at [441, 359] on span "Principais servidores por falhas de página" at bounding box center [389, 355] width 143 height 13
click at [397, 464] on li "Linha de concentração de carga de trabalho" at bounding box center [389, 462] width 155 height 13
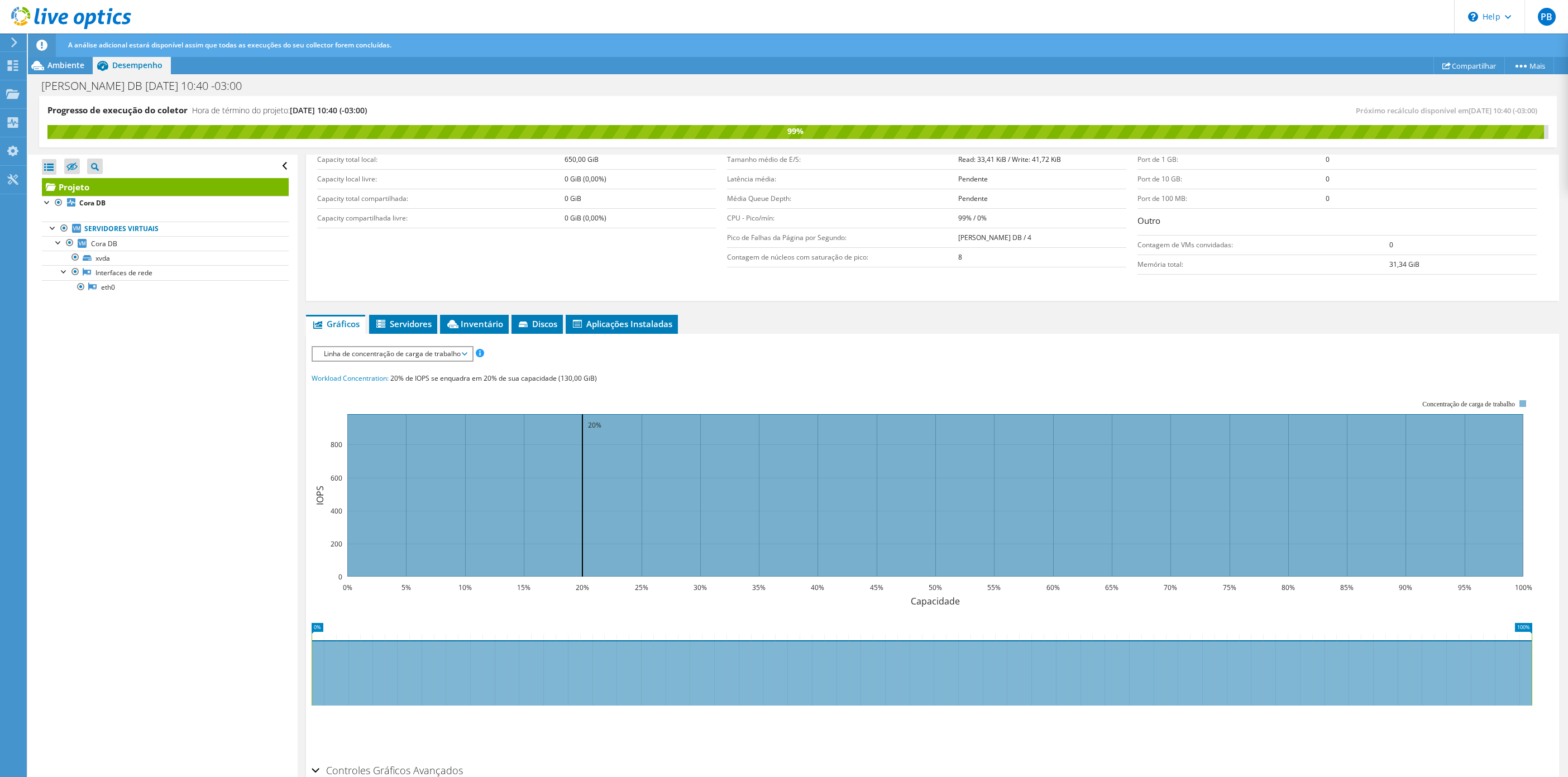
click at [436, 365] on div "IOPS Disk Throughput Tamanho de E/S Latência Profundidade da fila Porcentagem d…" at bounding box center [932, 552] width 1242 height 413
click at [443, 355] on span "Linha de concentração de carga de trabalho" at bounding box center [392, 353] width 148 height 13
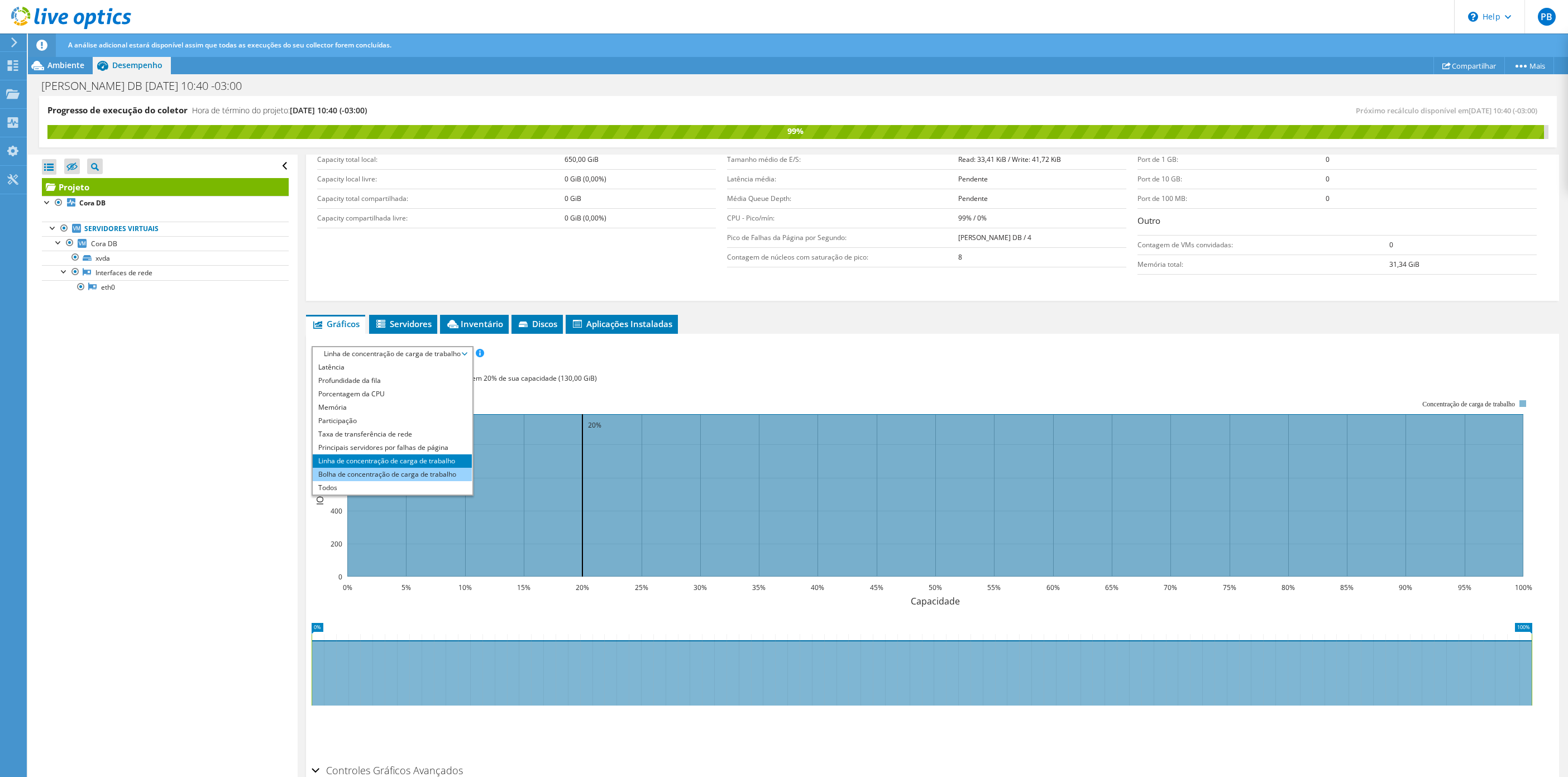
click at [385, 478] on li "Bolha de concentração de carga de trabalho" at bounding box center [392, 474] width 159 height 13
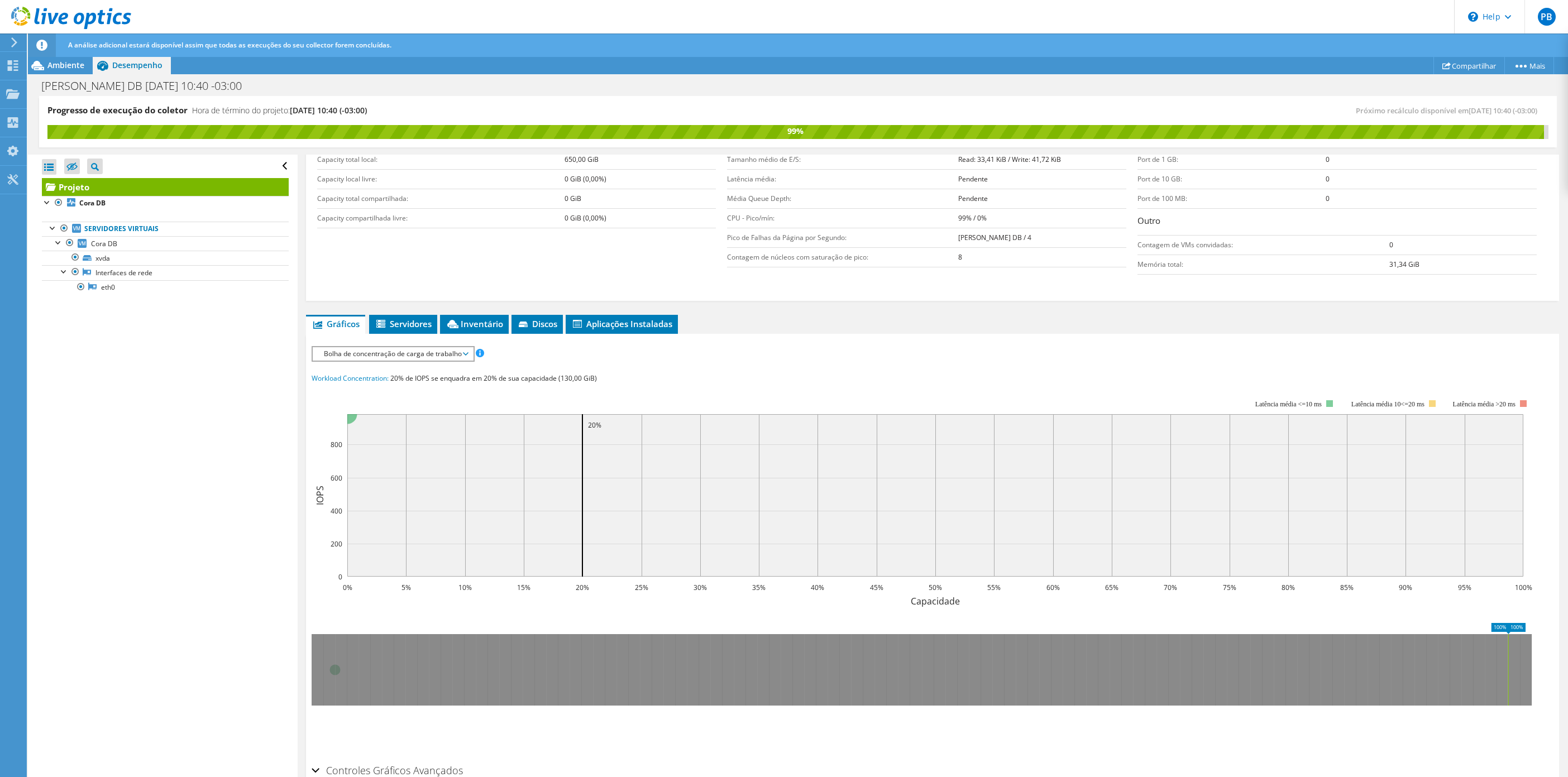
drag, startPoint x: 336, startPoint y: 669, endPoint x: 1508, endPoint y: 664, distance: 1172.0
click at [1508, 664] on g at bounding box center [922, 670] width 1220 height 71
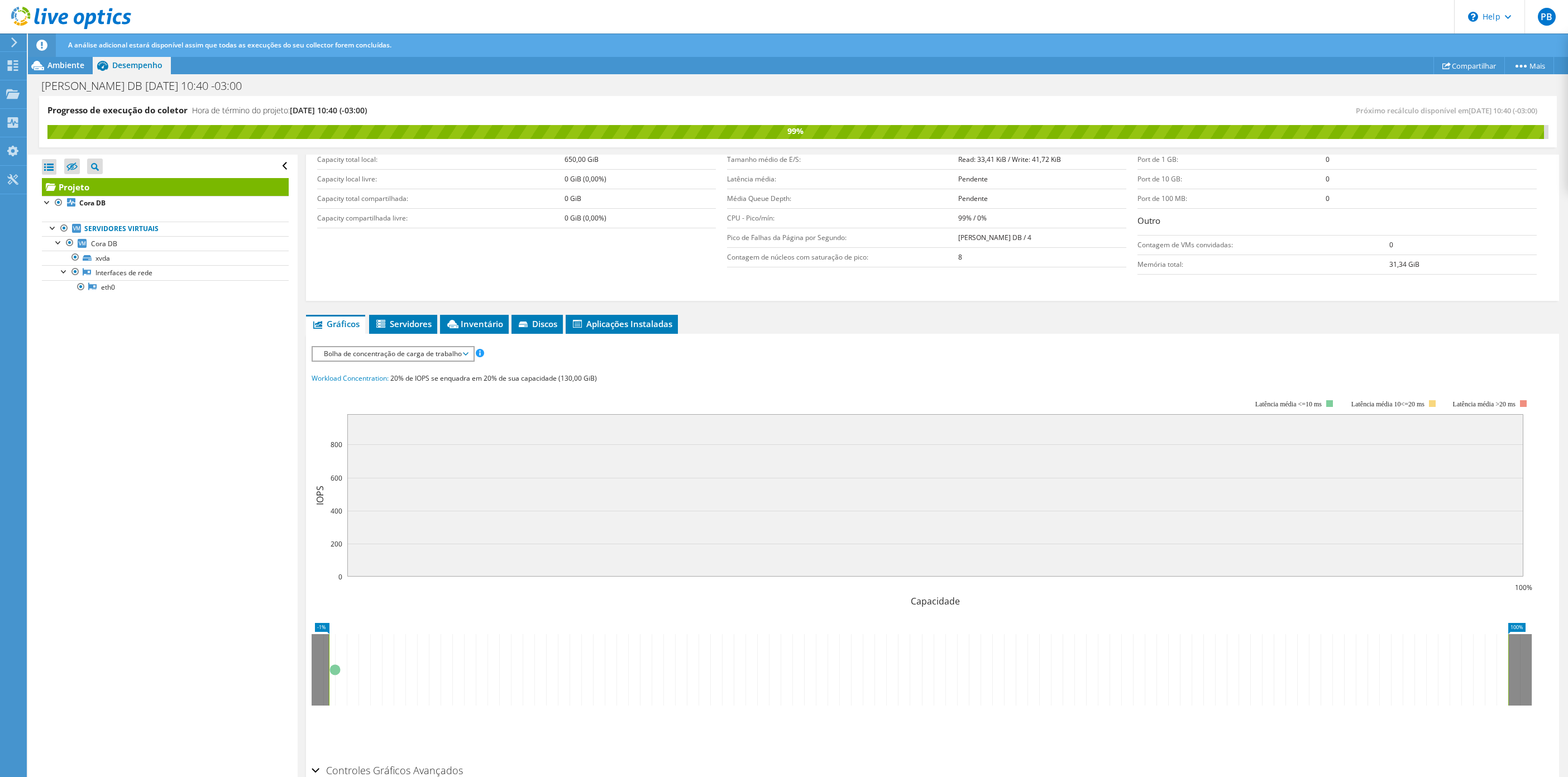
drag, startPoint x: 1508, startPoint y: 665, endPoint x: 328, endPoint y: 661, distance: 1180.0
click at [328, 661] on g at bounding box center [922, 670] width 1220 height 71
click at [328, 661] on icon at bounding box center [915, 670] width 1185 height 71
click at [337, 670] on icon at bounding box center [915, 670] width 1185 height 71
drag, startPoint x: 322, startPoint y: 658, endPoint x: 333, endPoint y: 656, distance: 11.2
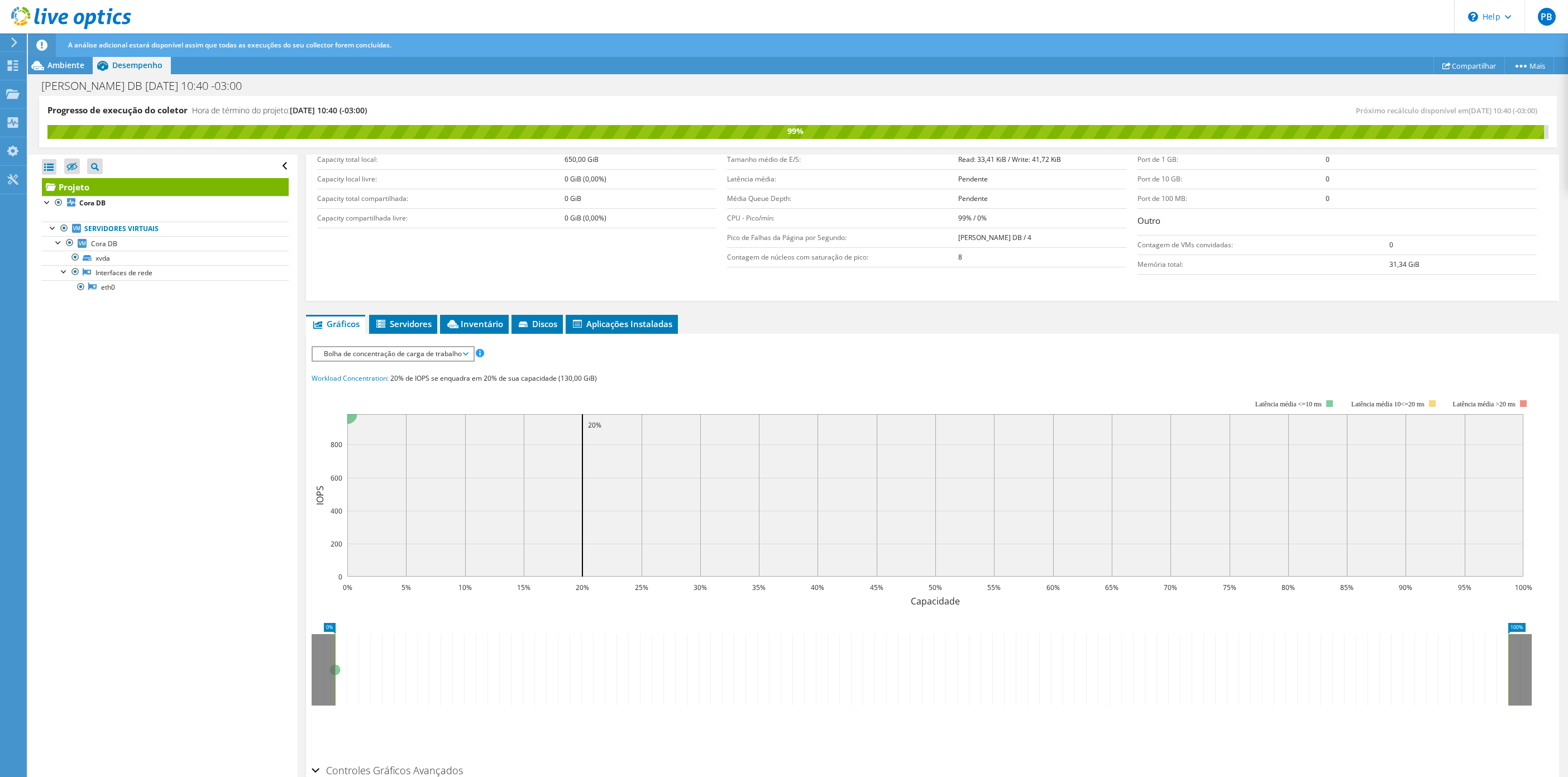
click at [333, 656] on rect at bounding box center [335, 670] width 4 height 71
click at [1518, 404] on rect at bounding box center [922, 497] width 1221 height 223
drag, startPoint x: 1387, startPoint y: 470, endPoint x: 1233, endPoint y: 464, distance: 154.1
click at [1366, 468] on rect at bounding box center [935, 495] width 1176 height 162
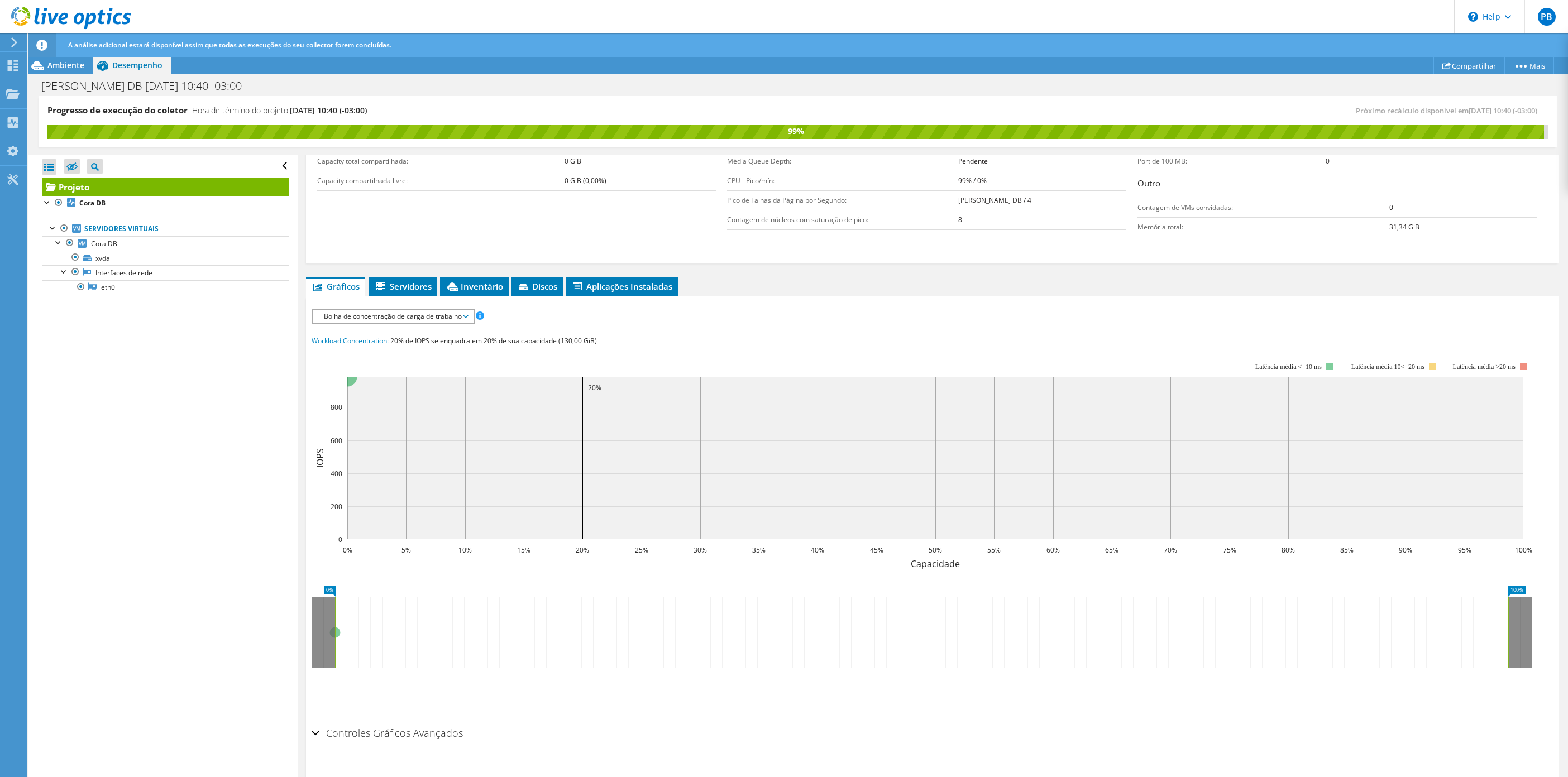
scroll to position [251, 0]
click at [460, 313] on span "Bolha de concentração de carga de trabalho" at bounding box center [393, 310] width 149 height 13
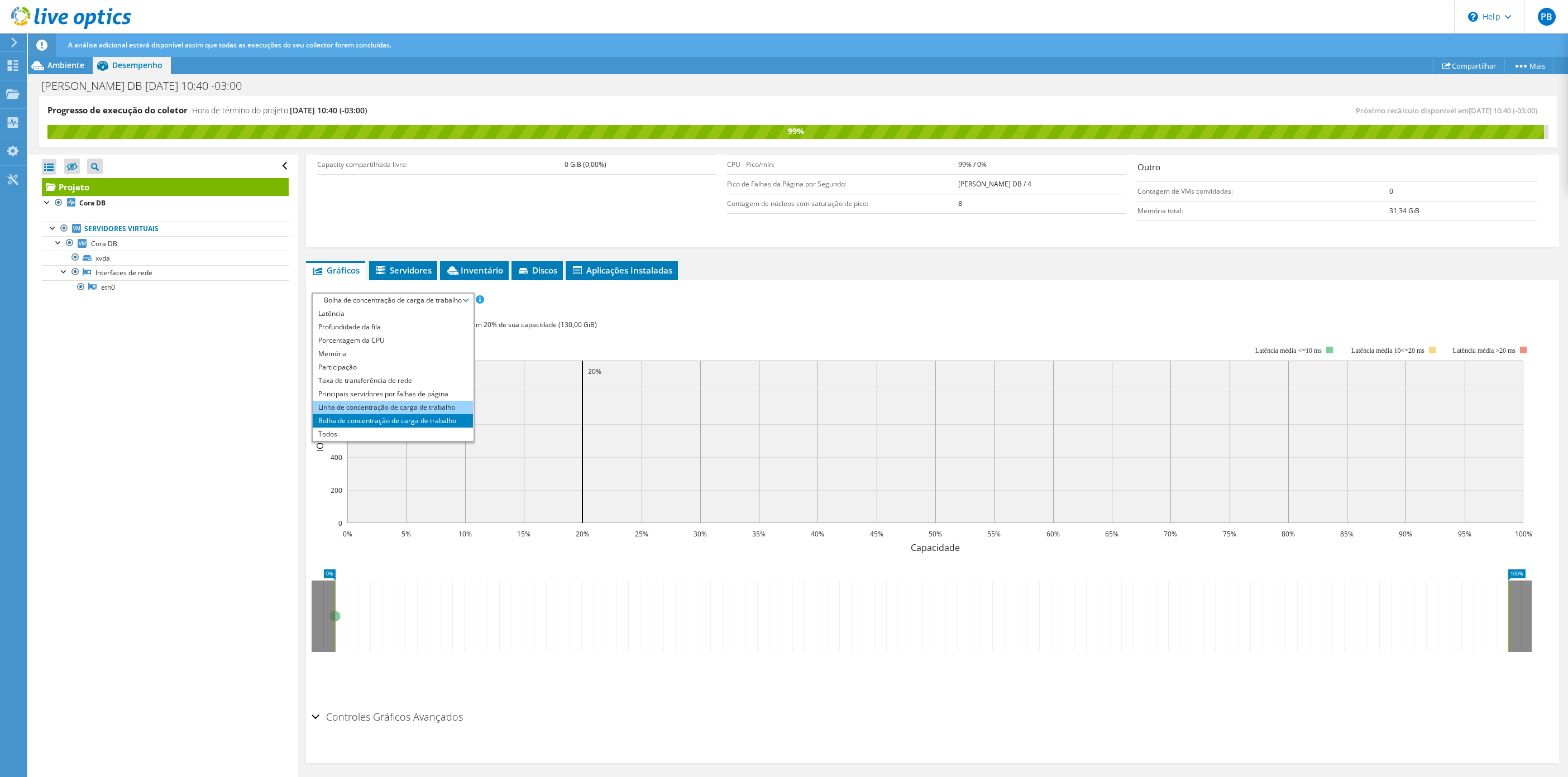
scroll to position [266, 0]
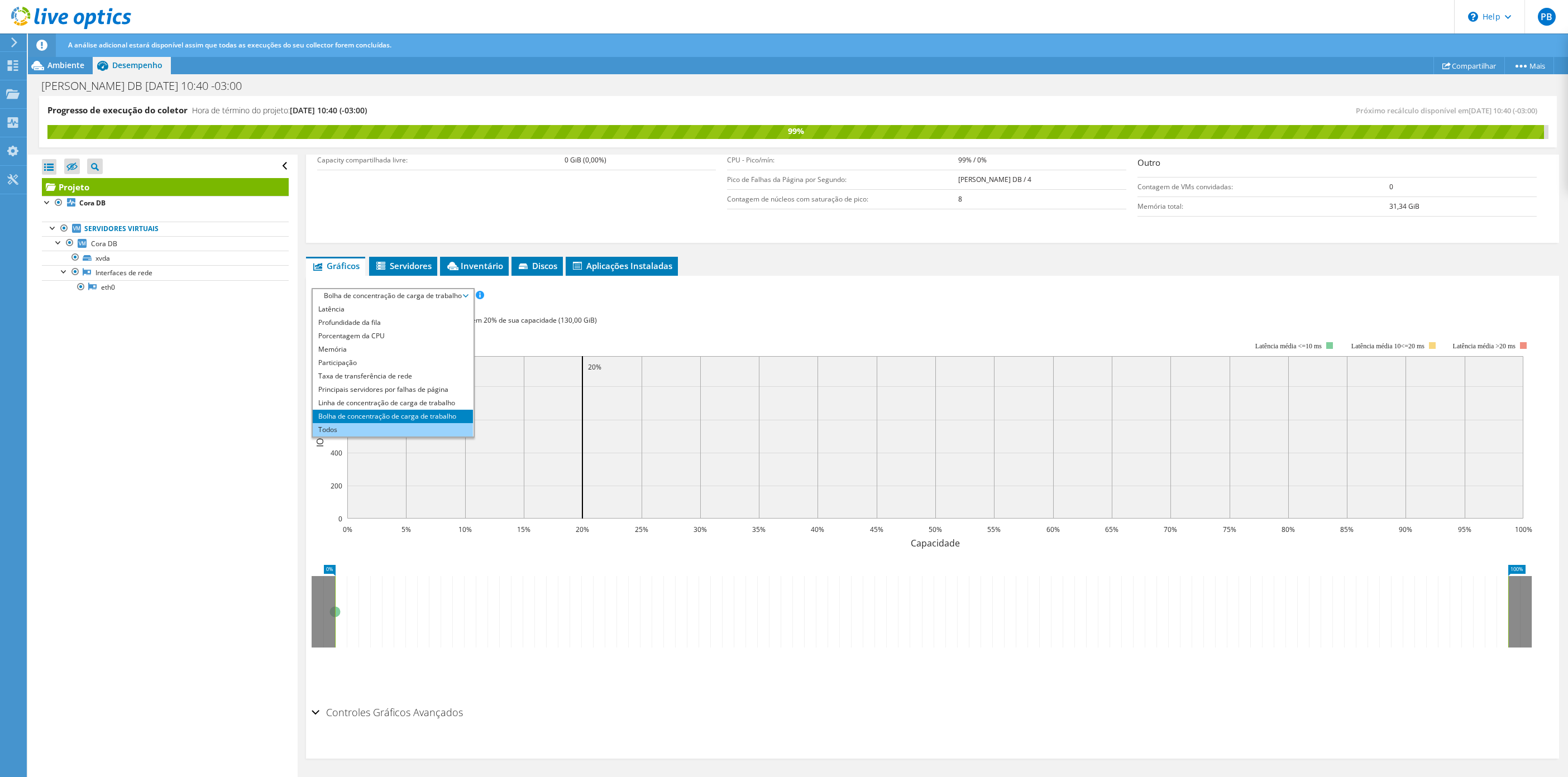
click at [391, 429] on li "Todos" at bounding box center [393, 430] width 160 height 13
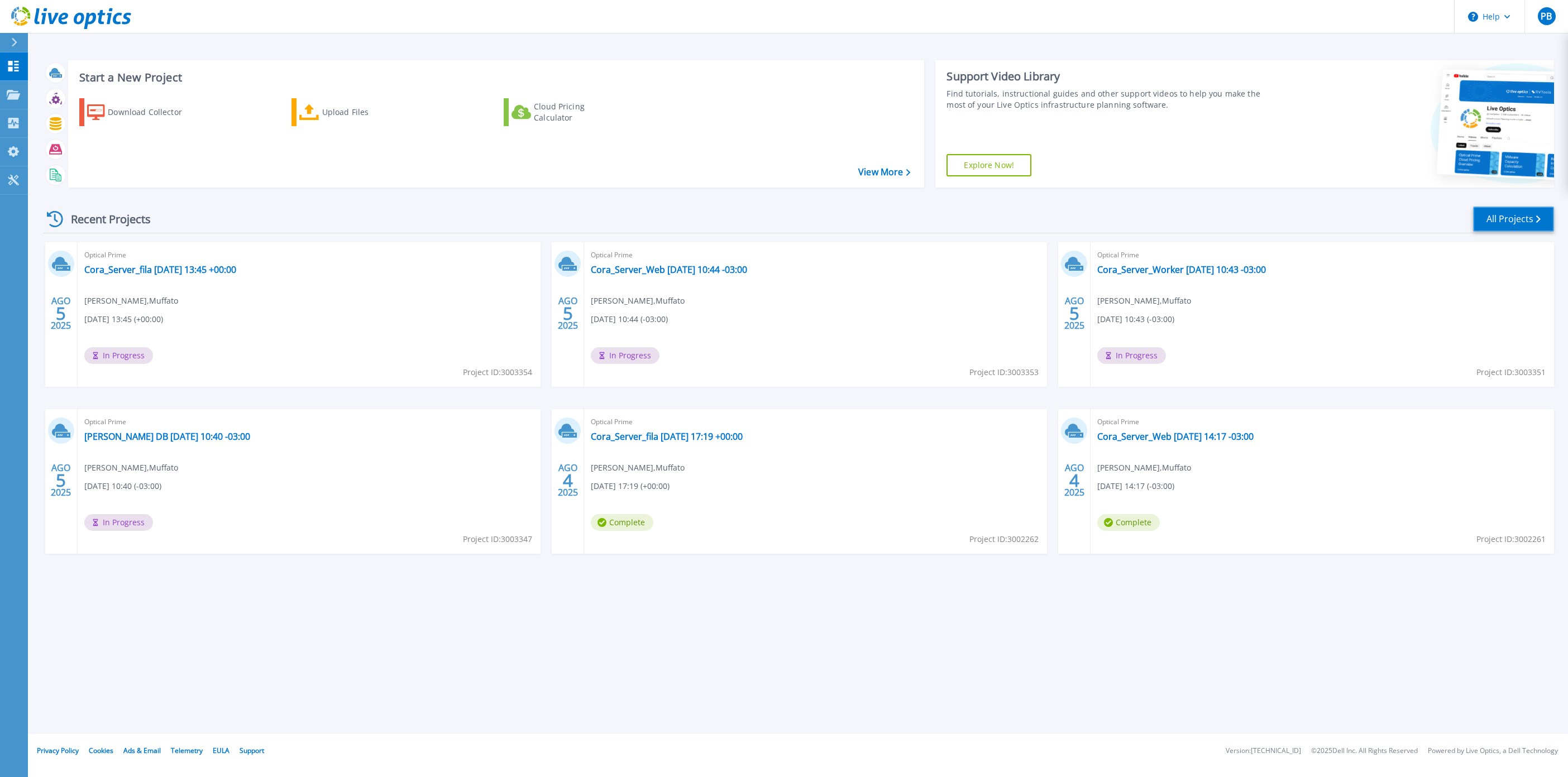
click at [1529, 216] on link "All Projects" at bounding box center [1514, 219] width 81 height 25
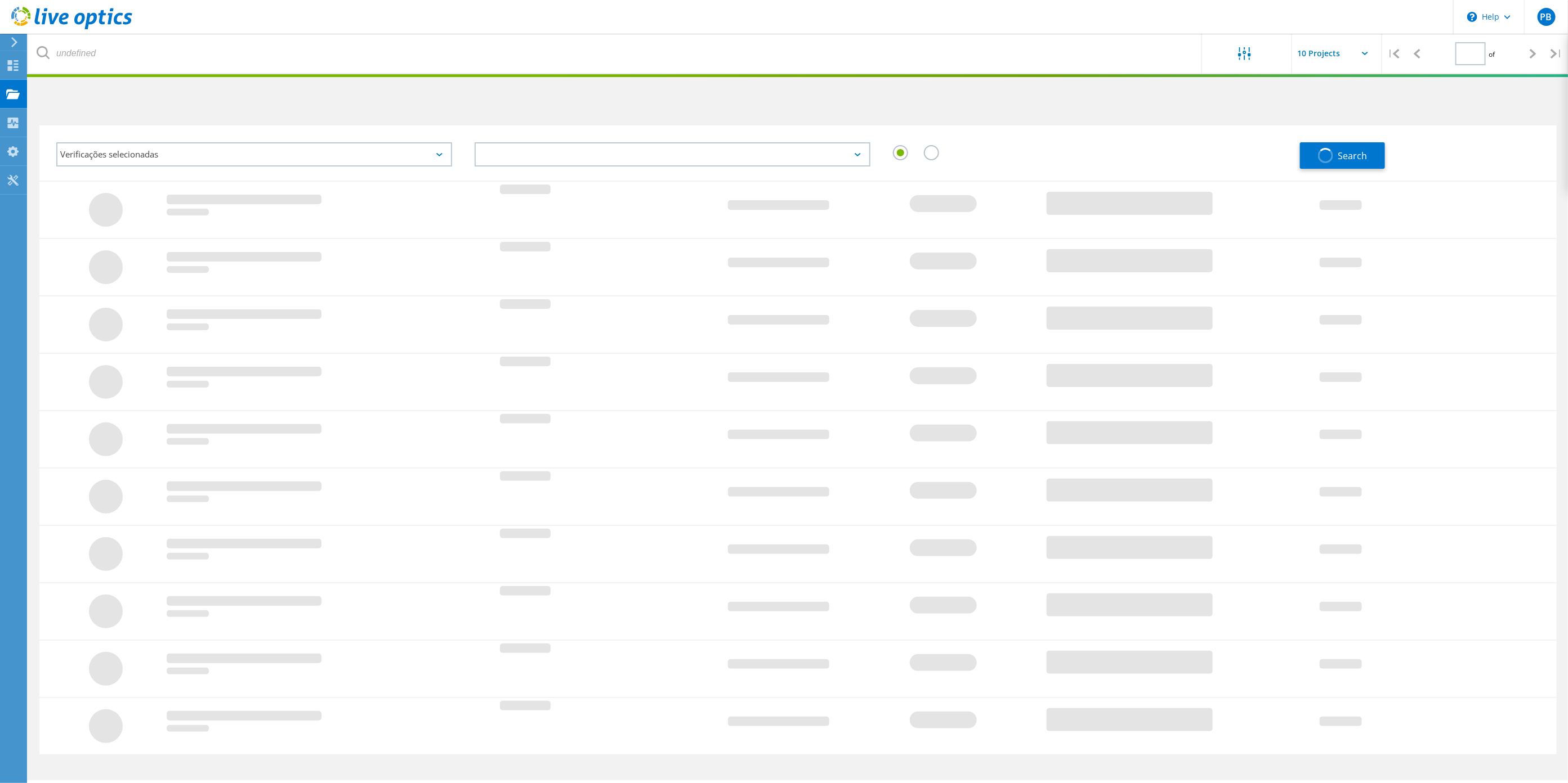
type input "1"
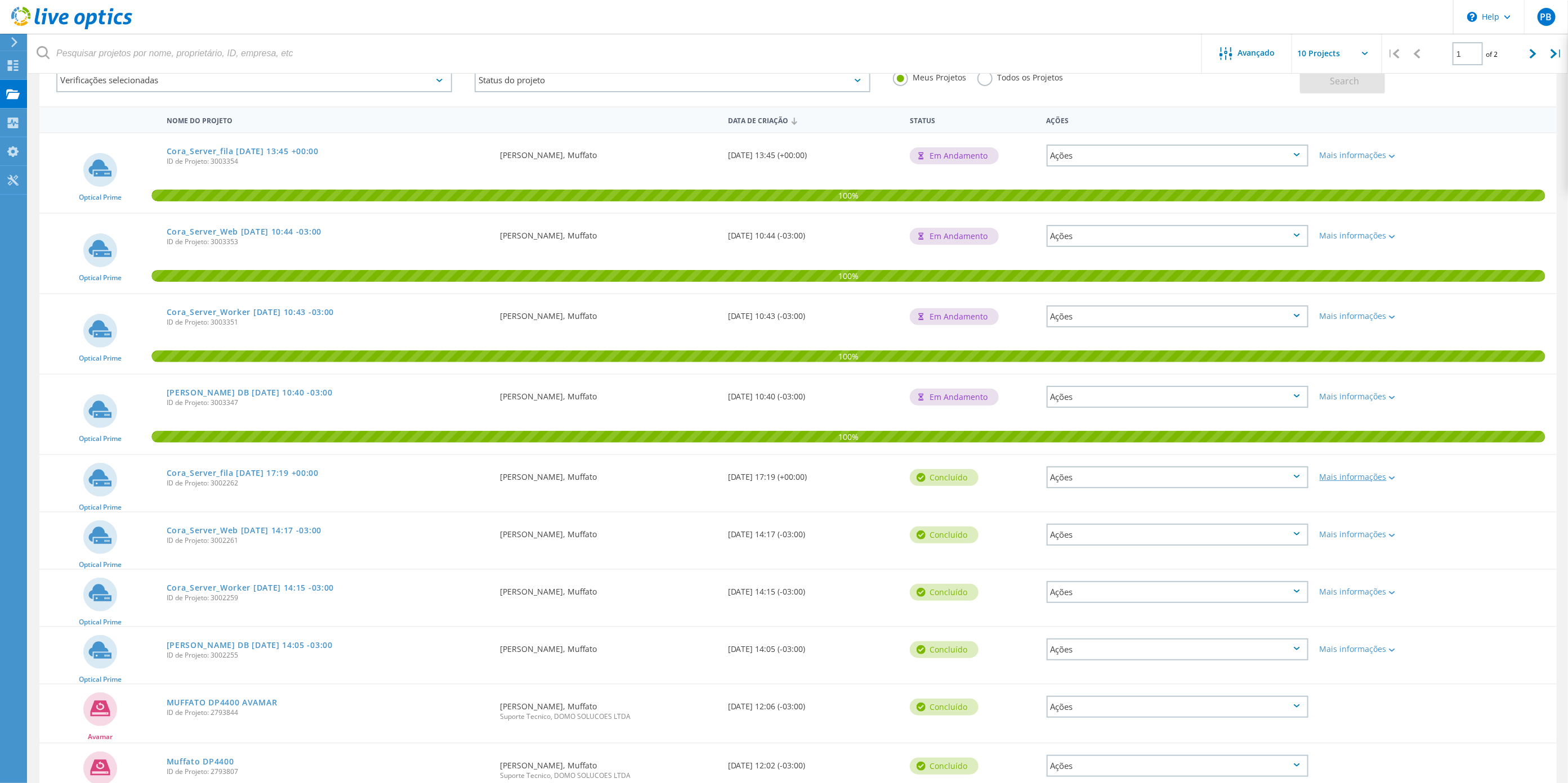
scroll to position [50, 0]
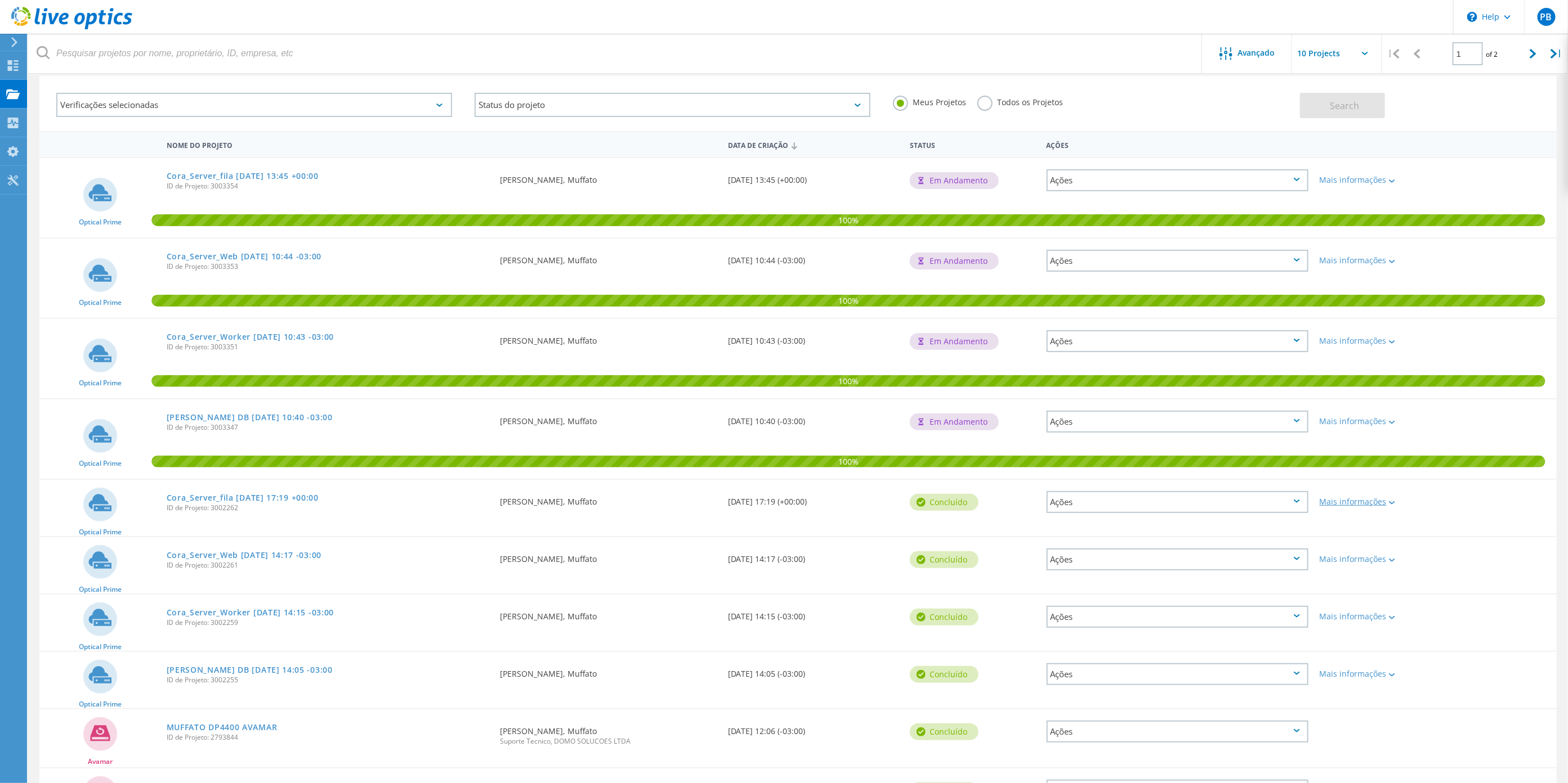
click at [1383, 498] on div "Mais informações" at bounding box center [1375, 502] width 110 height 8
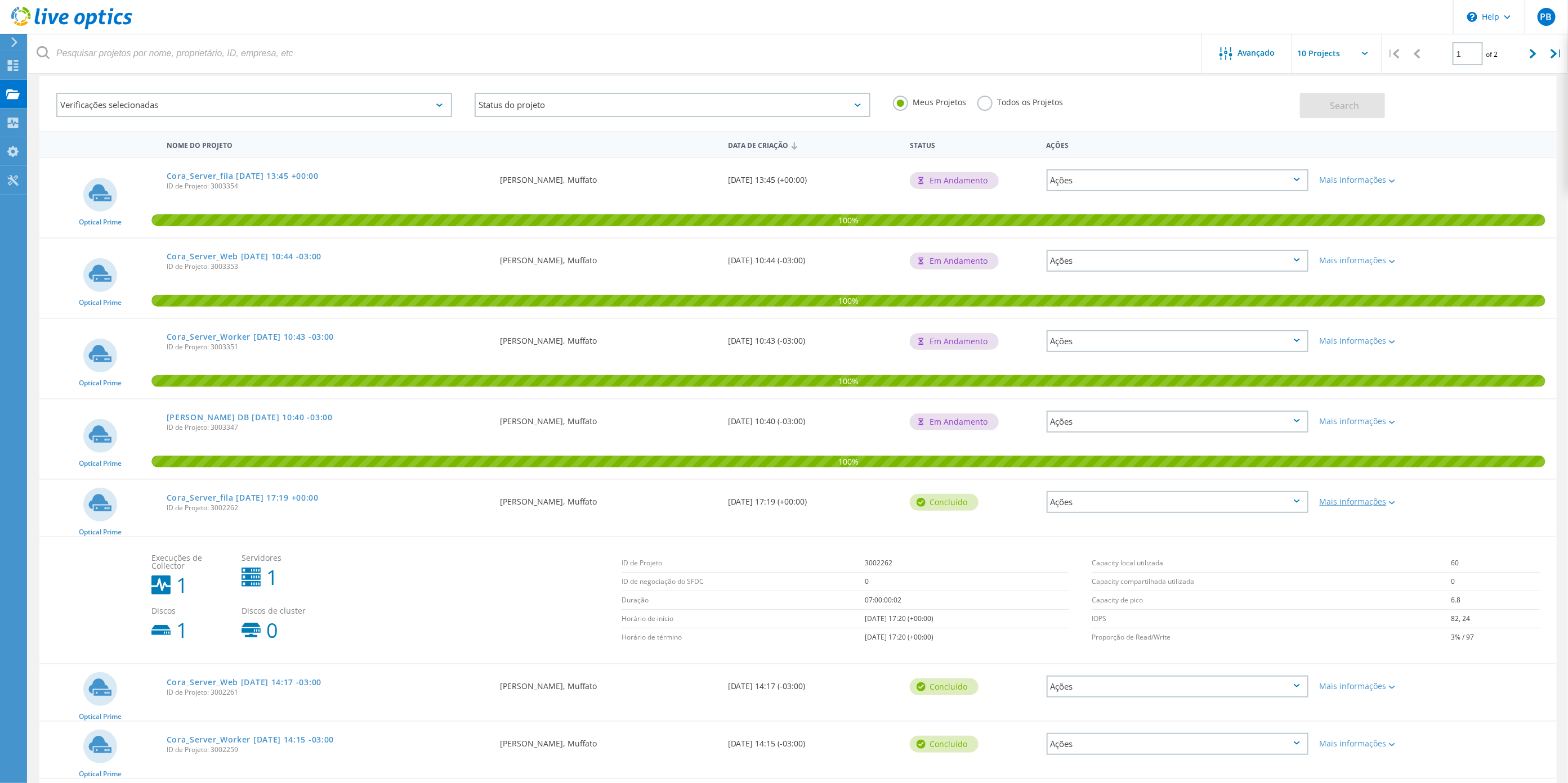
click at [1387, 499] on div at bounding box center [1390, 502] width 8 height 7
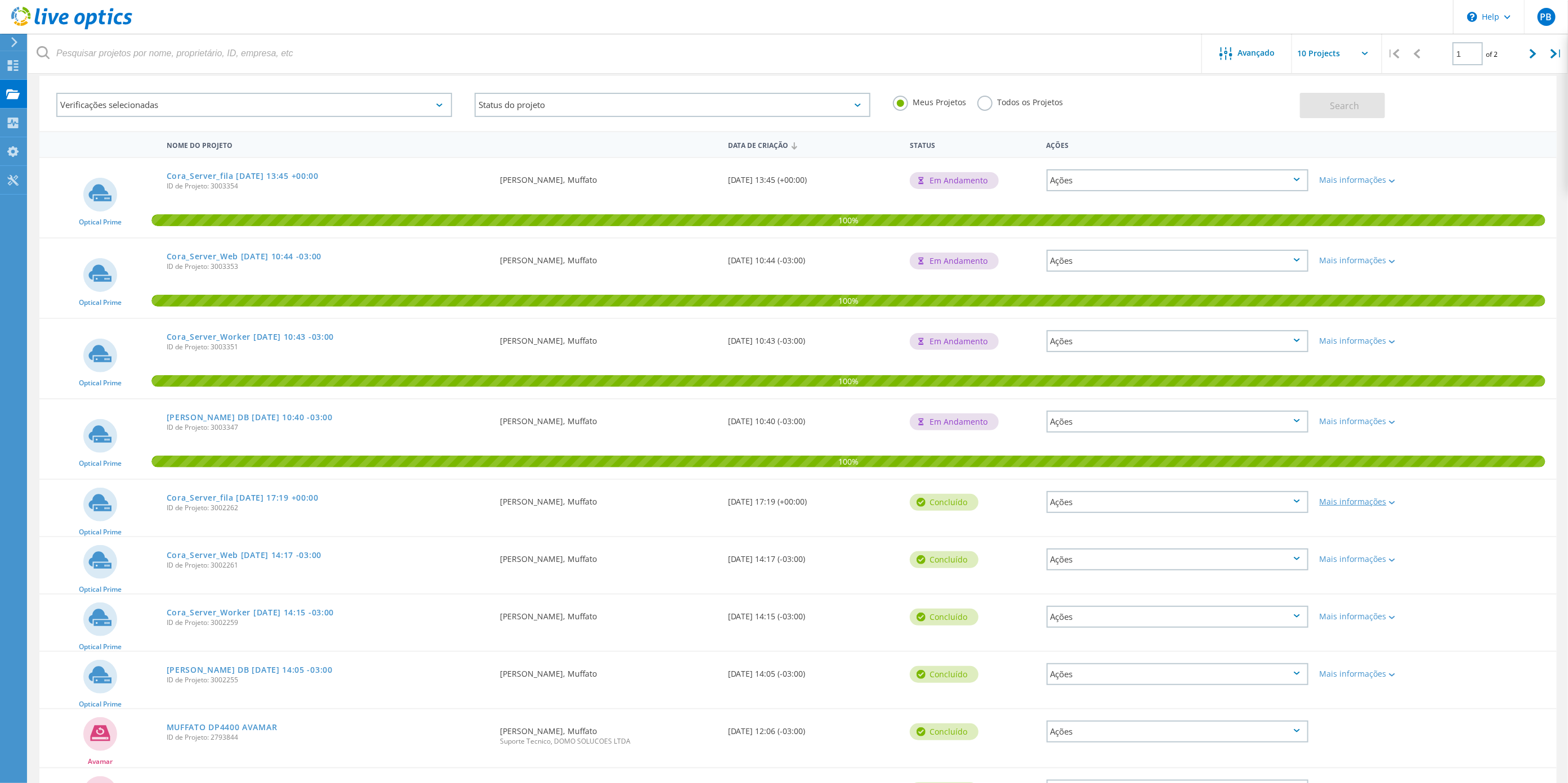
click at [1392, 501] on icon at bounding box center [1392, 502] width 6 height 3
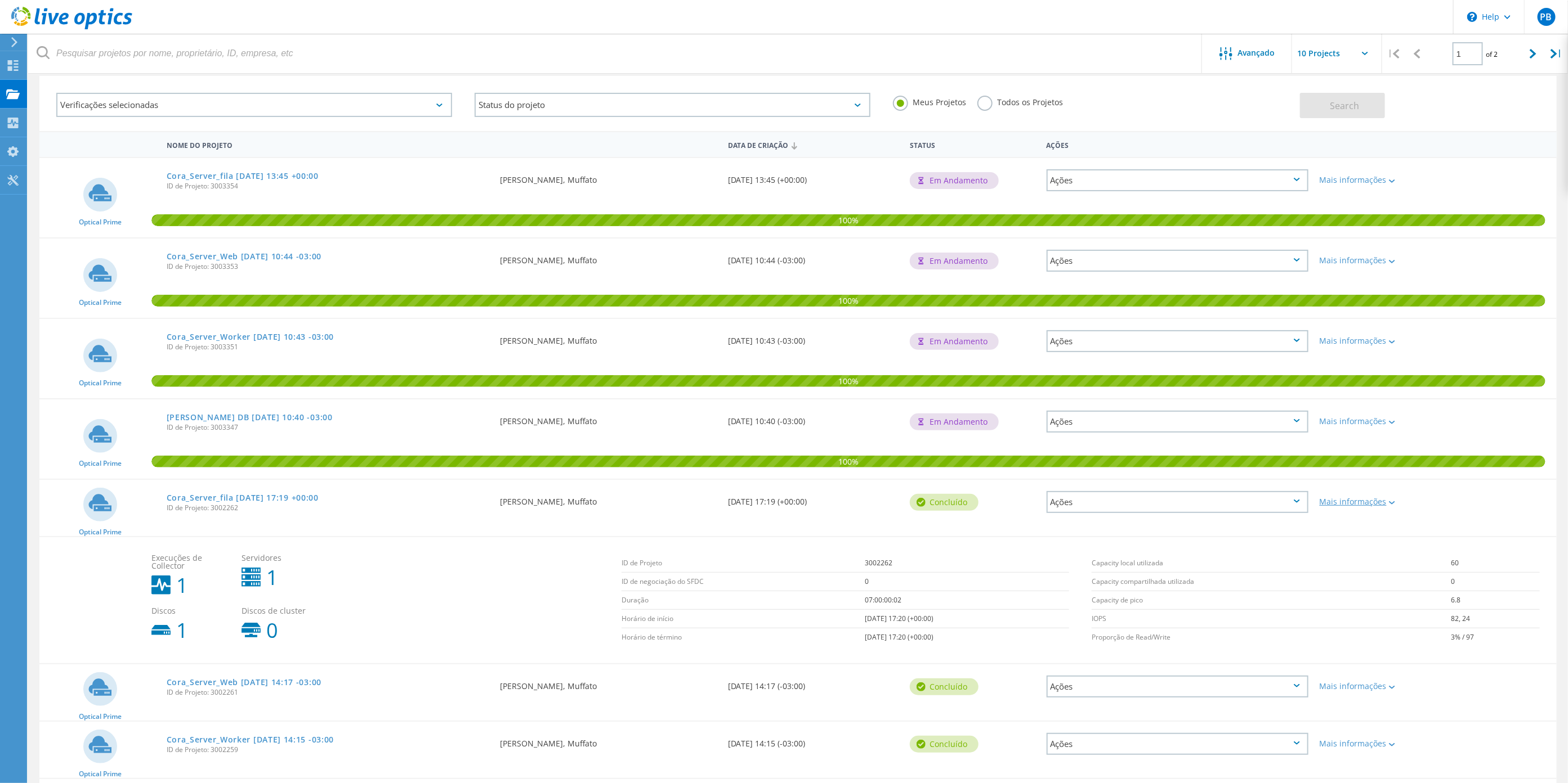
click at [1392, 501] on icon at bounding box center [1392, 502] width 6 height 3
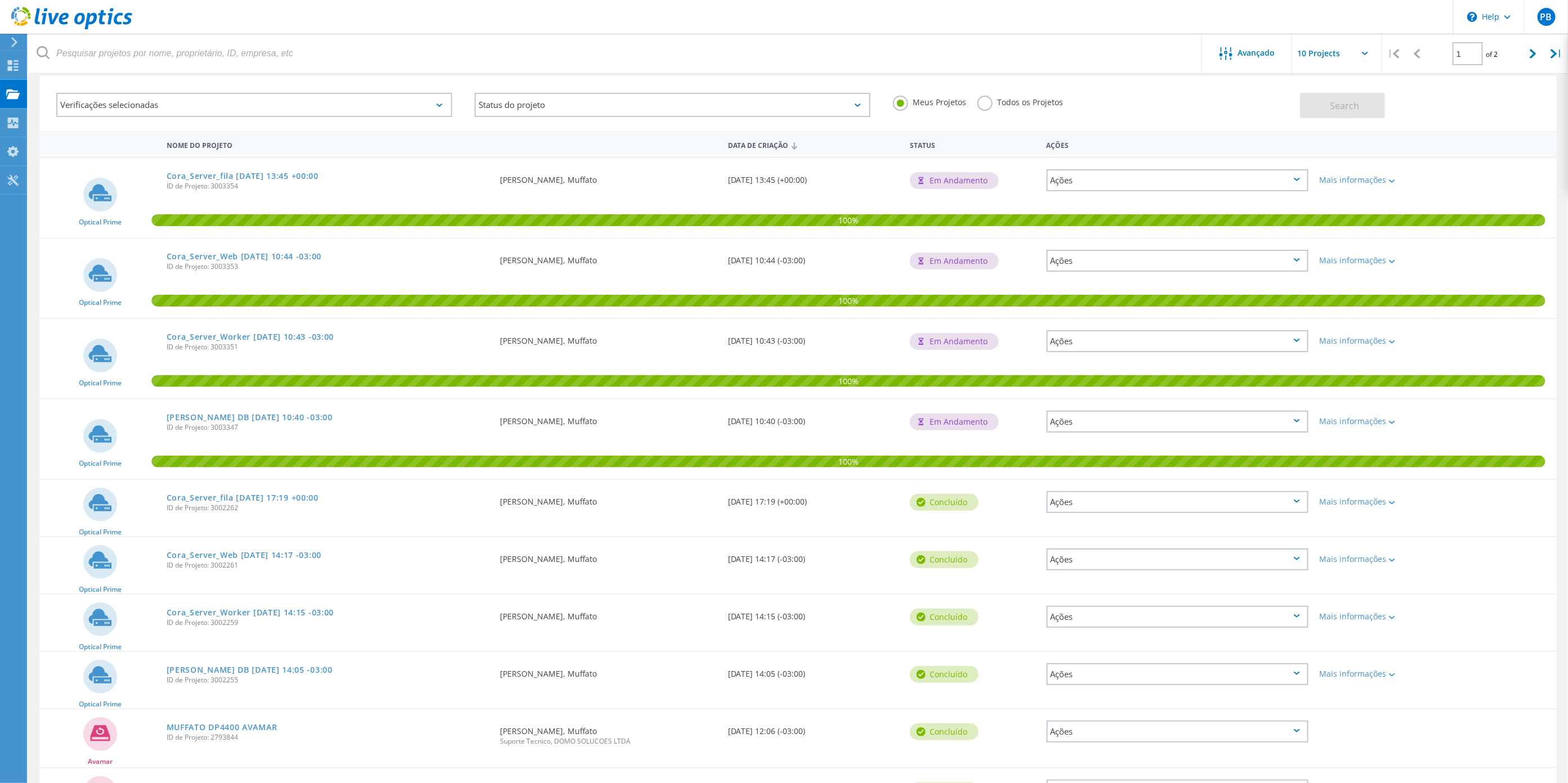
click at [1287, 501] on div "Ações" at bounding box center [1177, 502] width 262 height 22
click at [1098, 522] on div "Apagar" at bounding box center [1177, 528] width 260 height 17
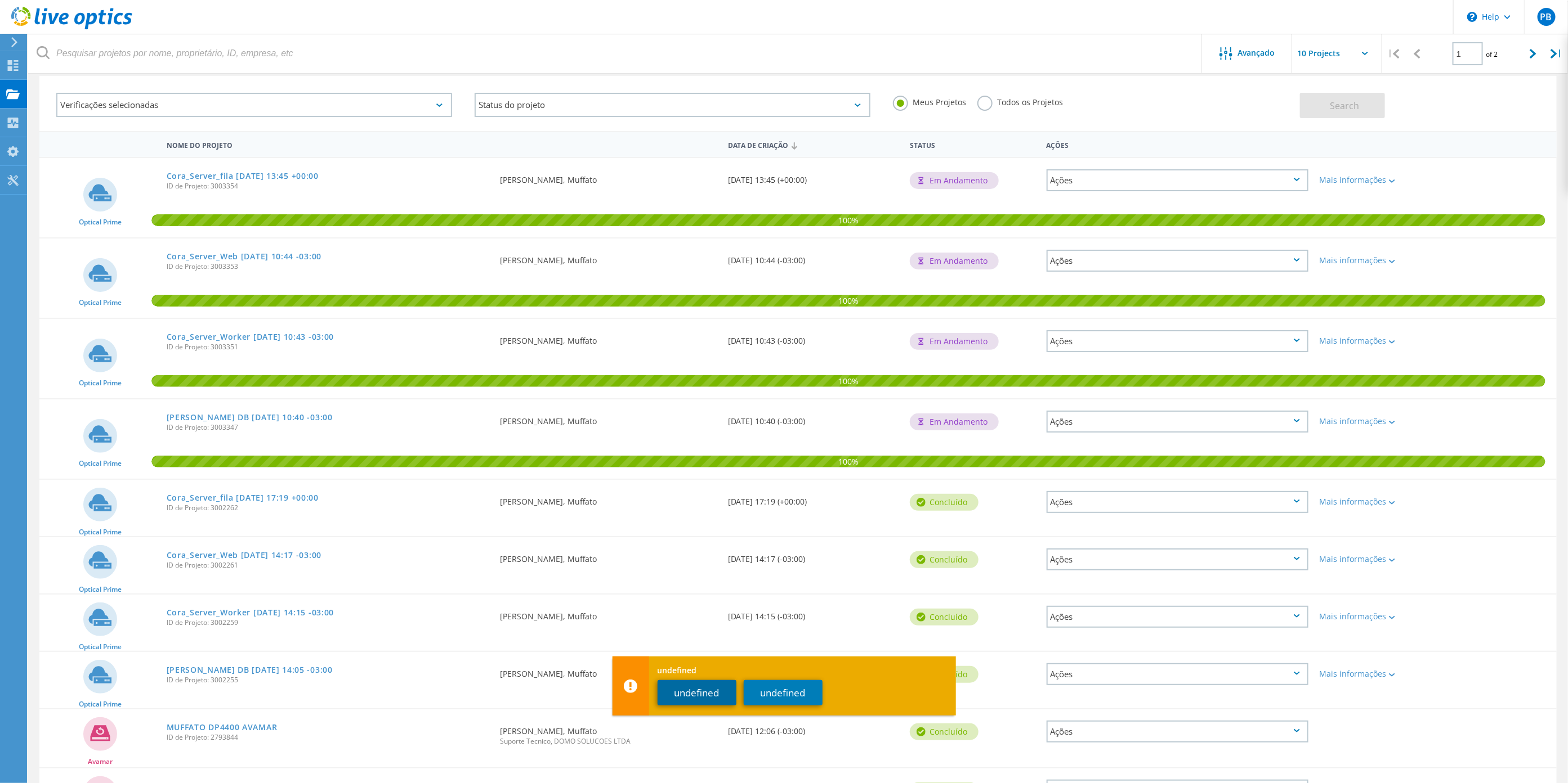
click at [696, 700] on button "undefined" at bounding box center [697, 693] width 79 height 25
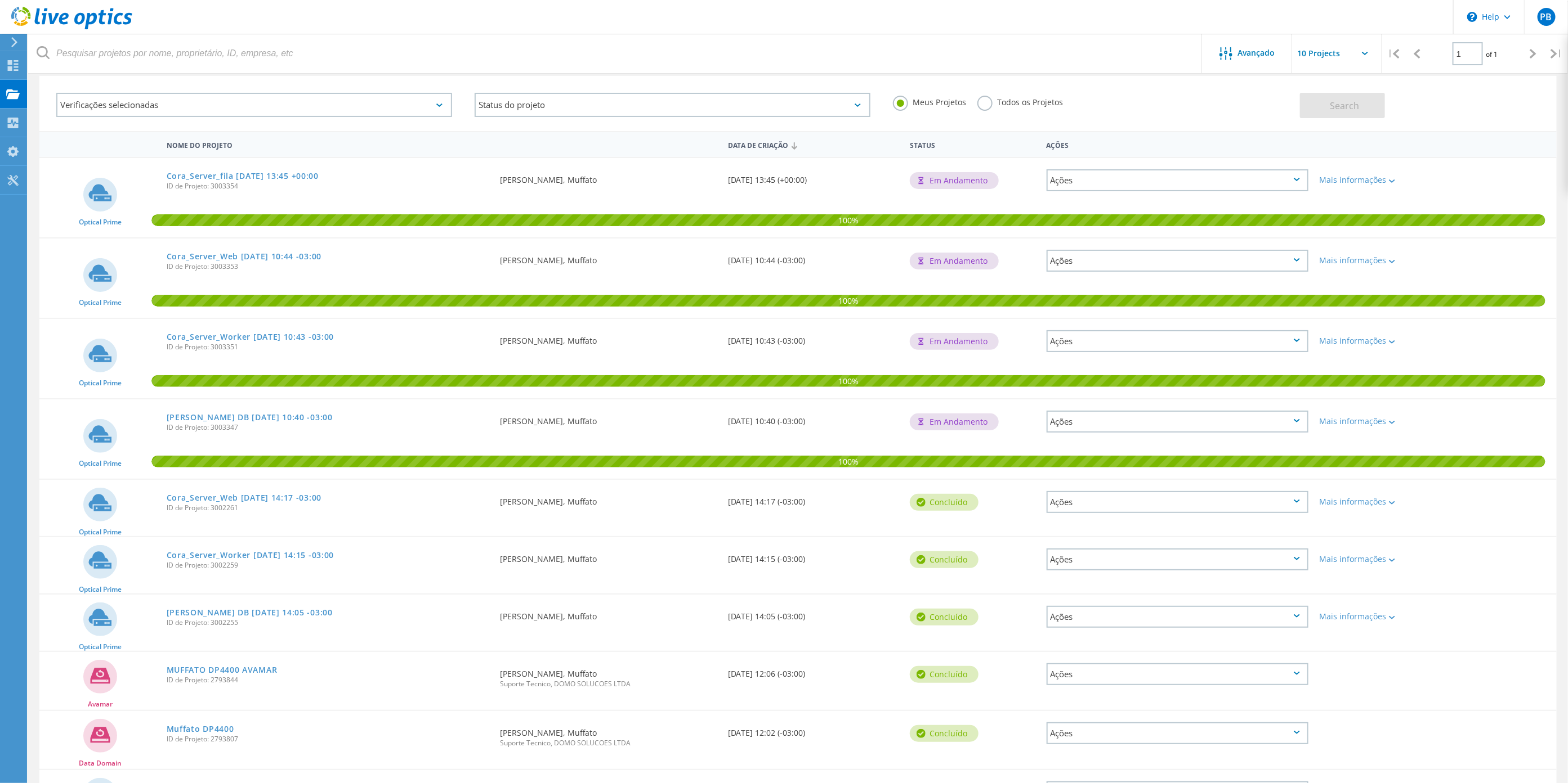
click at [1289, 504] on div "Ações" at bounding box center [1177, 502] width 262 height 22
click at [1149, 527] on div "Apagar" at bounding box center [1177, 528] width 260 height 17
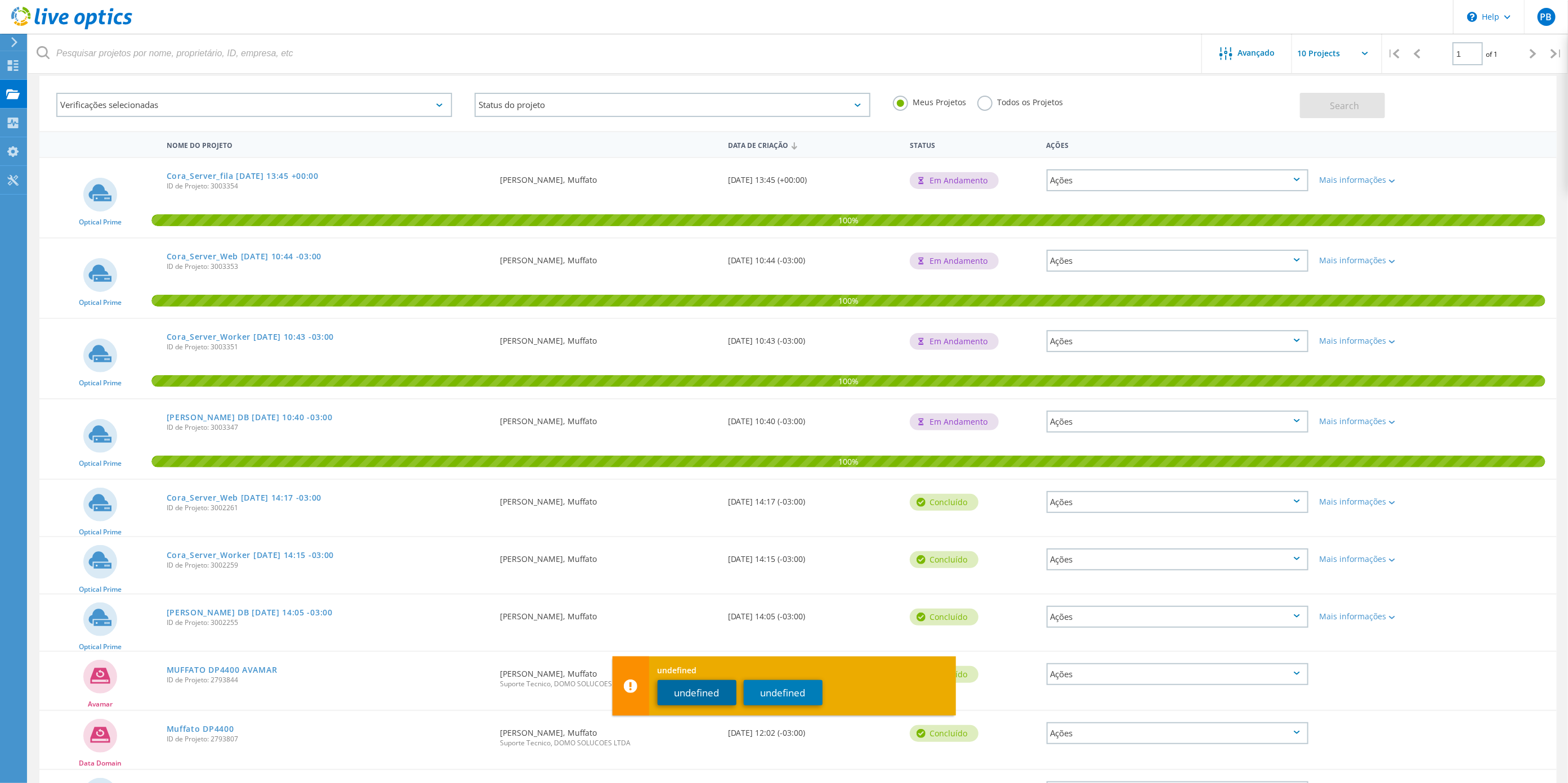
click at [720, 690] on button "undefined" at bounding box center [697, 693] width 79 height 25
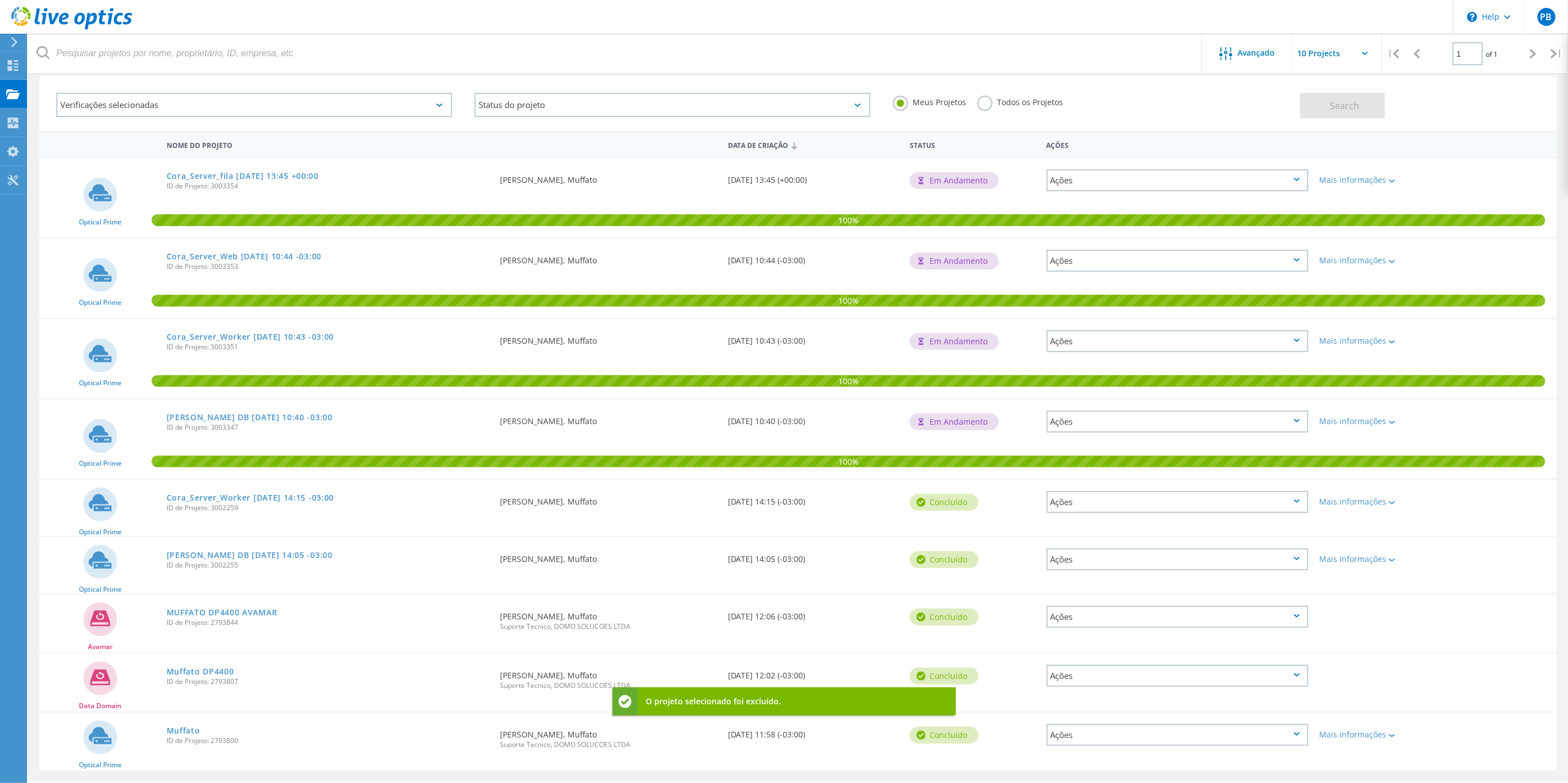
click at [1289, 499] on div "Ações" at bounding box center [1177, 502] width 262 height 22
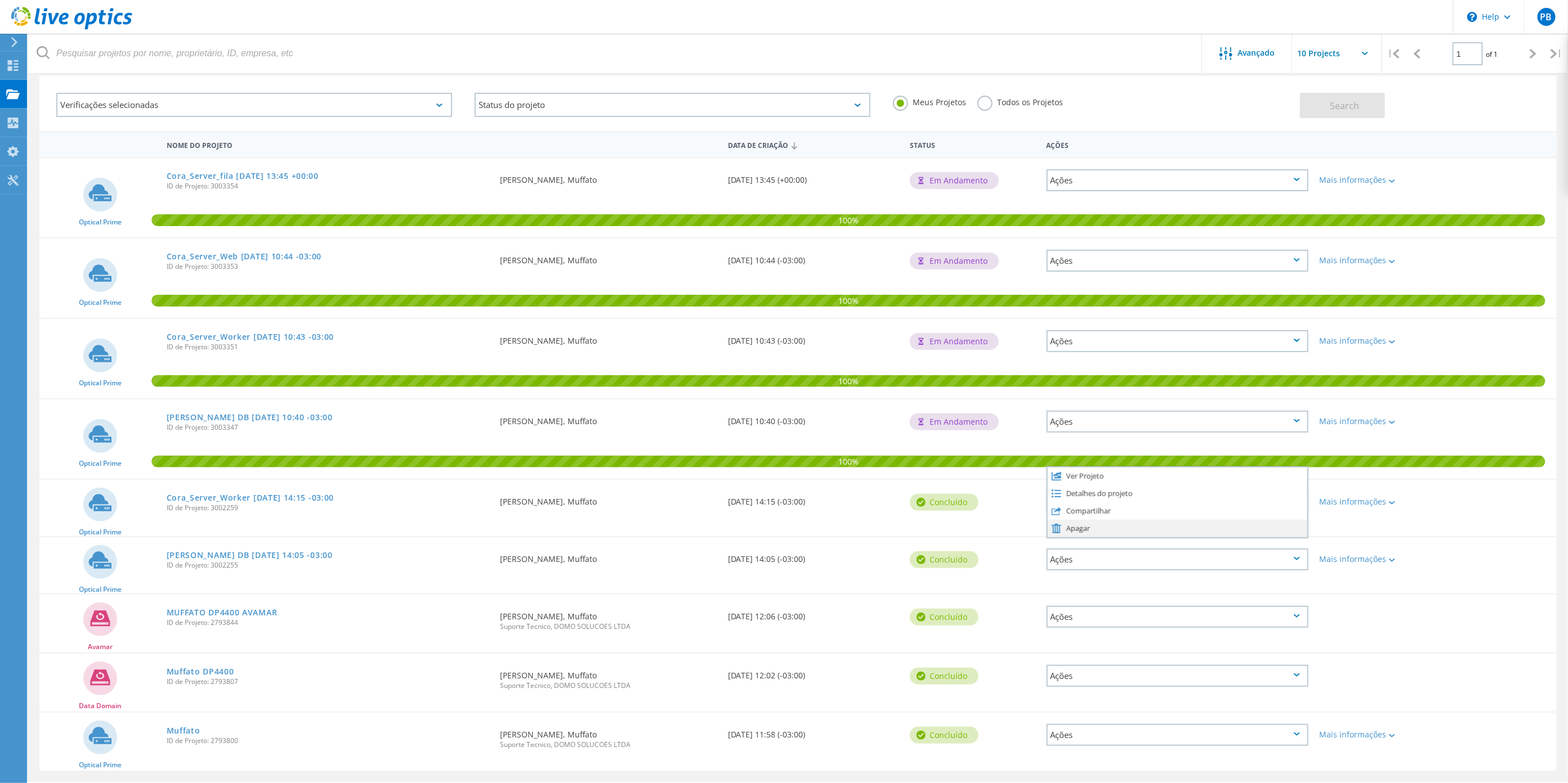
click at [1110, 525] on div "Apagar" at bounding box center [1177, 528] width 260 height 17
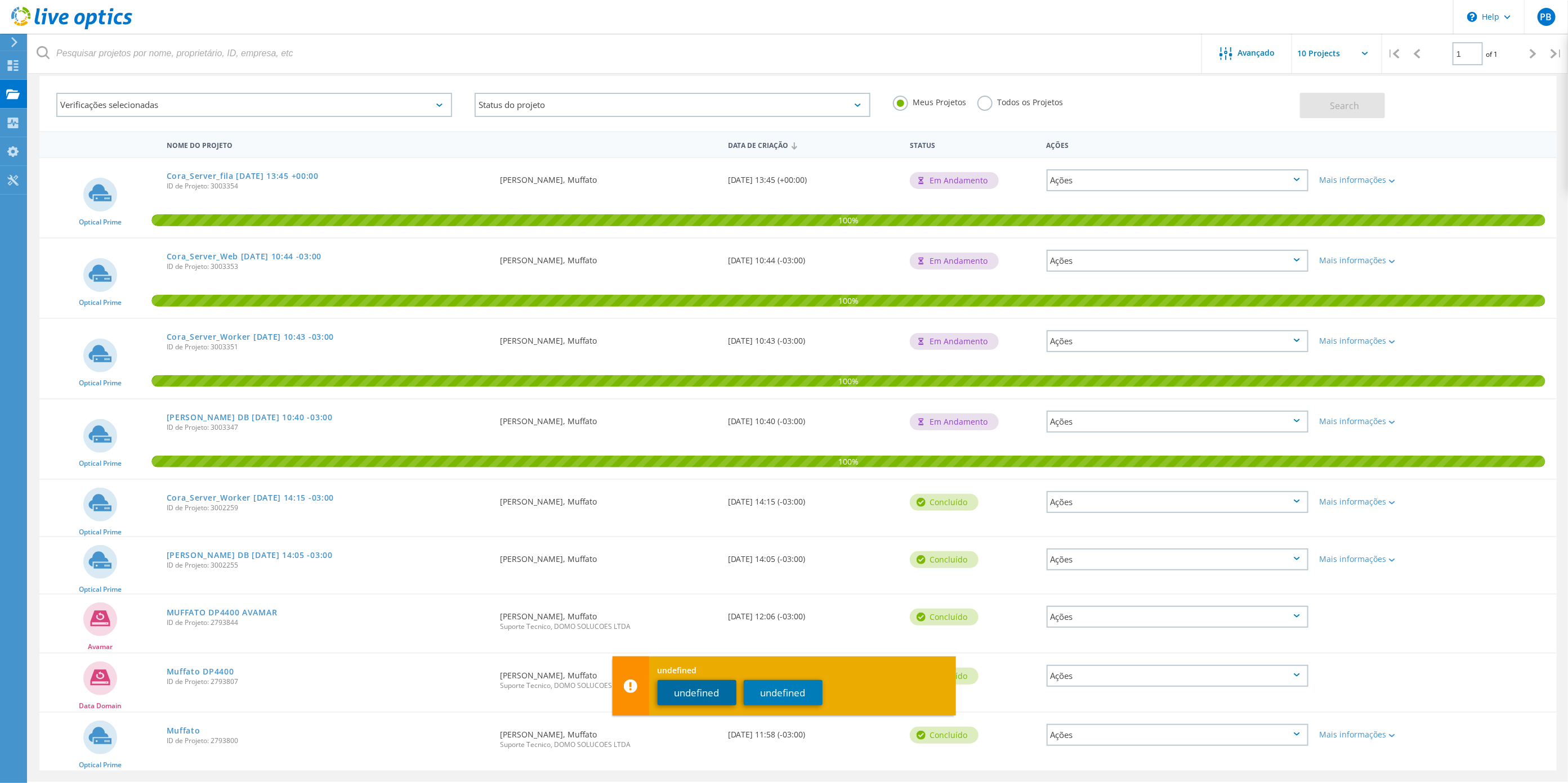
click at [706, 689] on button "undefined" at bounding box center [697, 693] width 79 height 25
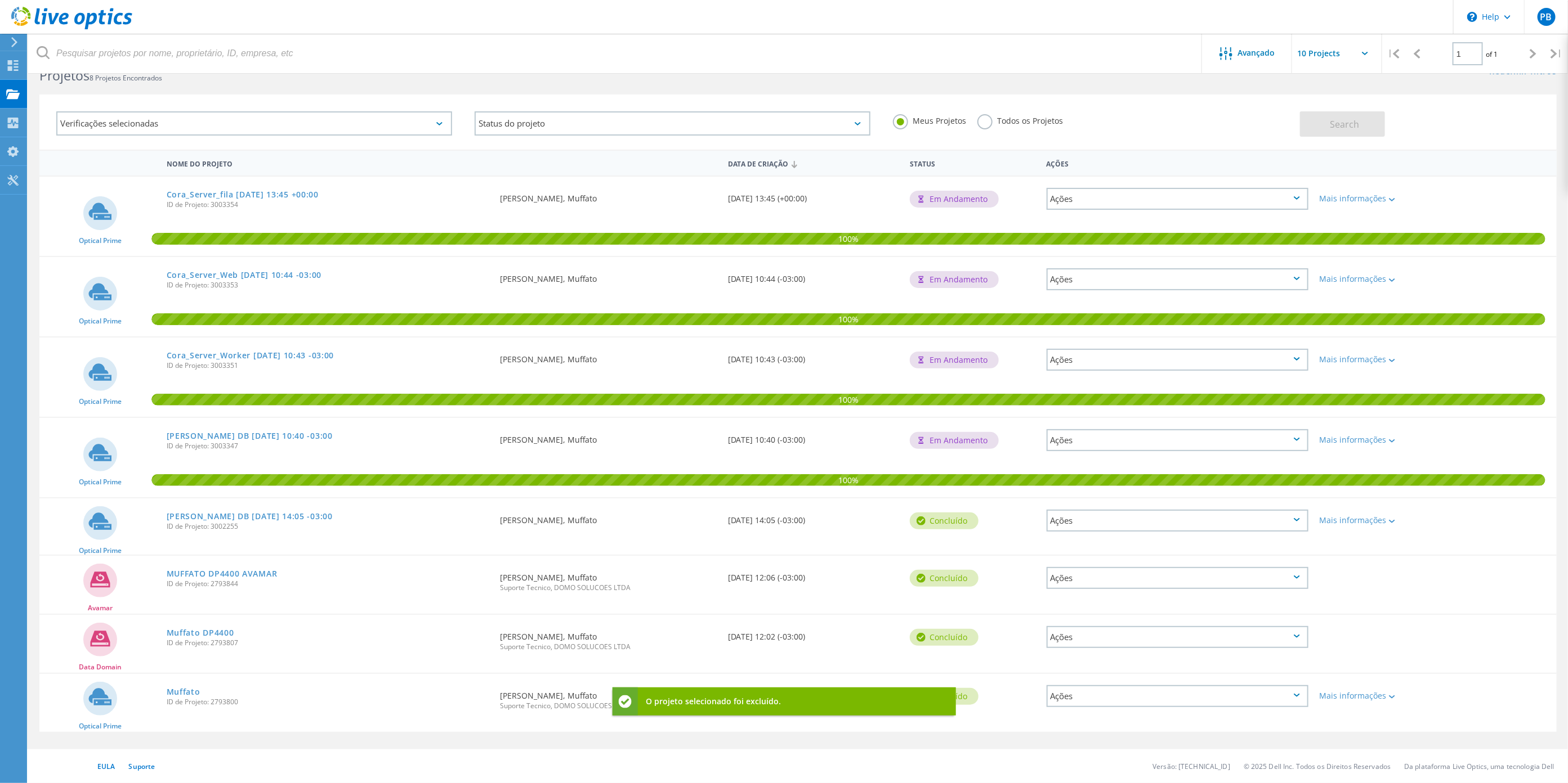
scroll to position [31, 0]
click at [1157, 520] on div "Ações" at bounding box center [1177, 520] width 262 height 22
click at [1076, 549] on div "Apagar" at bounding box center [1177, 547] width 260 height 17
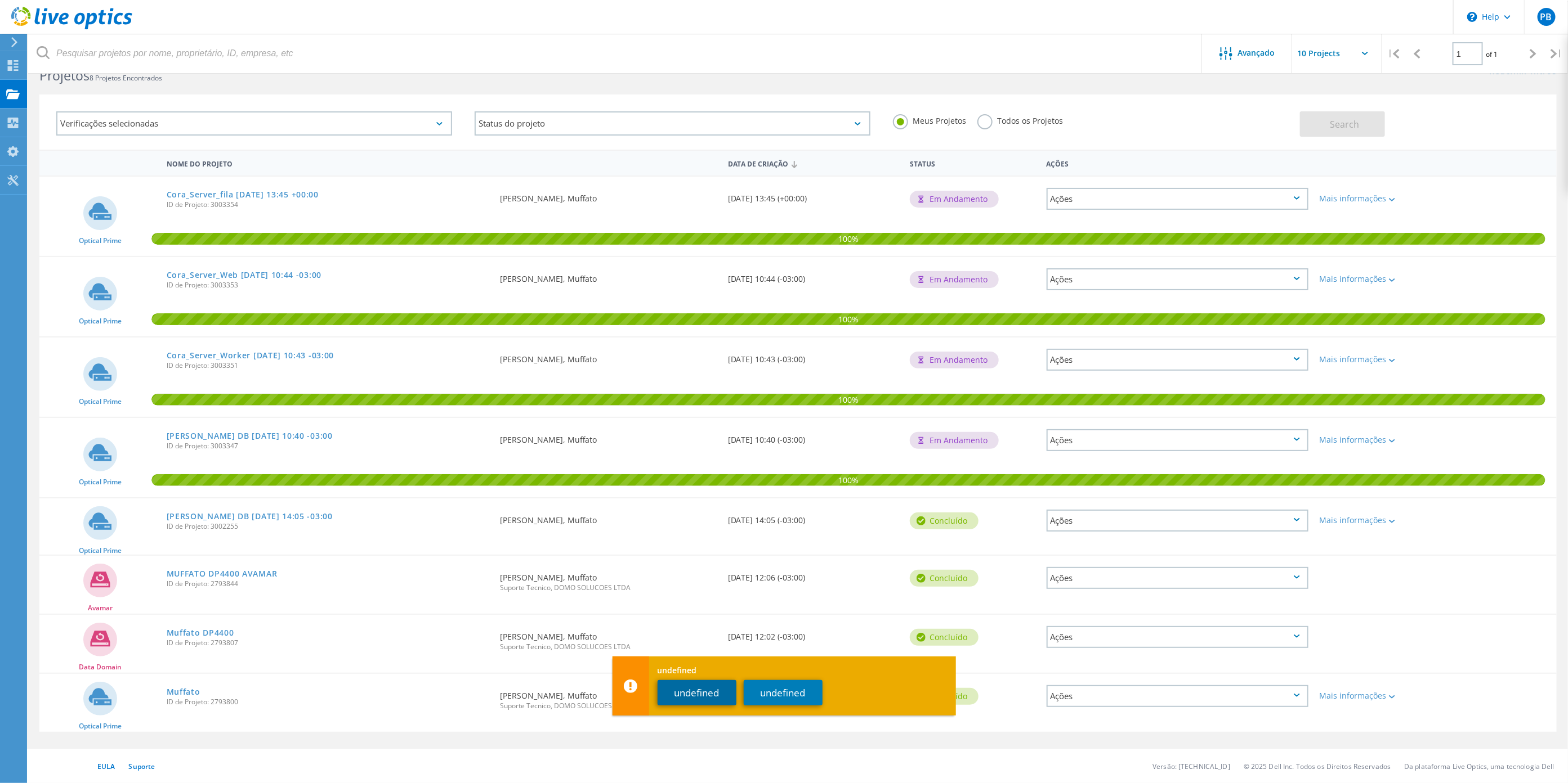
click at [690, 695] on button "undefined" at bounding box center [697, 693] width 79 height 25
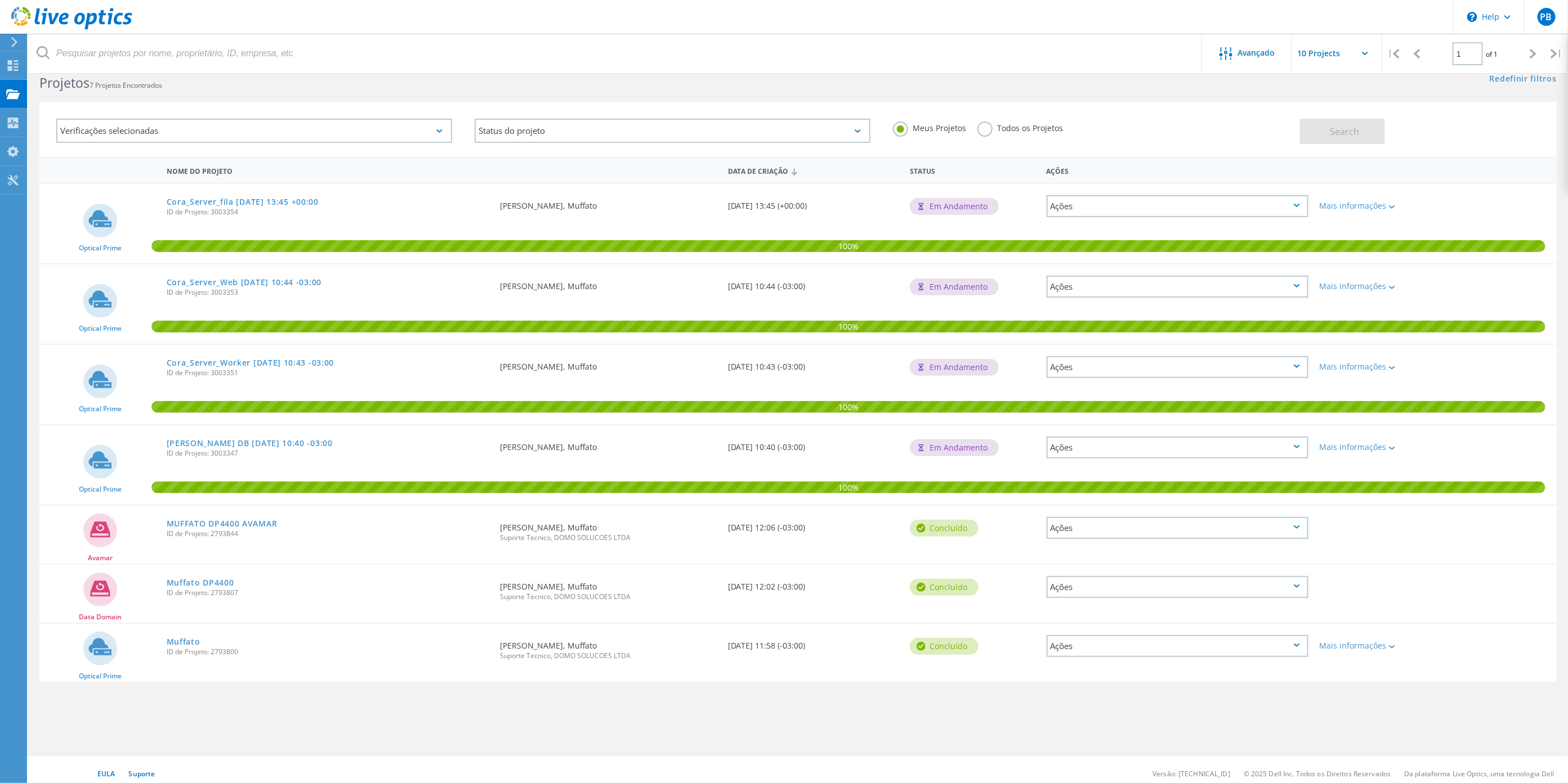
scroll to position [0, 0]
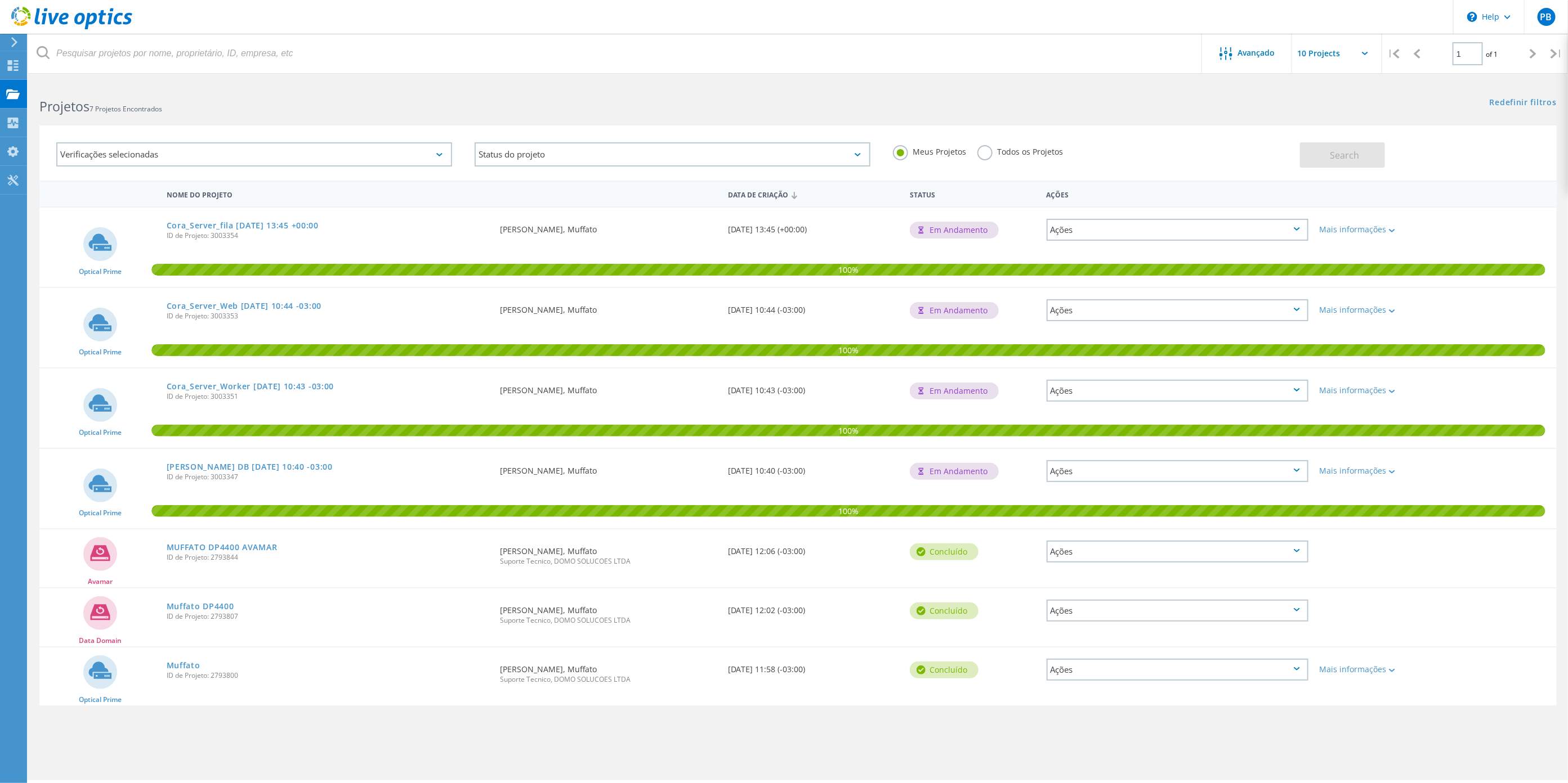
click at [388, 150] on div "Verificações selecionadas" at bounding box center [254, 155] width 396 height 24
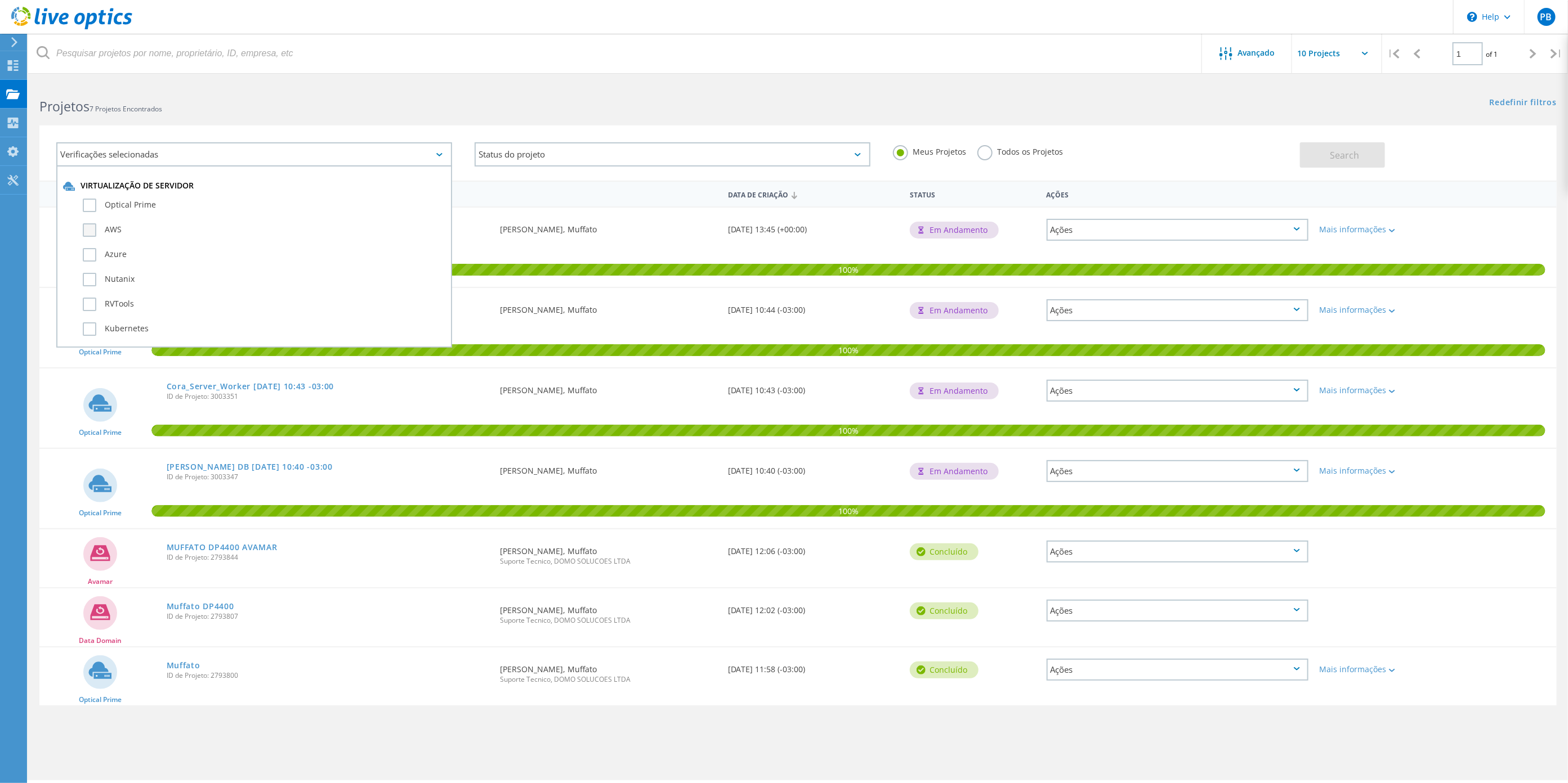
click at [83, 228] on label "AWS" at bounding box center [264, 230] width 363 height 13
click at [0, 0] on input "AWS" at bounding box center [0, 0] width 0 height 0
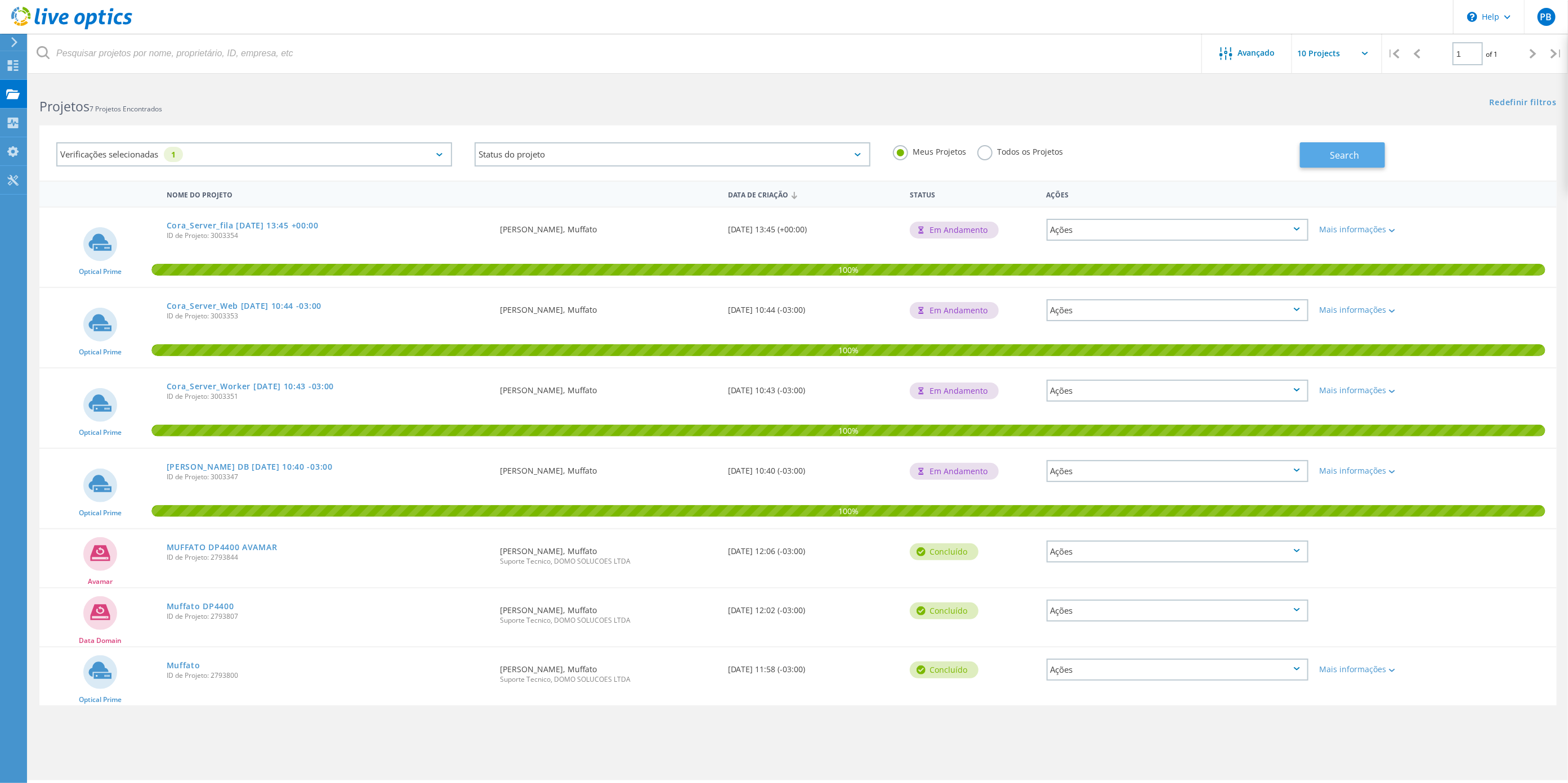
click at [1369, 158] on button "Search" at bounding box center [1343, 155] width 85 height 25
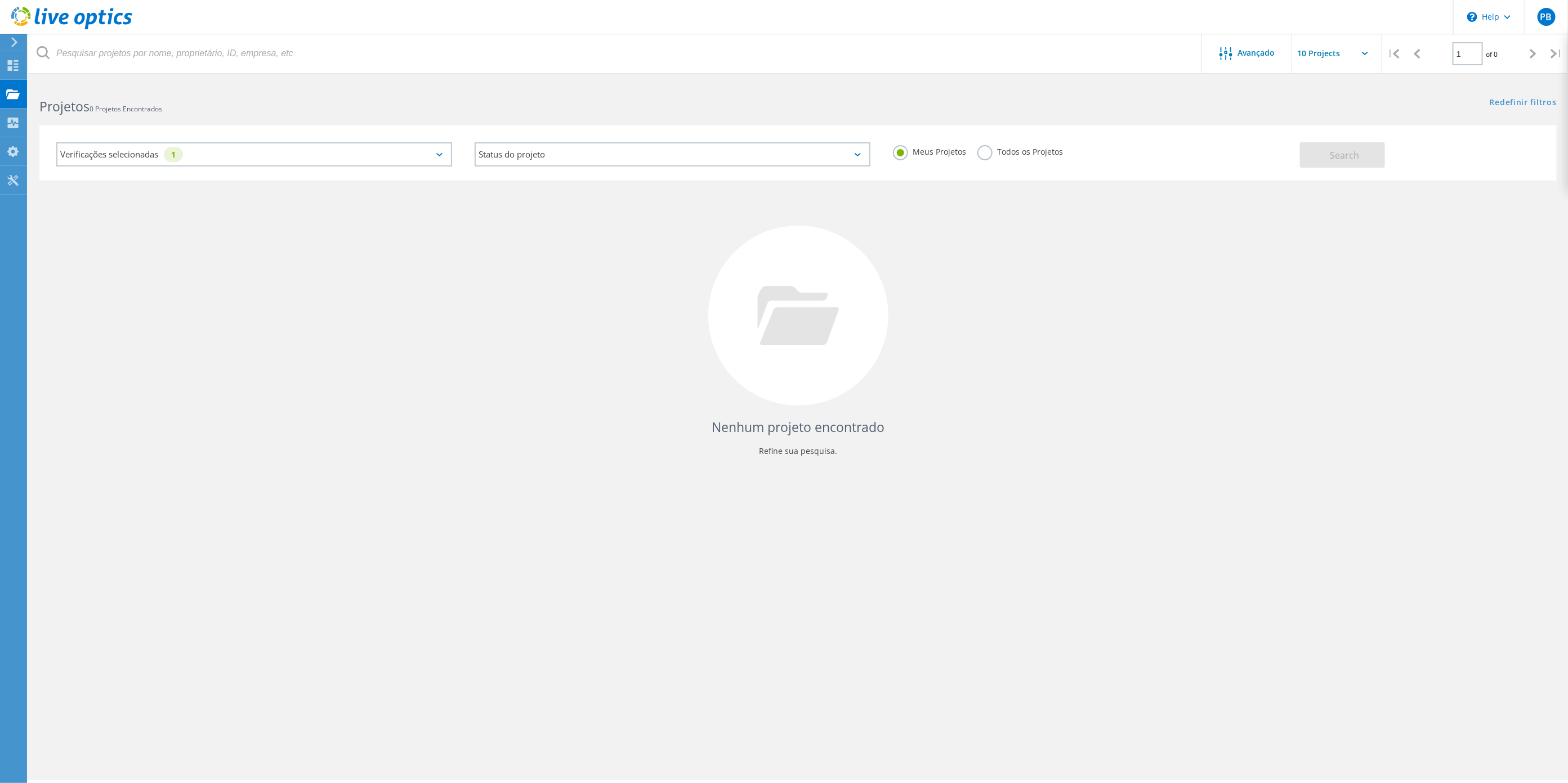
click at [169, 152] on div "1" at bounding box center [173, 155] width 19 height 15
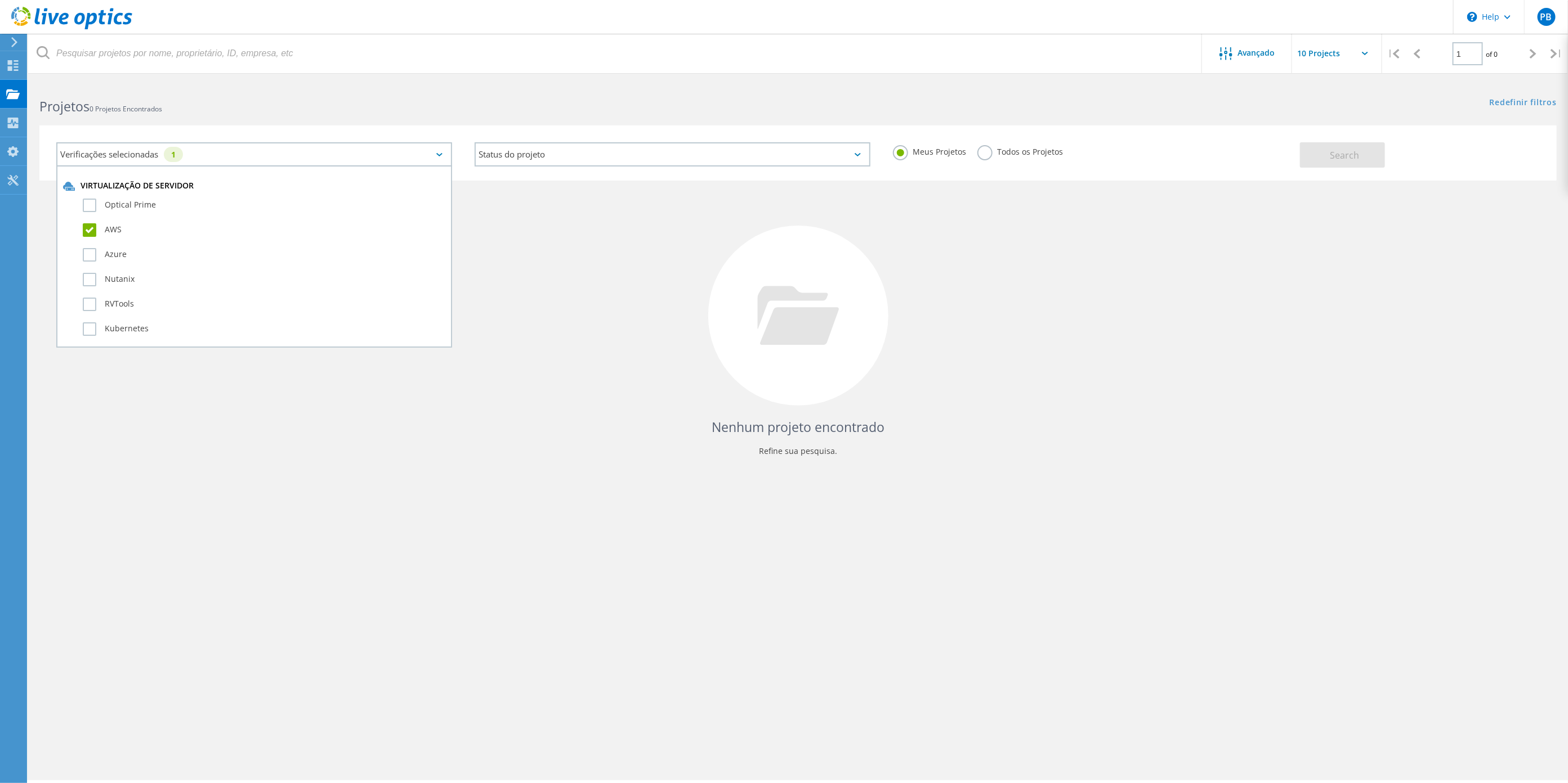
click at [90, 227] on label "AWS" at bounding box center [264, 230] width 363 height 13
click at [0, 0] on input "AWS" at bounding box center [0, 0] width 0 height 0
click at [1364, 158] on button "Search" at bounding box center [1343, 155] width 85 height 25
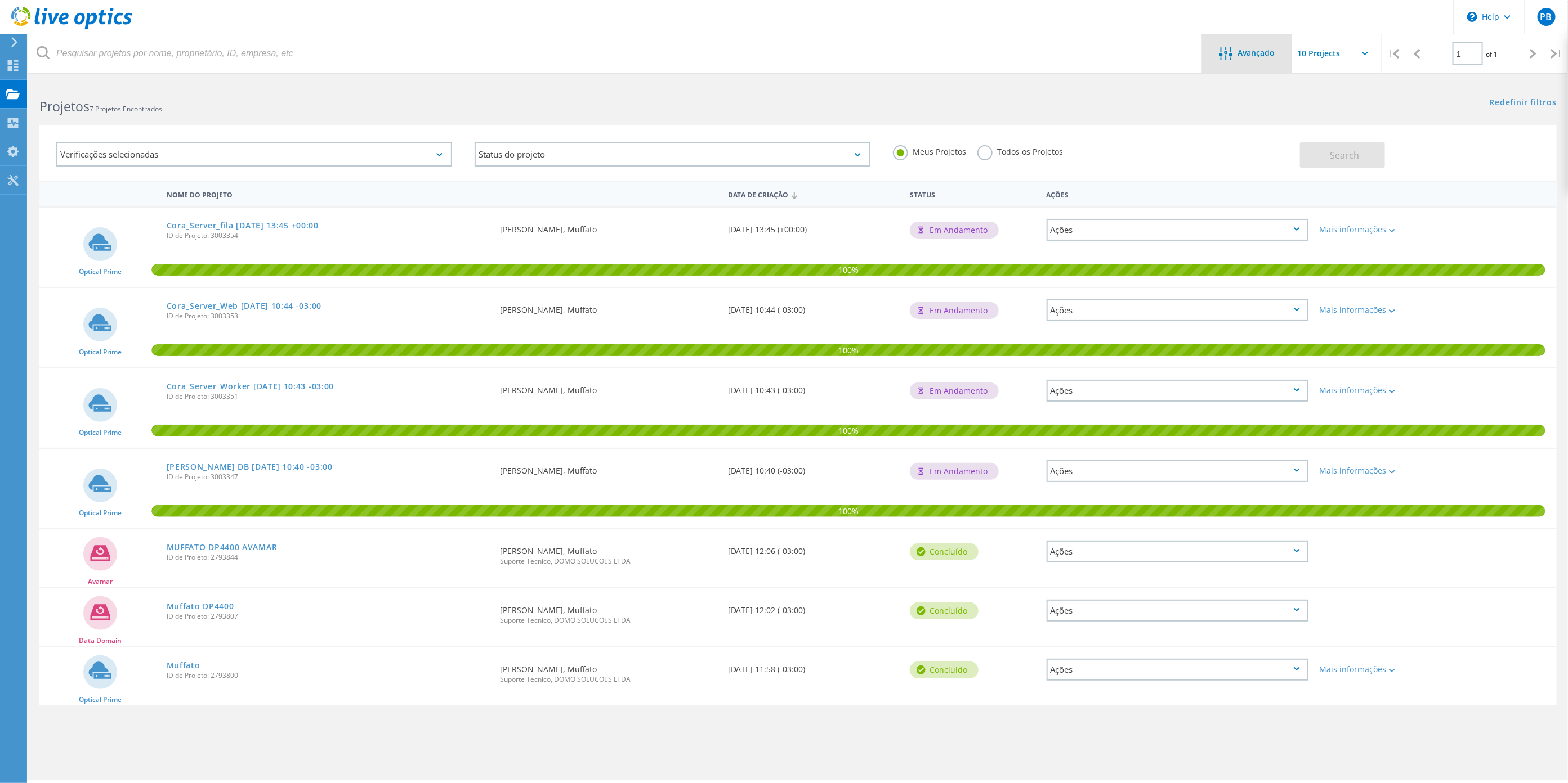
click at [1222, 56] on icon at bounding box center [1226, 53] width 13 height 13
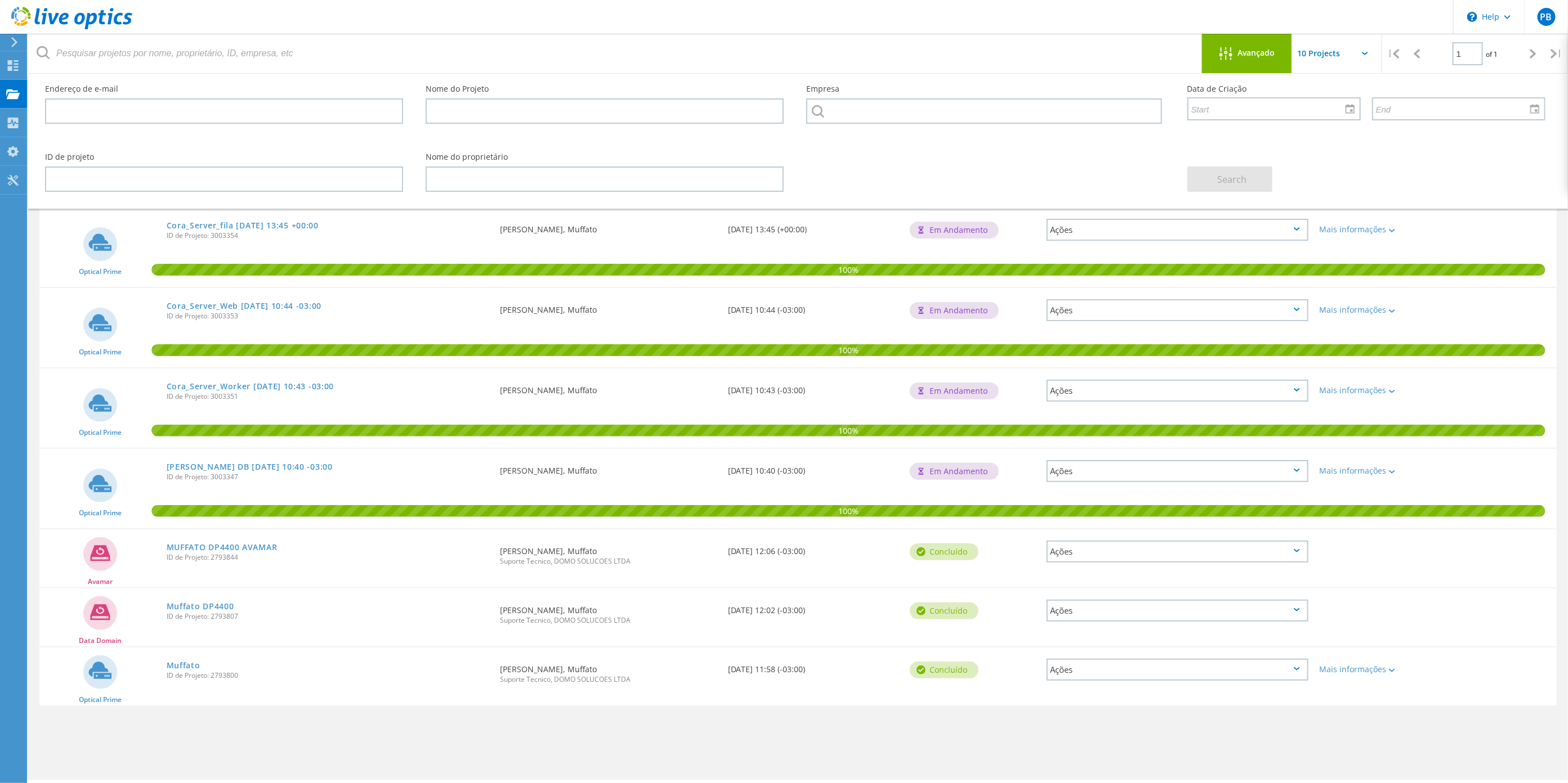
click at [1229, 44] on div "Avançado" at bounding box center [1247, 53] width 90 height 39
